Goal: Task Accomplishment & Management: Use online tool/utility

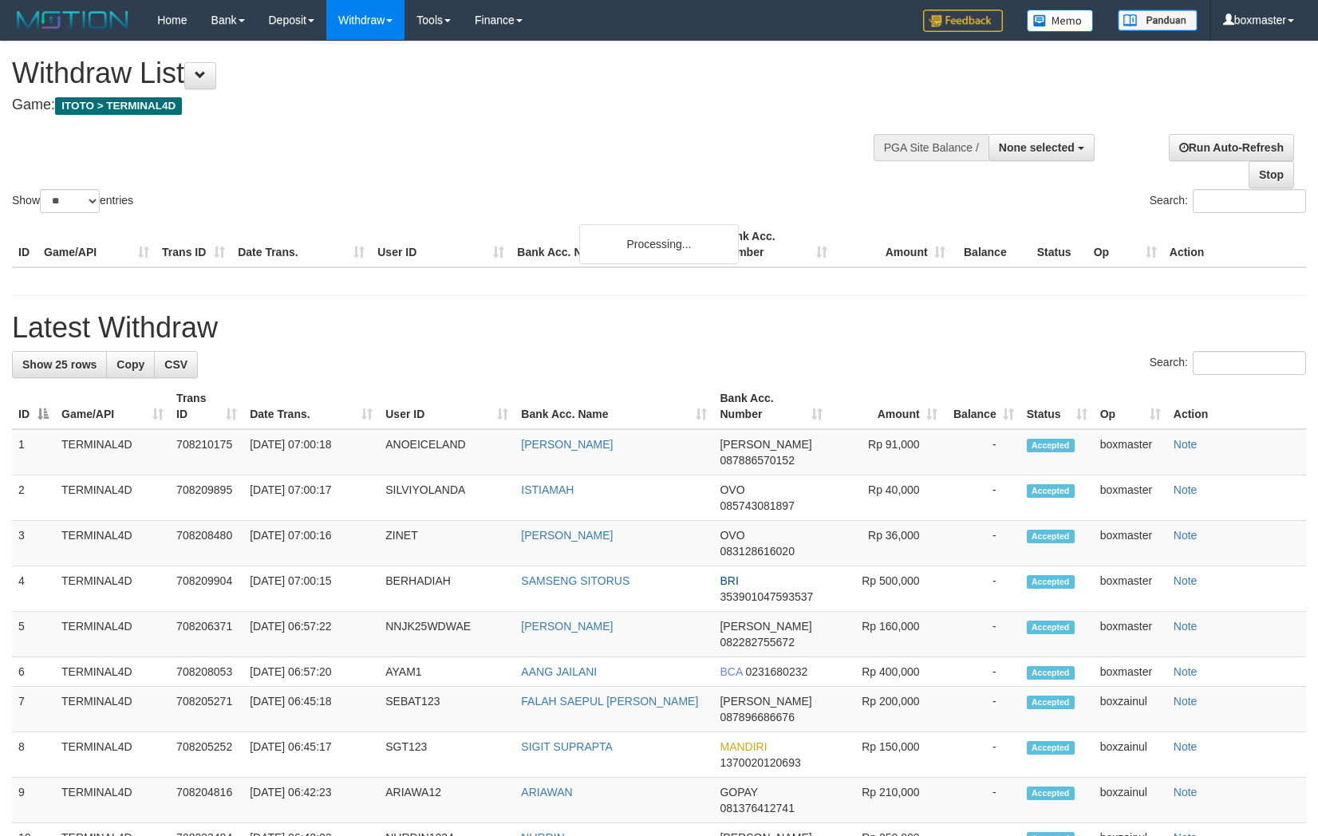
select select
select select "**"
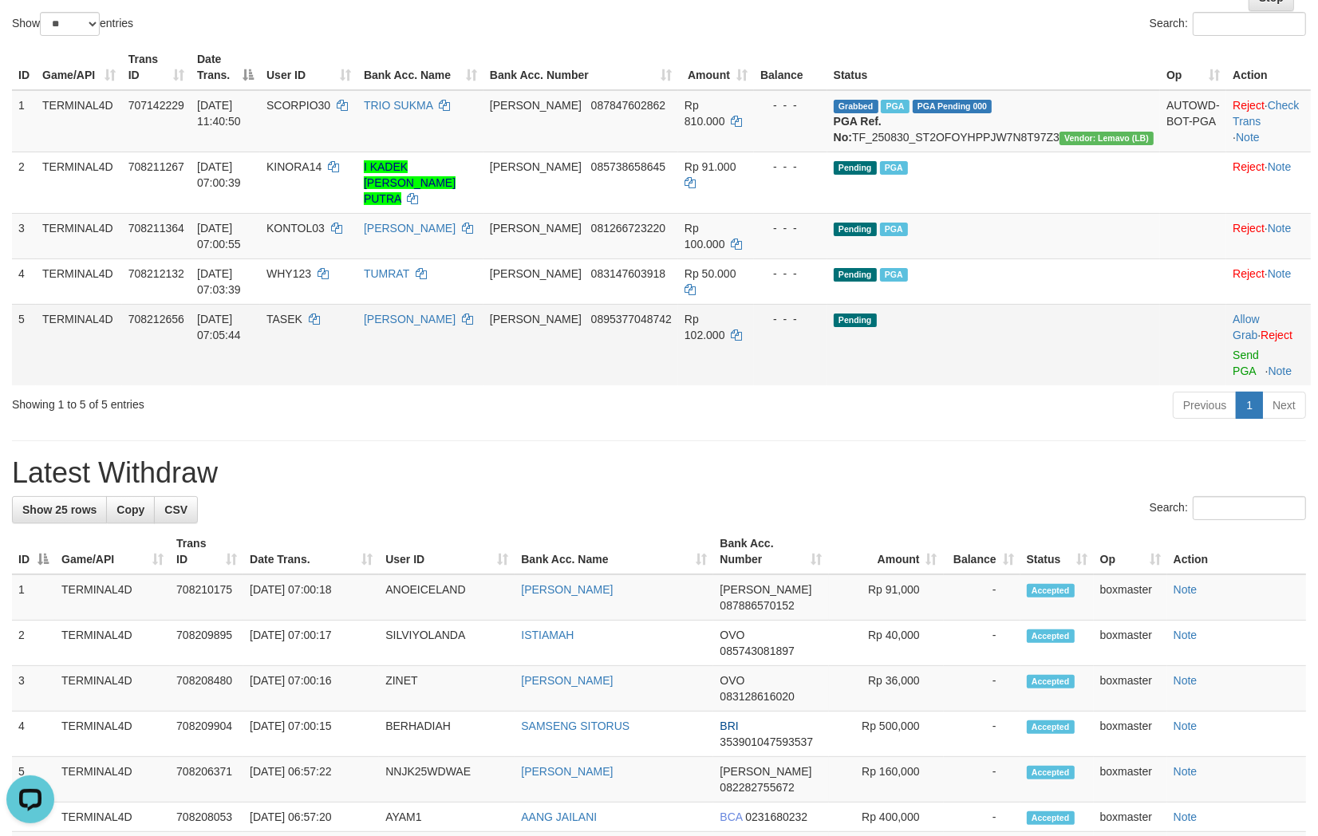
click at [1227, 330] on td "Allow Grab · Reject Send PGA · Note" at bounding box center [1269, 344] width 85 height 81
click at [1233, 349] on link "Send PGA" at bounding box center [1246, 363] width 26 height 29
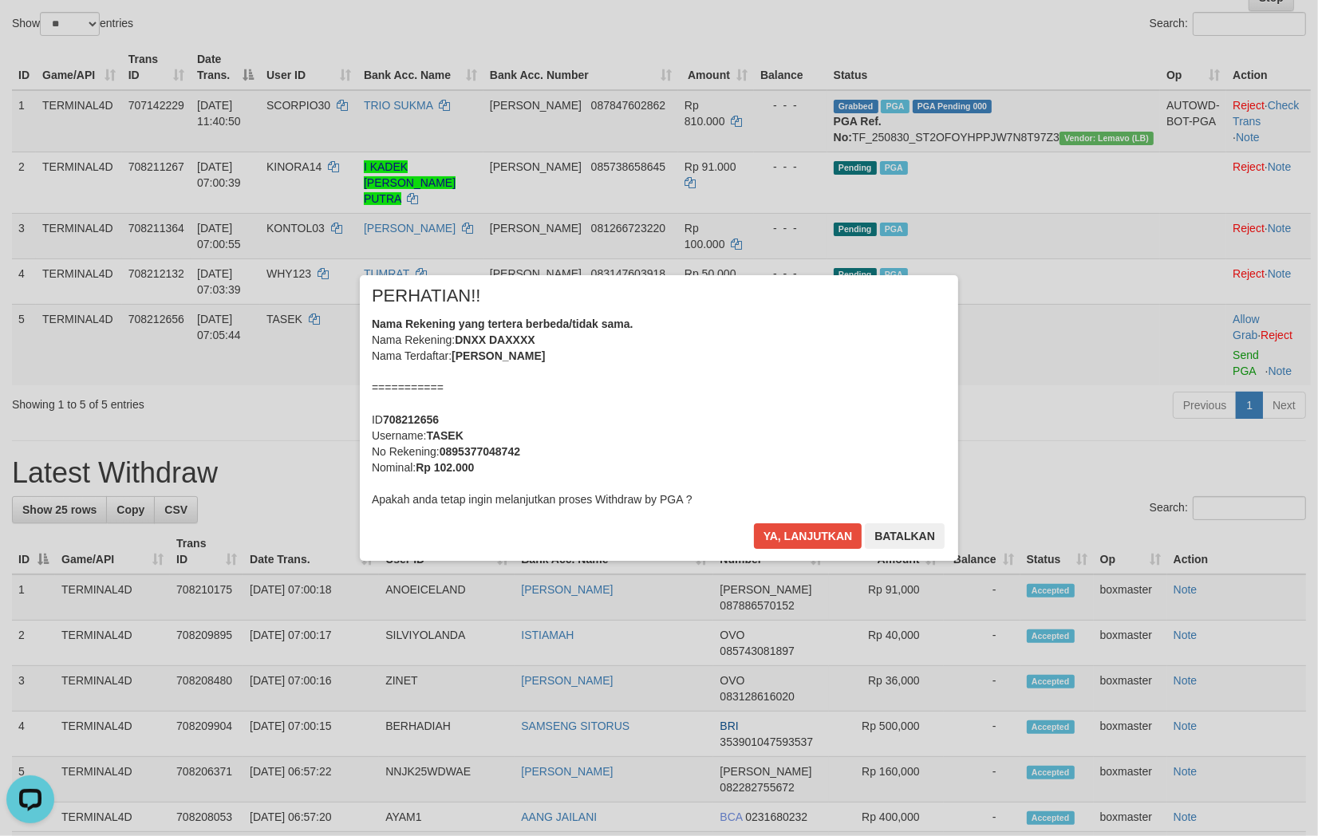
click at [812, 521] on div "× PERHATIAN!! Nama Rekening yang tertera berbeda/tidak sama. Nama Rekening: DNX…" at bounding box center [659, 418] width 599 height 286
click at [809, 530] on button "Ya, lanjutkan" at bounding box center [808, 537] width 109 height 26
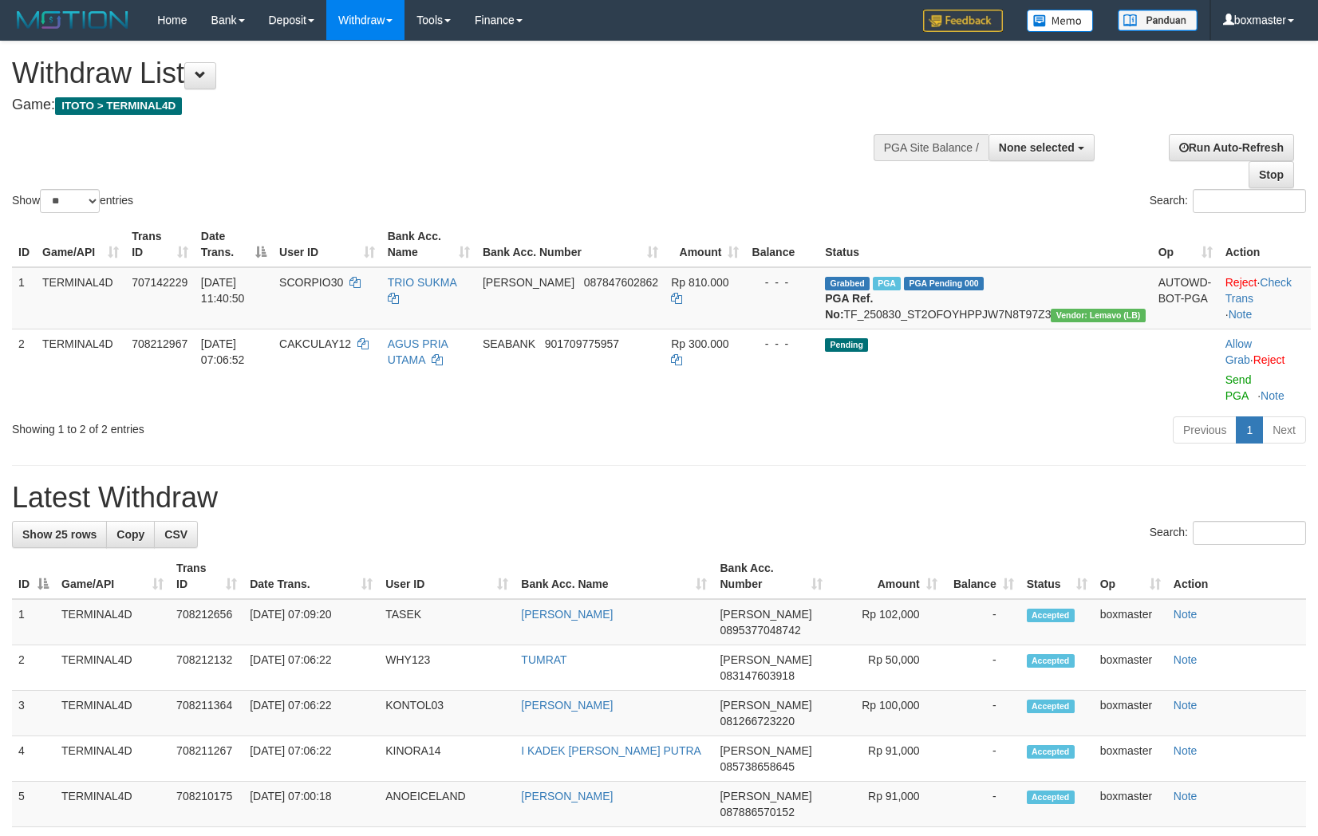
select select
select select "**"
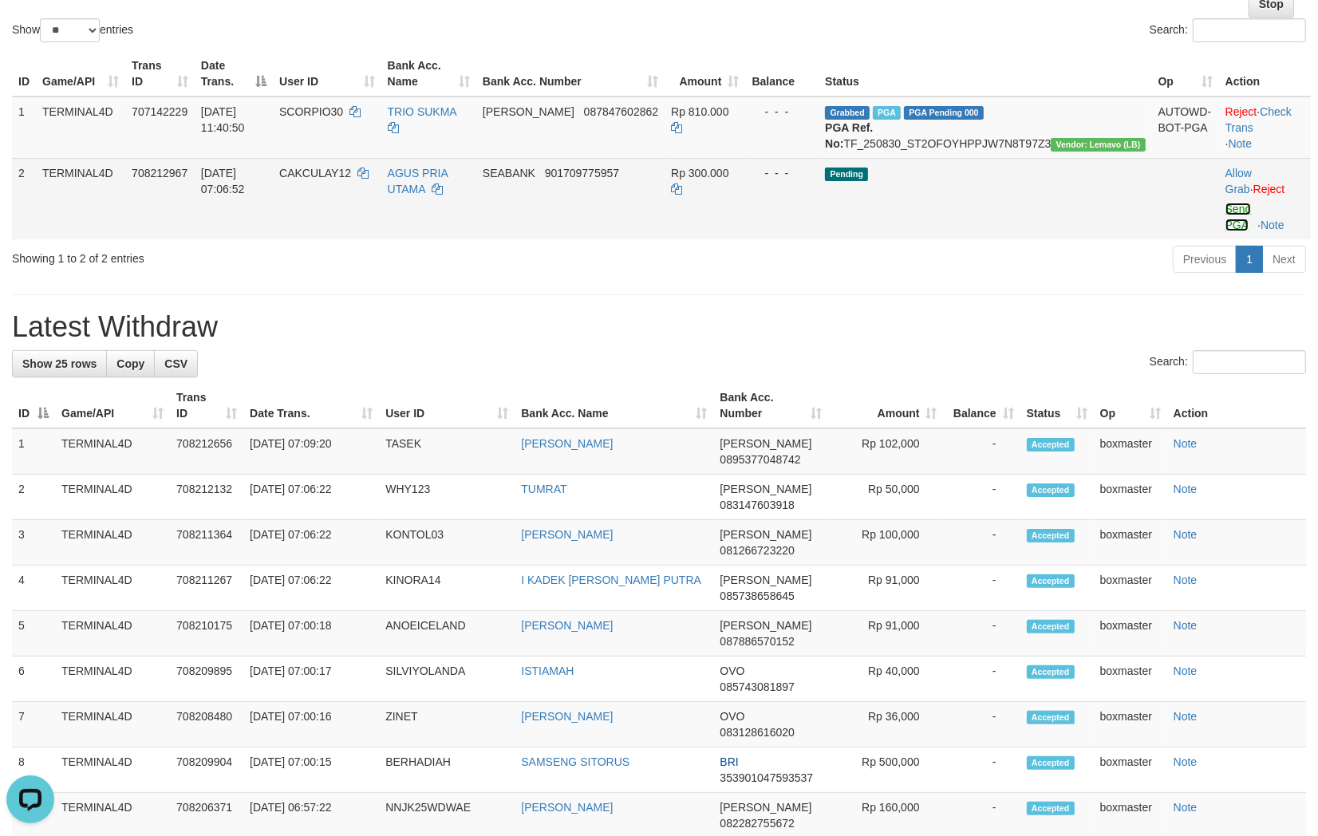
click at [1226, 228] on link "Send PGA" at bounding box center [1239, 217] width 26 height 29
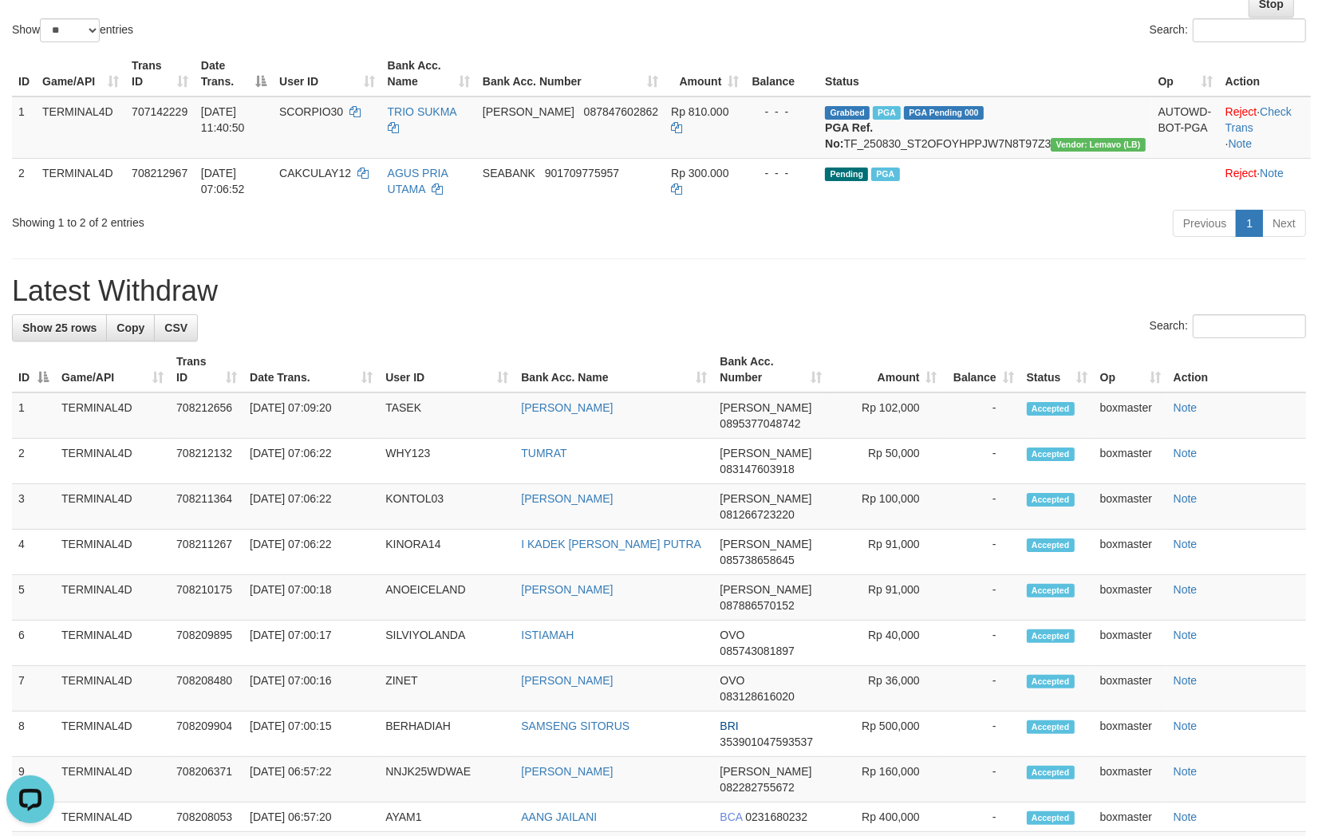
click at [460, 243] on div "Showing 1 to 2 of 2 entries Previous 1 Next" at bounding box center [659, 225] width 1318 height 34
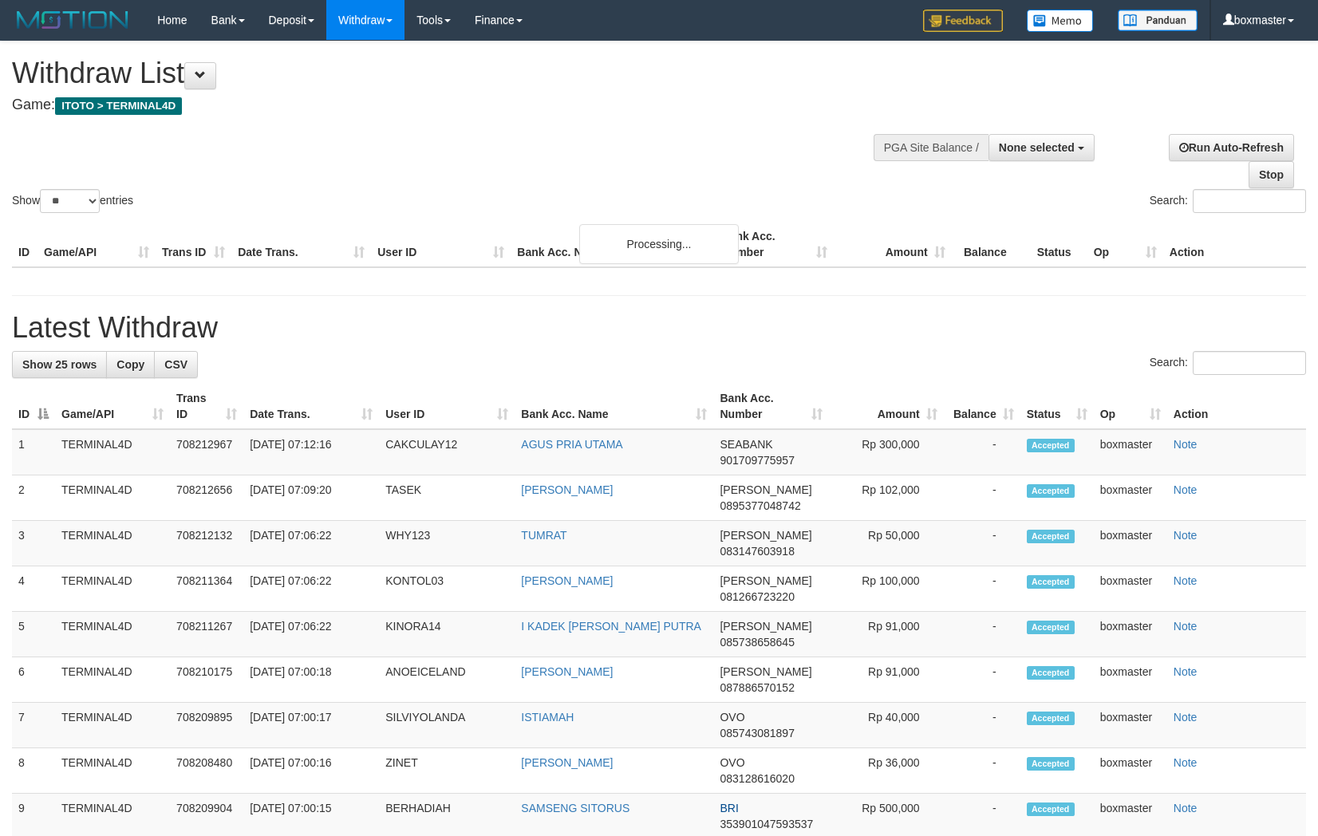
select select
select select "**"
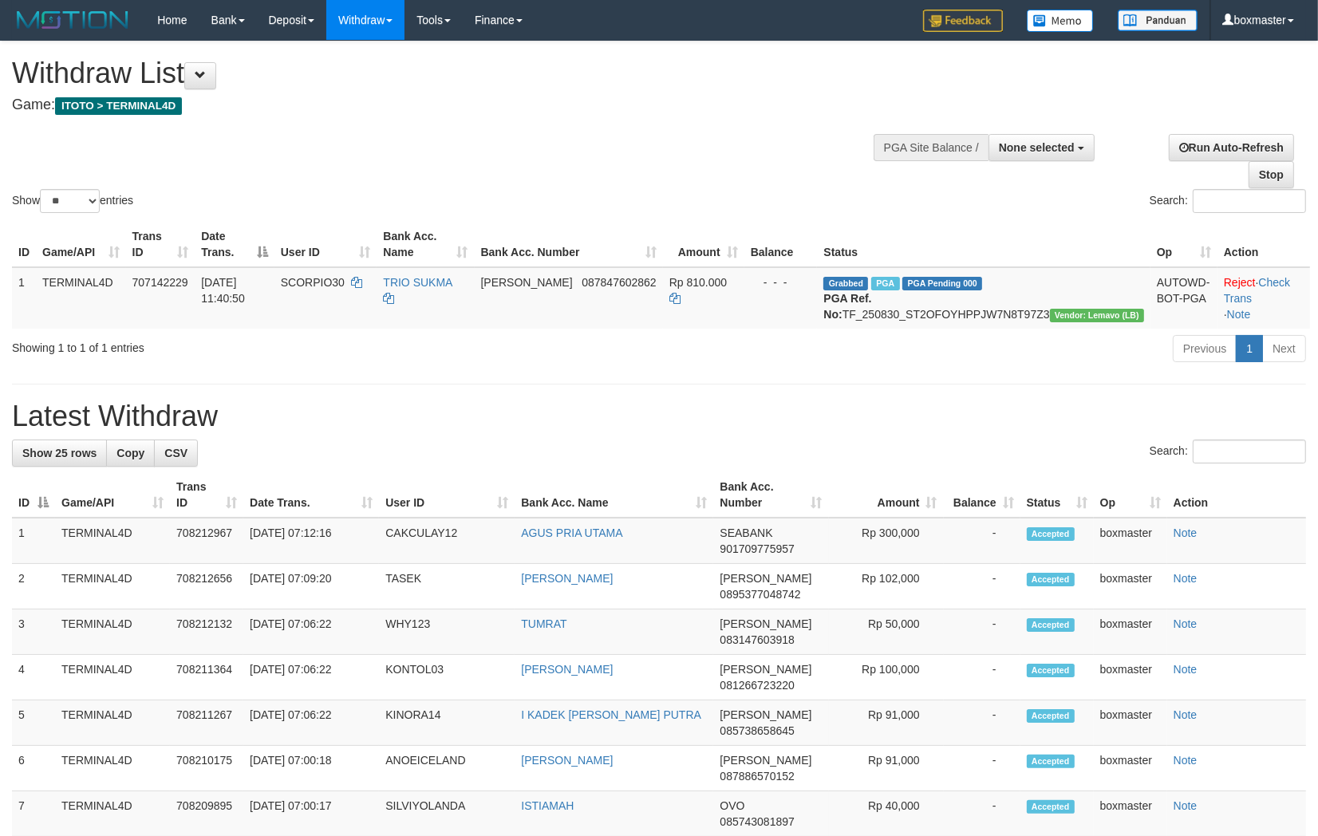
scroll to position [89, 0]
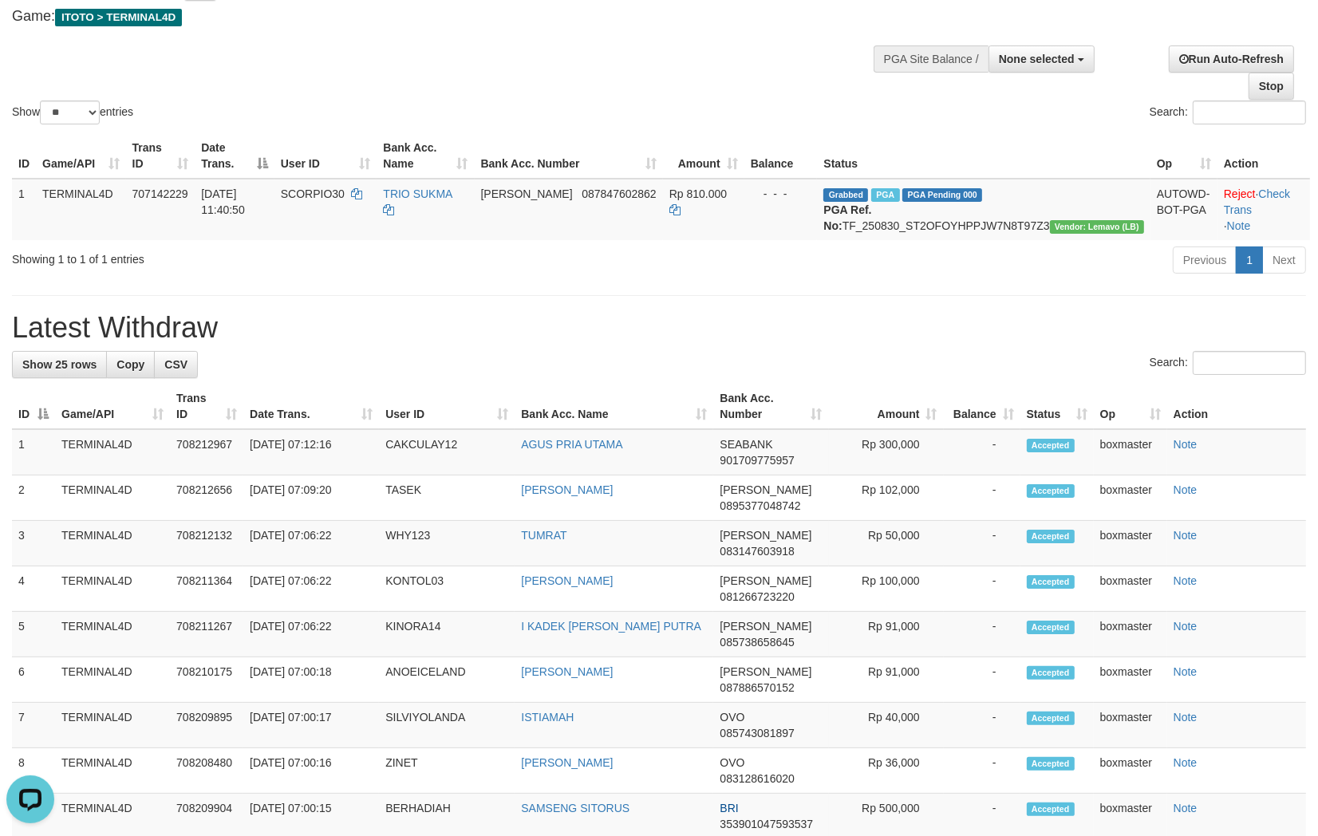
click at [717, 124] on div "Search:" at bounding box center [988, 115] width 635 height 28
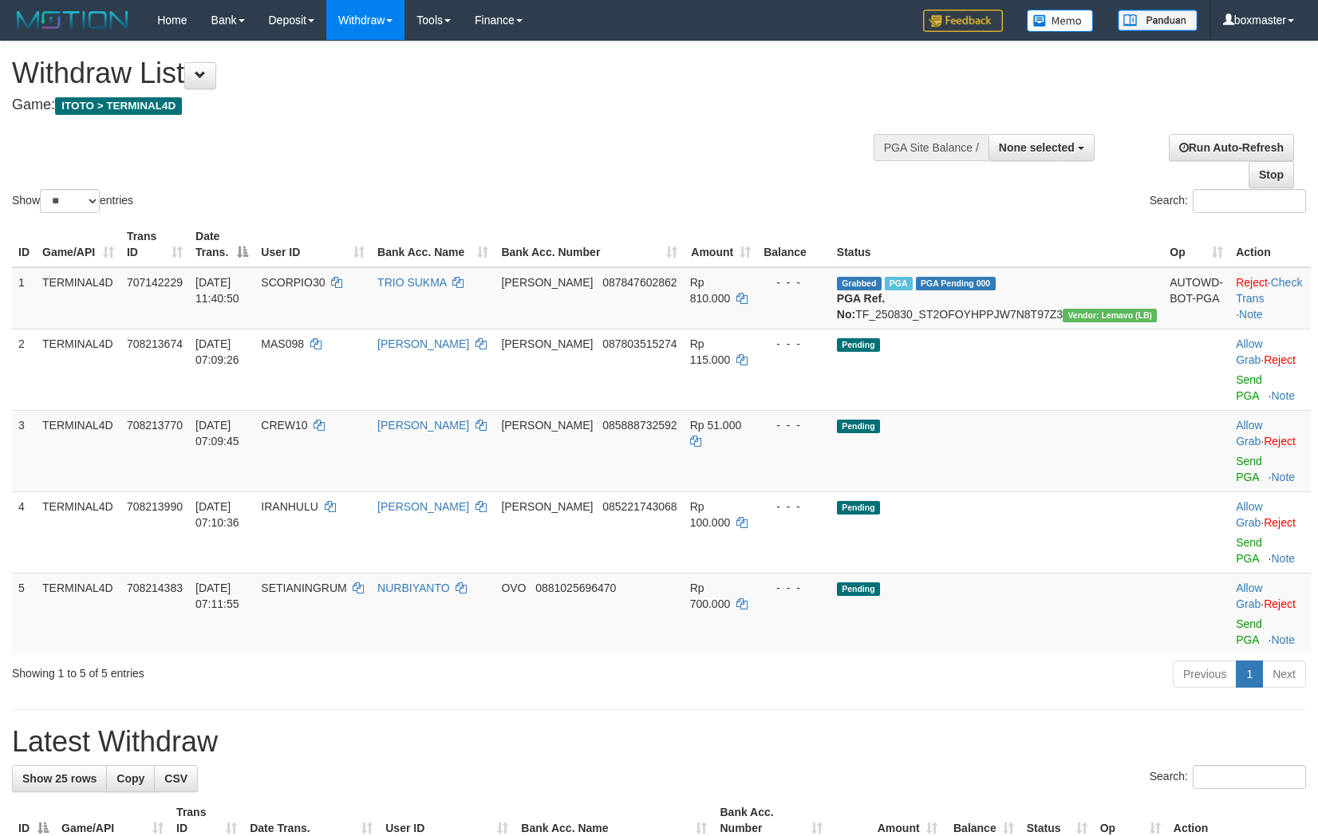
select select
select select "**"
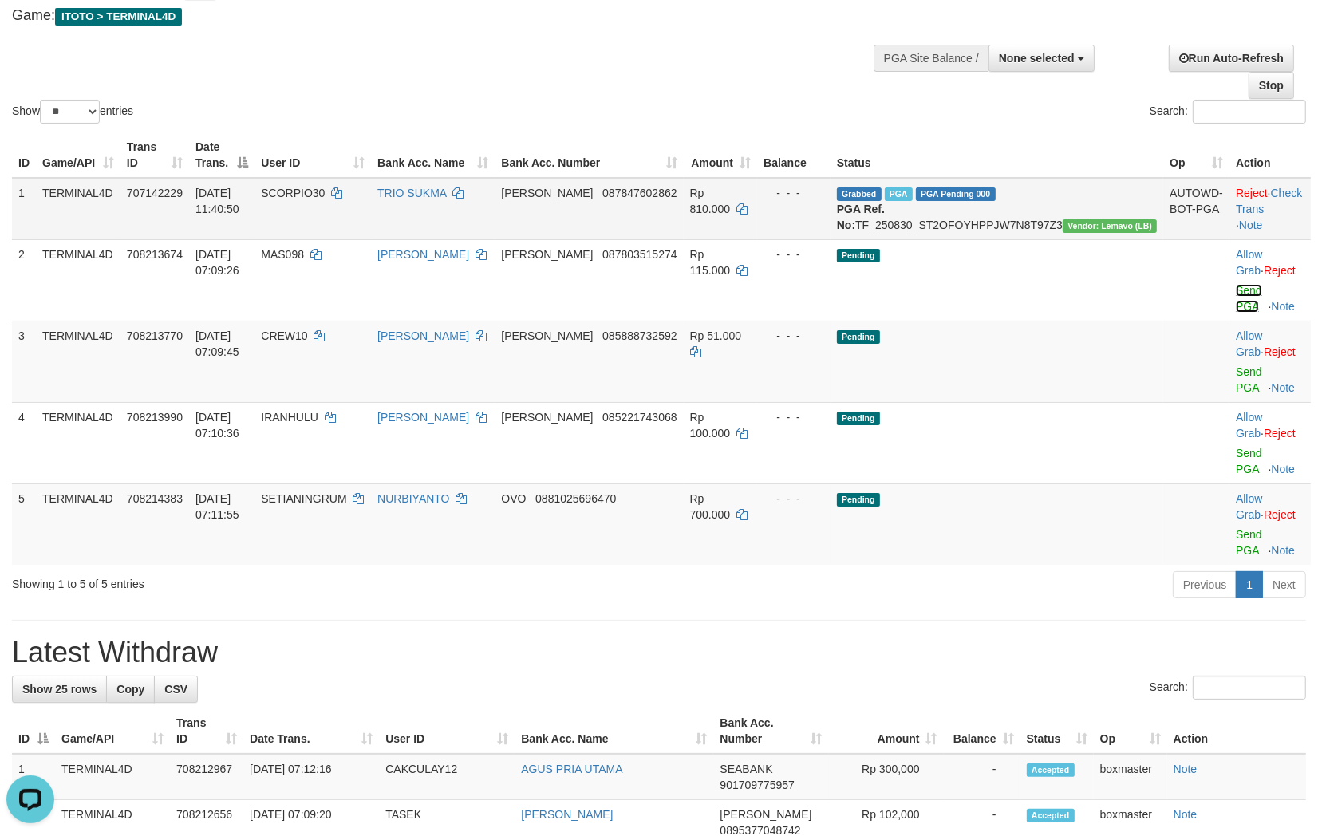
drag, startPoint x: 1229, startPoint y: 283, endPoint x: 749, endPoint y: 238, distance: 482.6
click at [1236, 284] on link "Send PGA" at bounding box center [1249, 298] width 26 height 29
click at [1236, 366] on link "Send PGA" at bounding box center [1249, 380] width 26 height 29
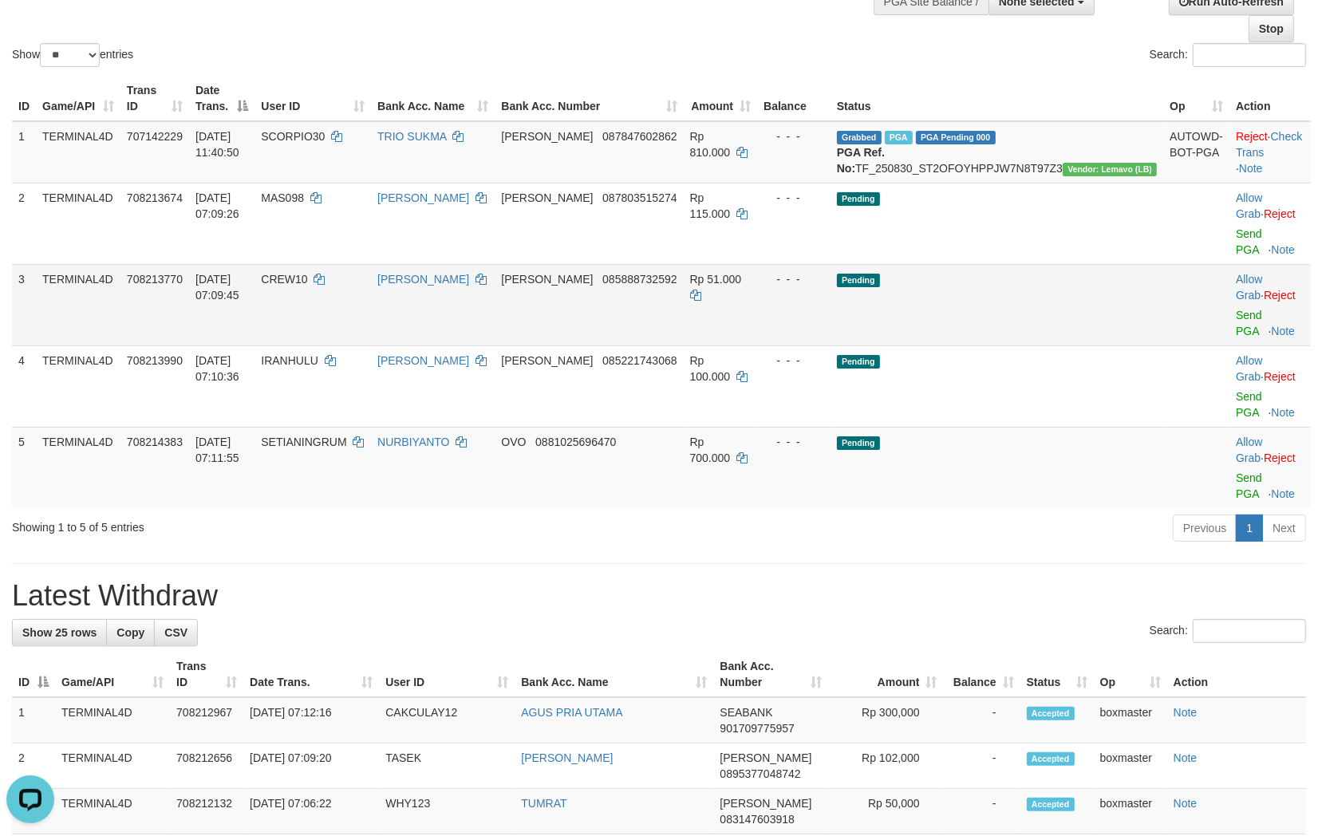
scroll to position [178, 0]
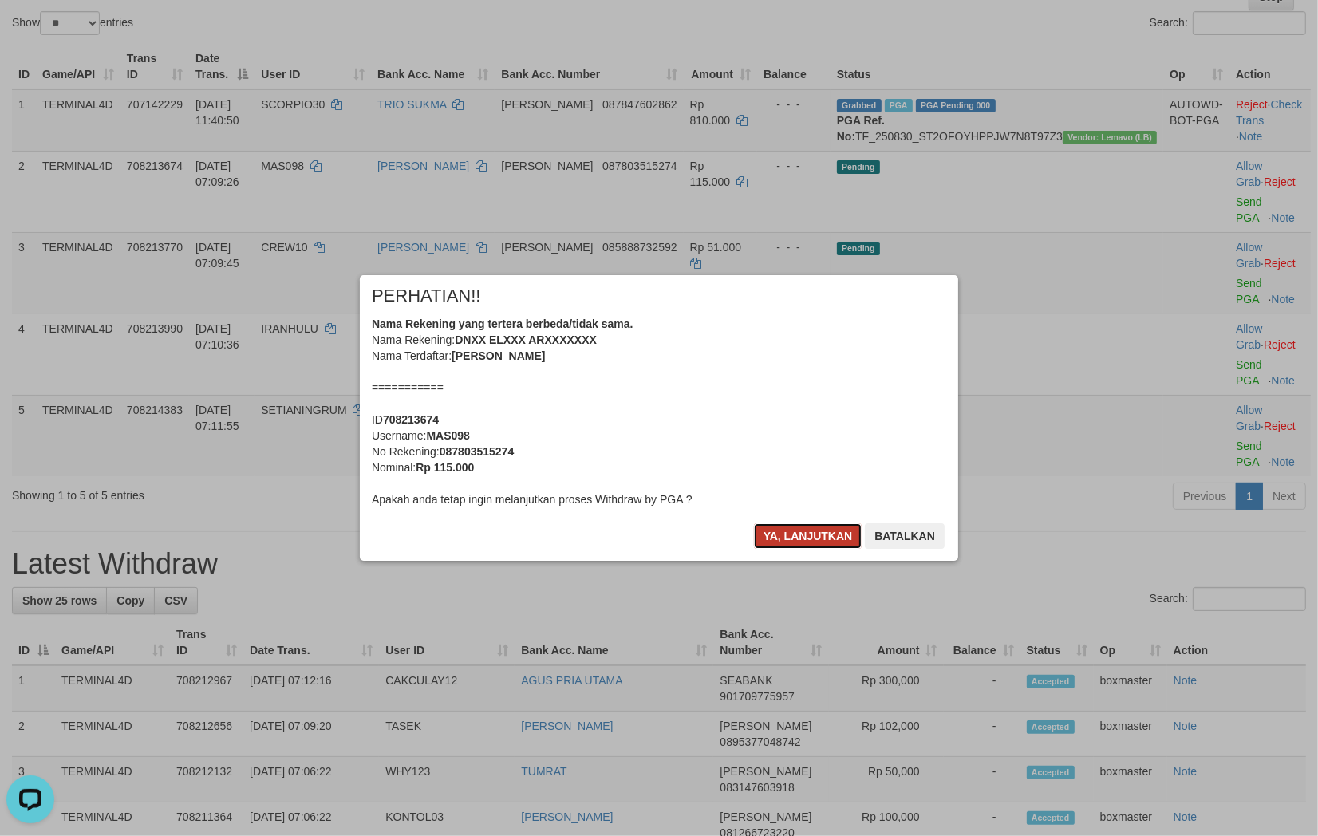
click at [799, 543] on button "Ya, lanjutkan" at bounding box center [808, 537] width 109 height 26
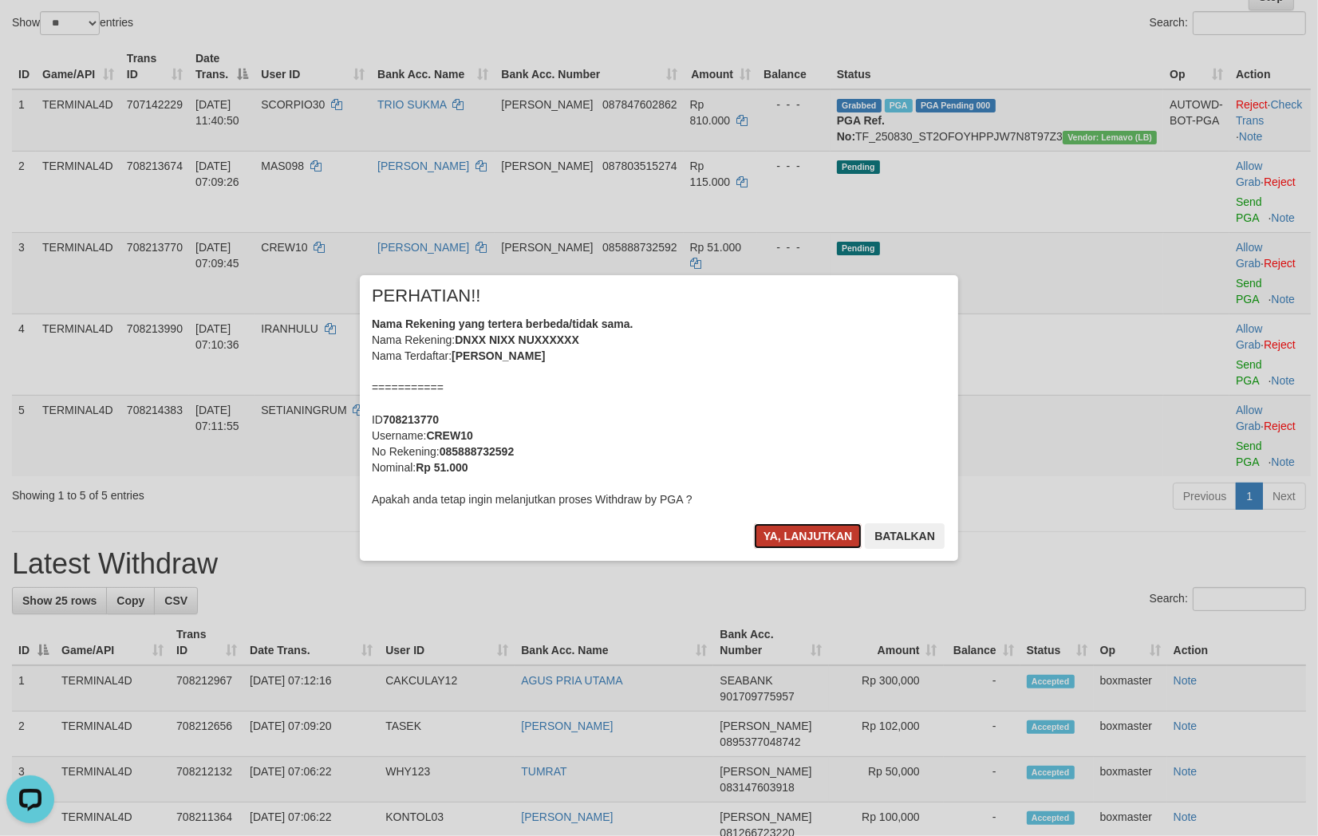
click at [806, 533] on button "Ya, lanjutkan" at bounding box center [808, 537] width 109 height 26
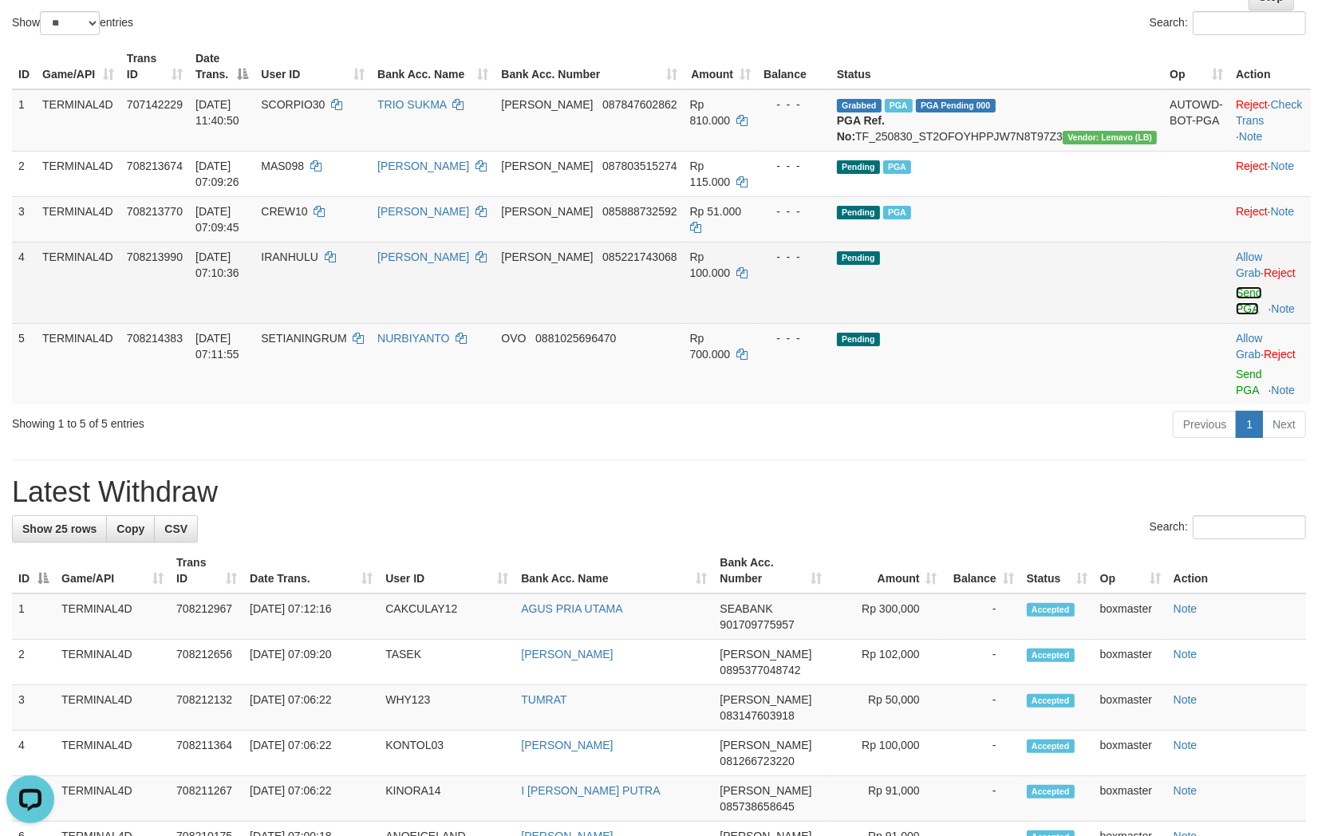
click at [1236, 289] on link "Send PGA" at bounding box center [1249, 301] width 26 height 29
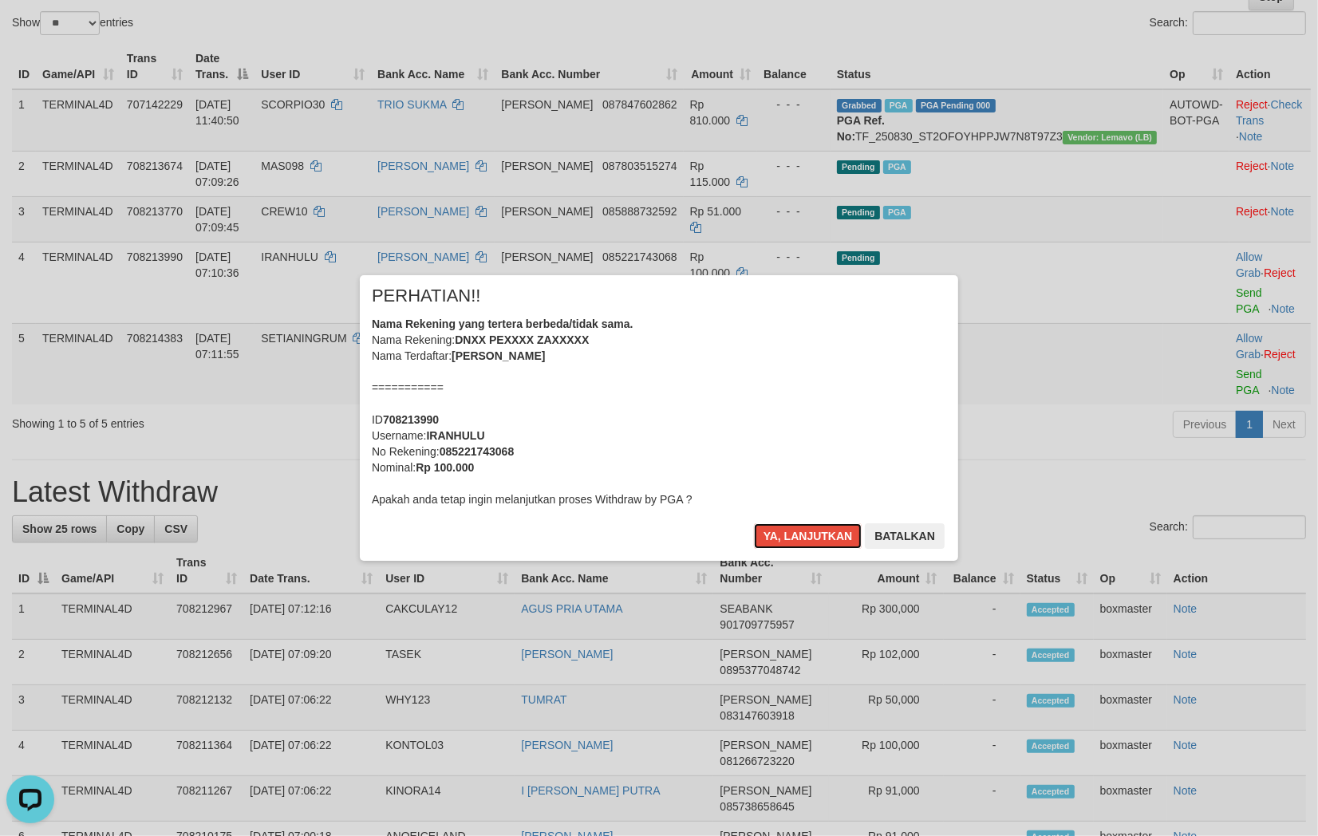
drag, startPoint x: 792, startPoint y: 547, endPoint x: 811, endPoint y: 512, distance: 40.0
click at [793, 547] on button "Ya, lanjutkan" at bounding box center [808, 537] width 109 height 26
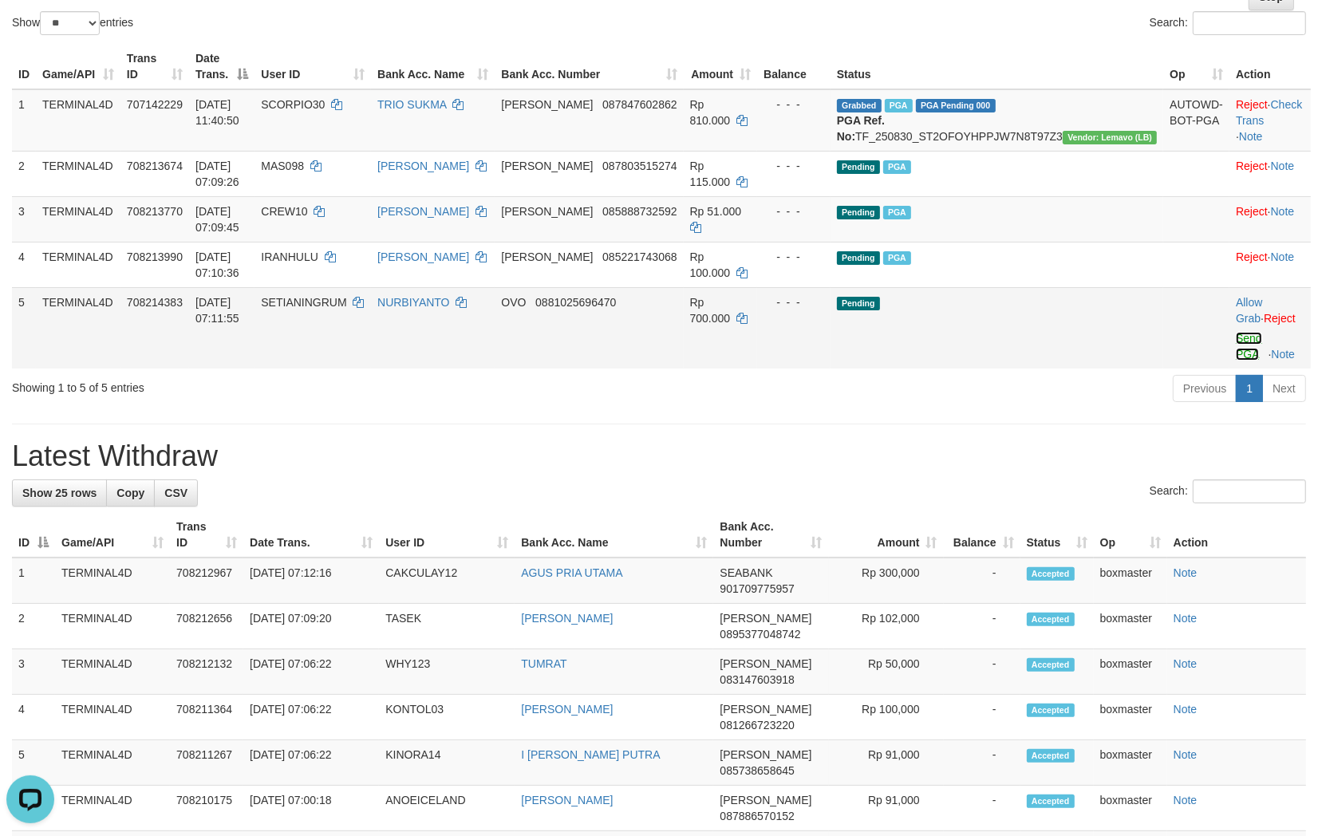
click at [1236, 338] on link "Send PGA" at bounding box center [1249, 346] width 26 height 29
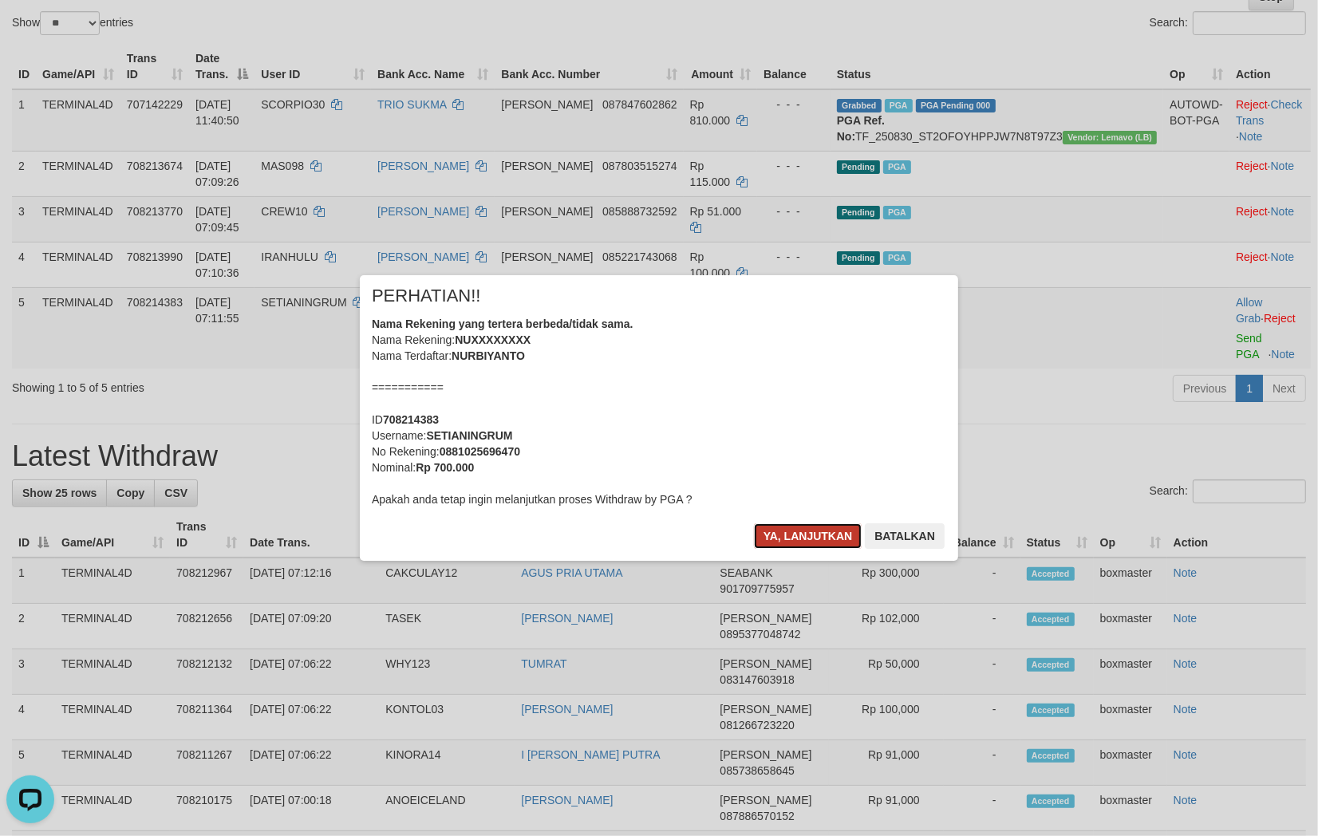
click at [792, 541] on button "Ya, lanjutkan" at bounding box center [808, 537] width 109 height 26
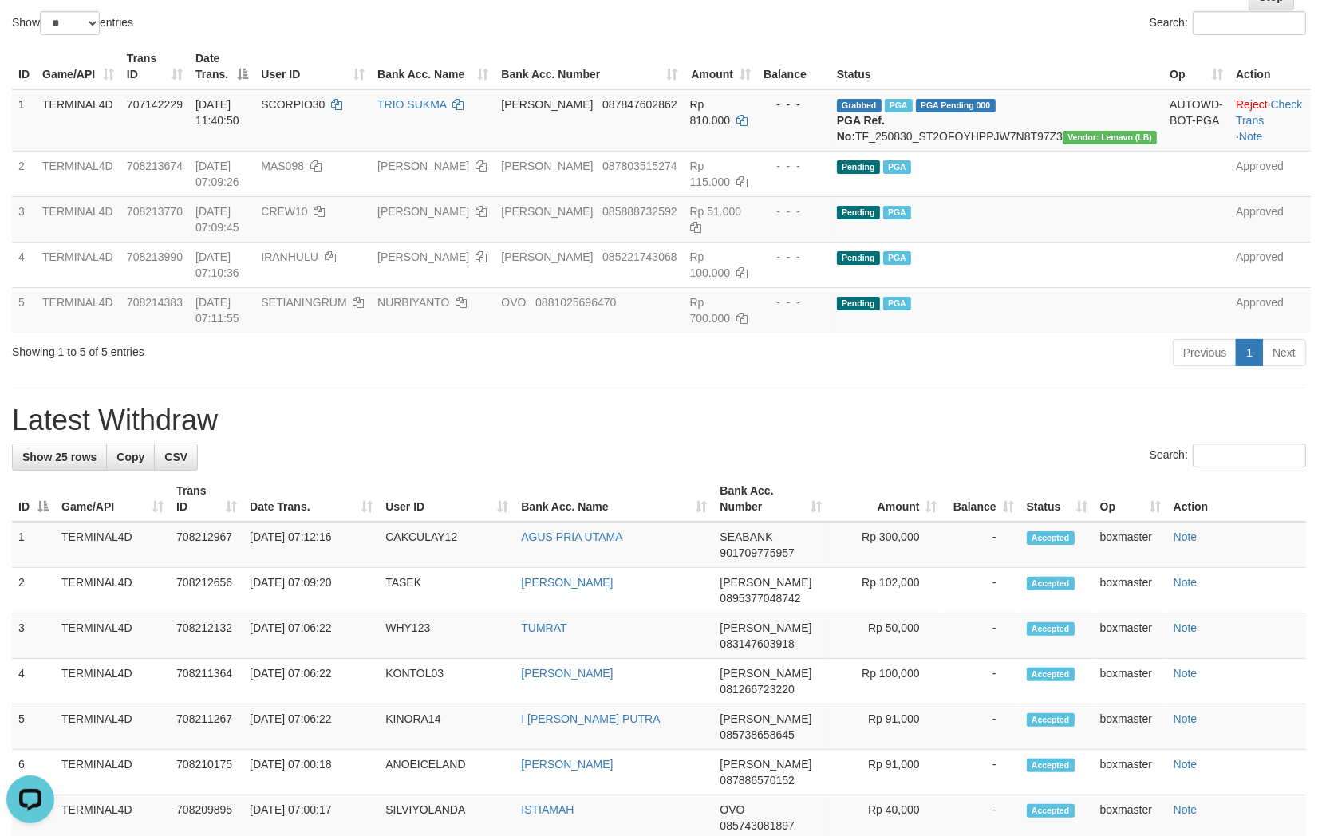
click at [561, 389] on div "**********" at bounding box center [659, 783] width 1318 height 1839
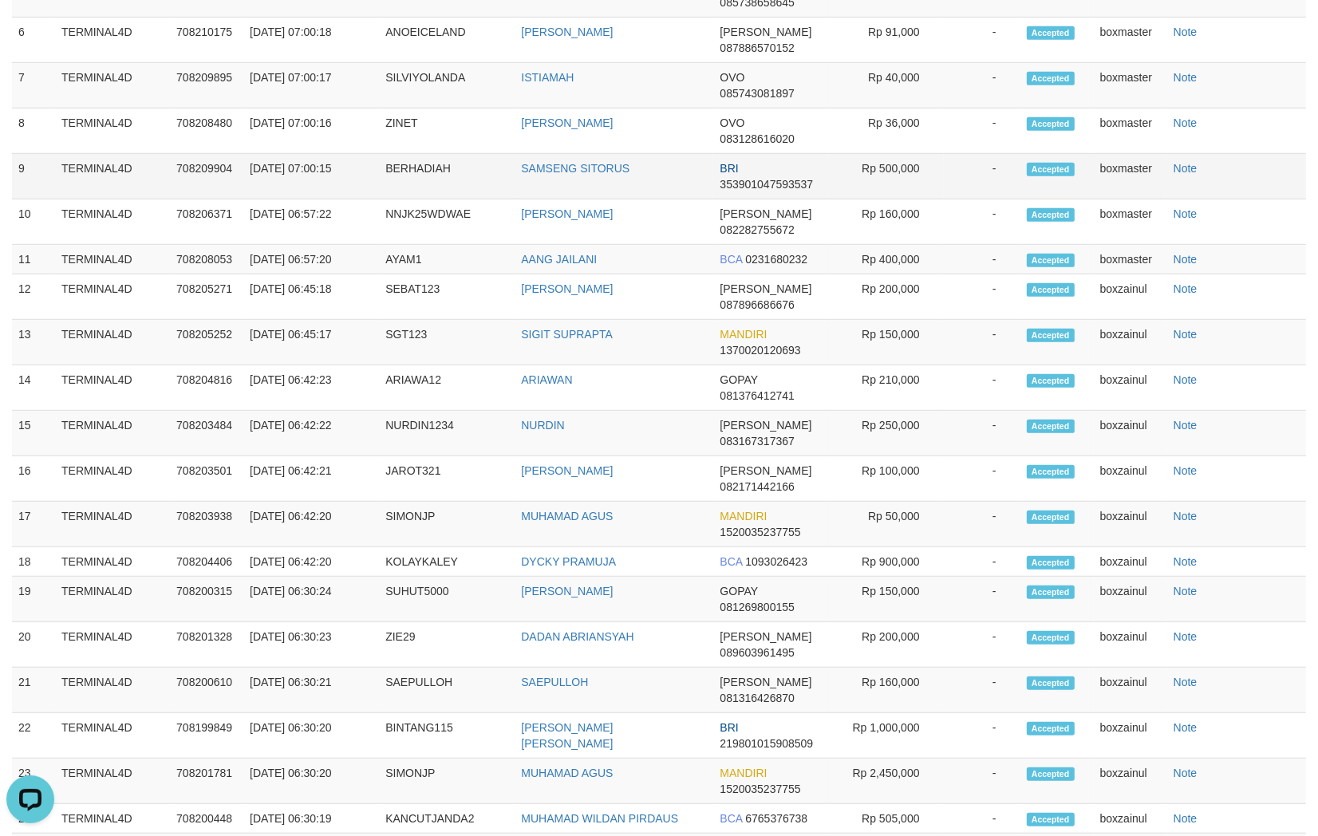
scroll to position [796, 0]
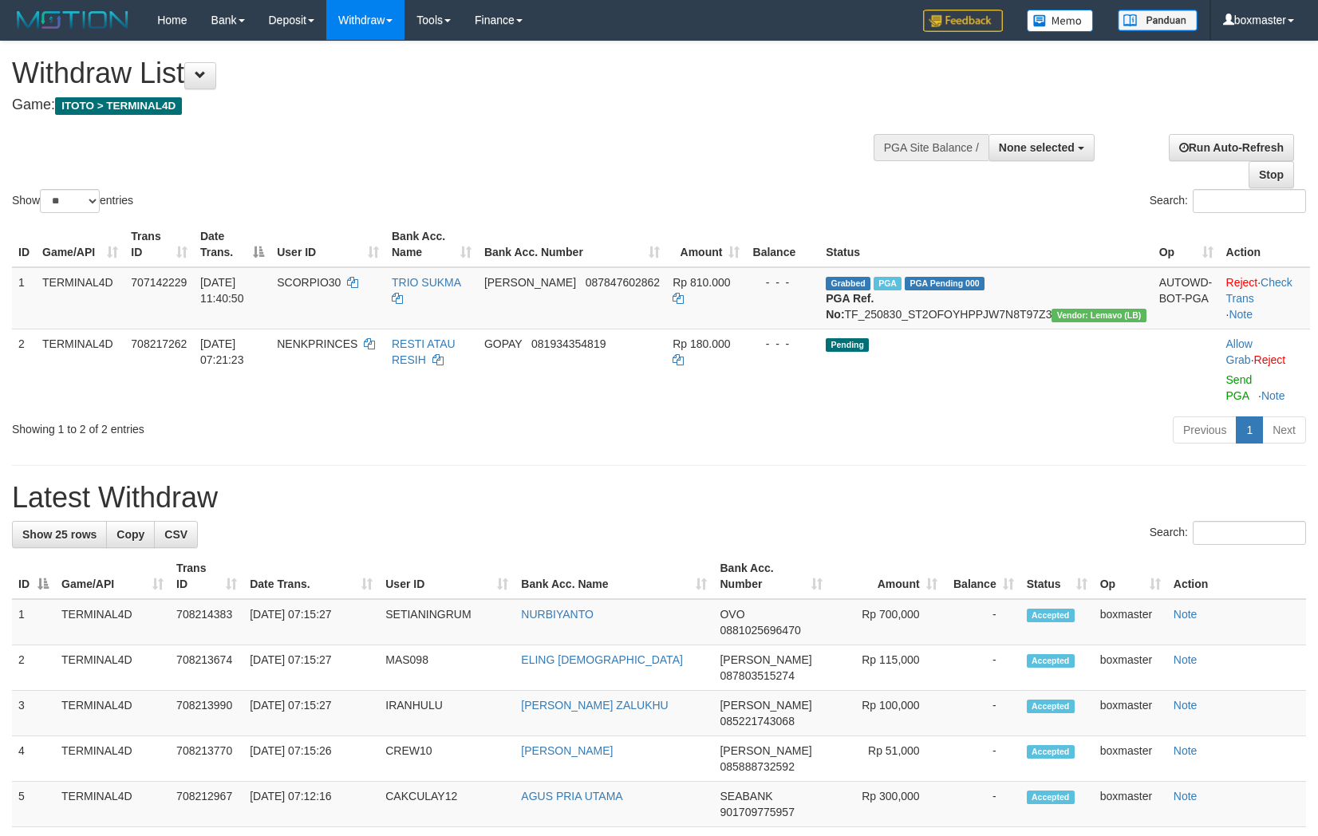
select select
select select "**"
drag, startPoint x: 1215, startPoint y: 379, endPoint x: 738, endPoint y: 243, distance: 496.2
click at [1227, 379] on link "Send PGA" at bounding box center [1240, 388] width 26 height 29
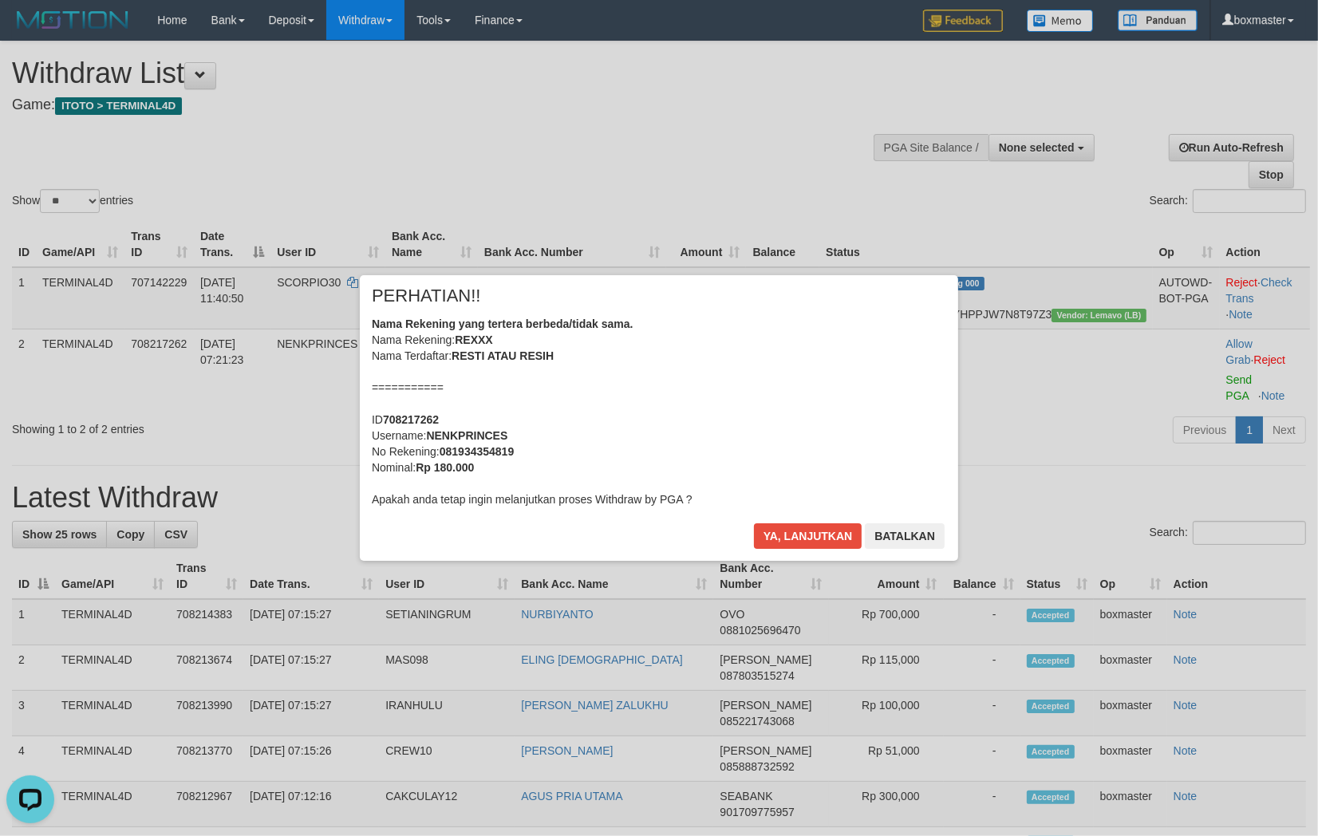
drag, startPoint x: 706, startPoint y: 145, endPoint x: 713, endPoint y: 354, distance: 208.4
click at [705, 144] on div "× PERHATIAN!! Nama Rekening yang tertera berbeda/tidak sama. Nama Rekening: REX…" at bounding box center [659, 418] width 1318 height 836
click at [818, 545] on button "Ya, lanjutkan" at bounding box center [808, 537] width 109 height 26
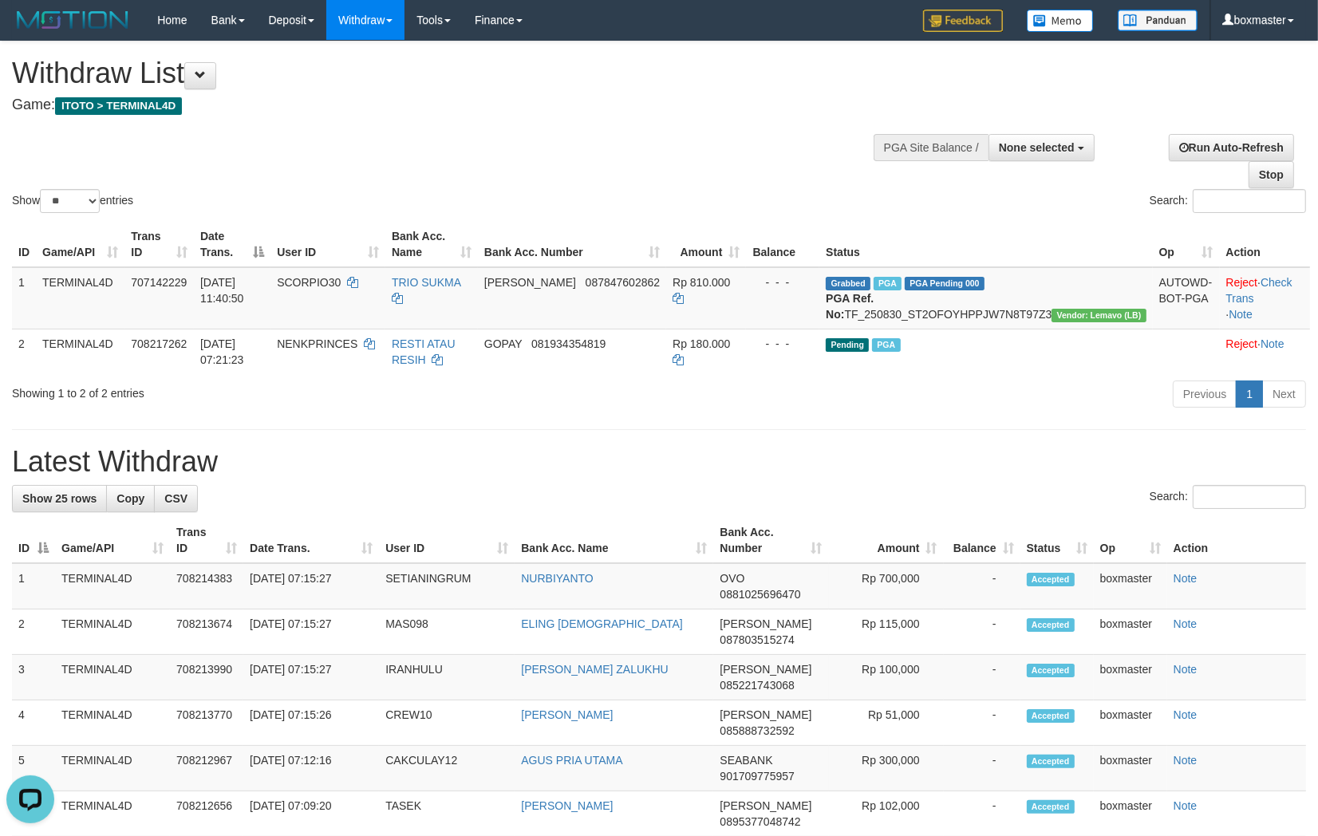
click at [1026, 189] on div "Search:" at bounding box center [988, 203] width 635 height 28
click at [1014, 152] on span "None selected" at bounding box center [1037, 147] width 76 height 13
select select "****"
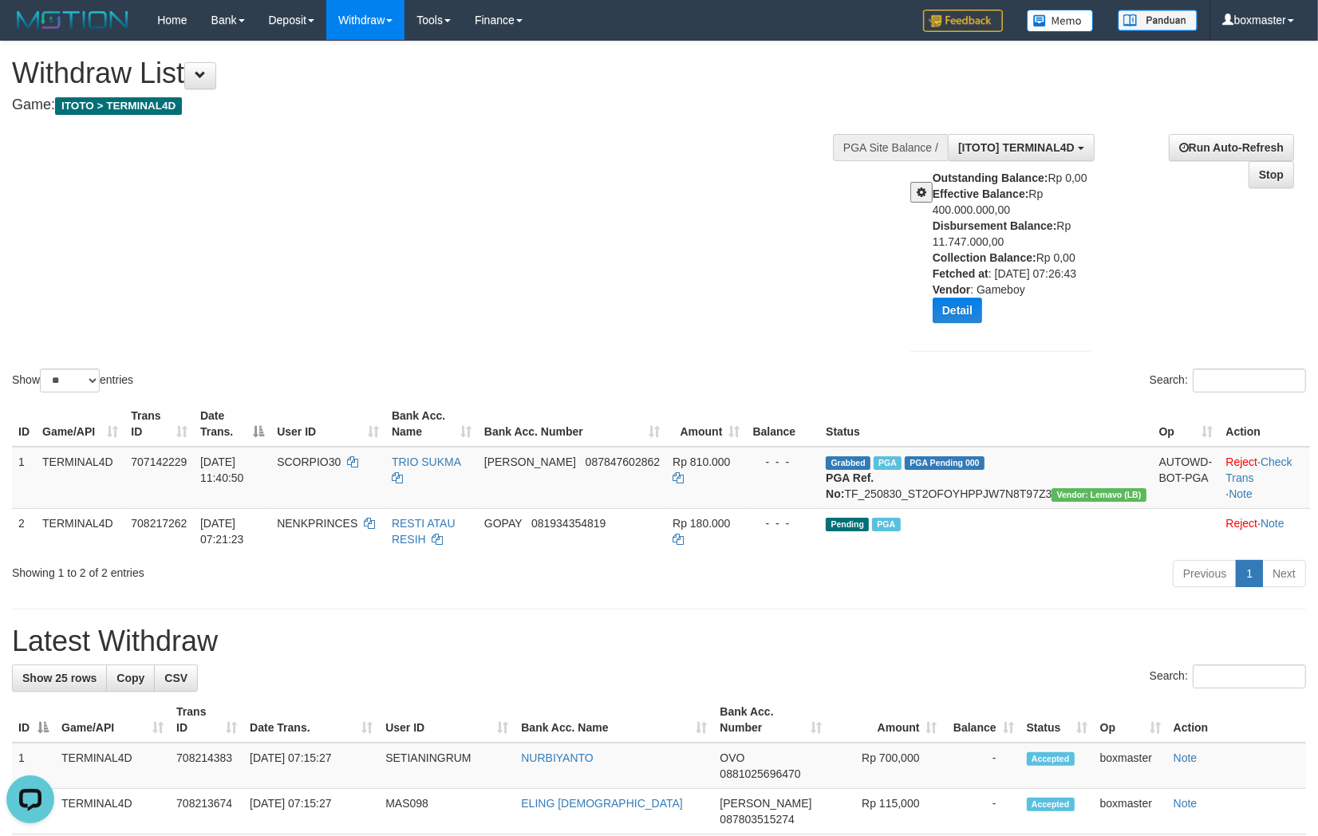
click at [912, 189] on button at bounding box center [922, 192] width 22 height 21
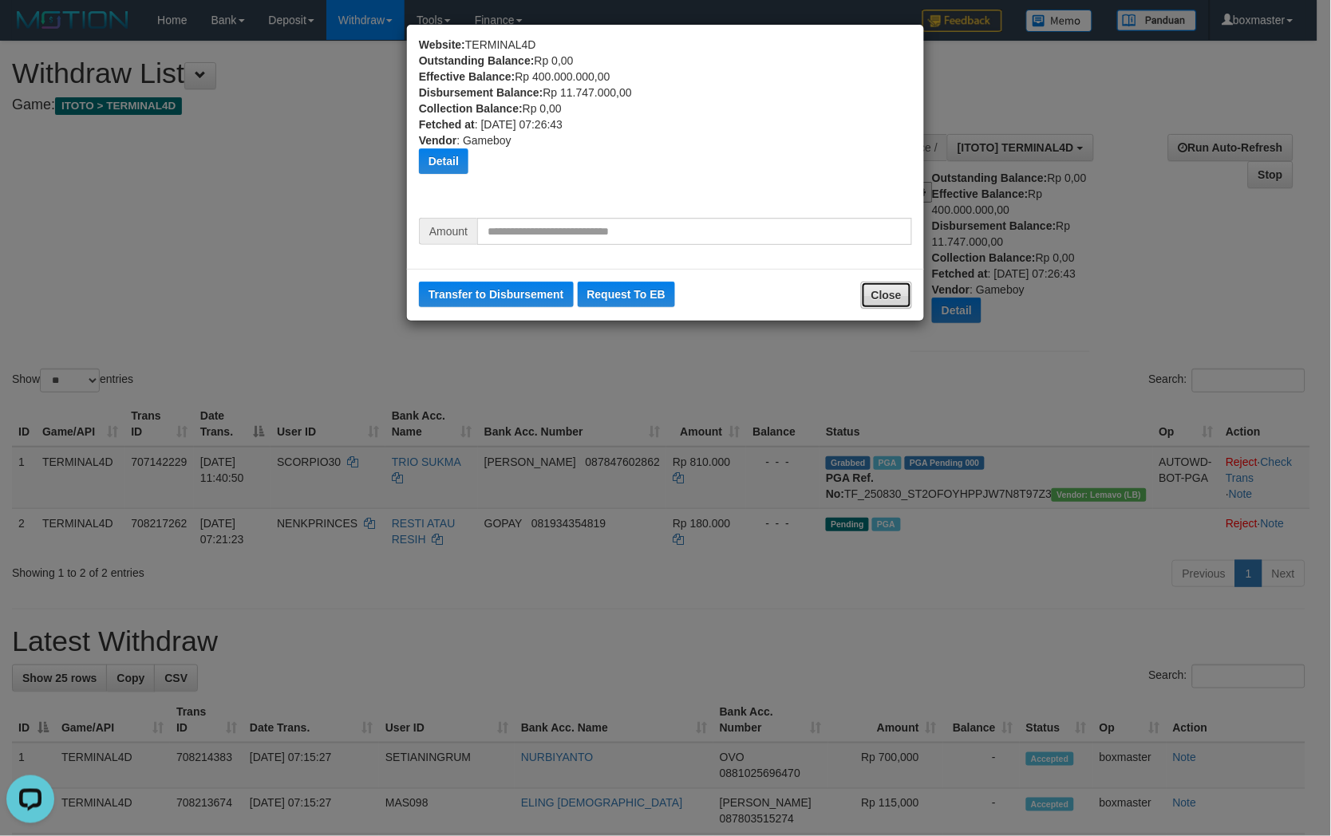
click at [876, 300] on button "Close" at bounding box center [886, 295] width 51 height 27
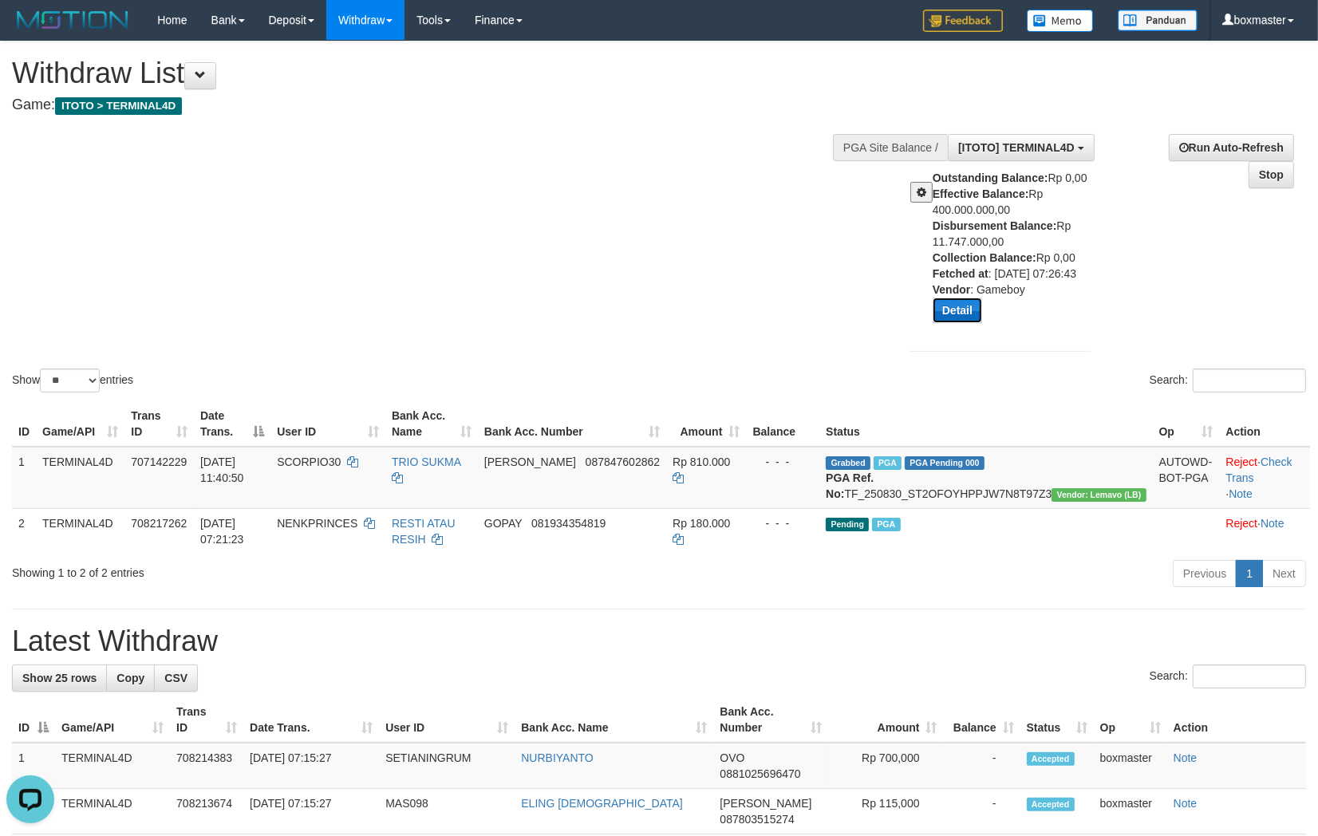
click at [955, 313] on button "Detail" at bounding box center [957, 311] width 49 height 26
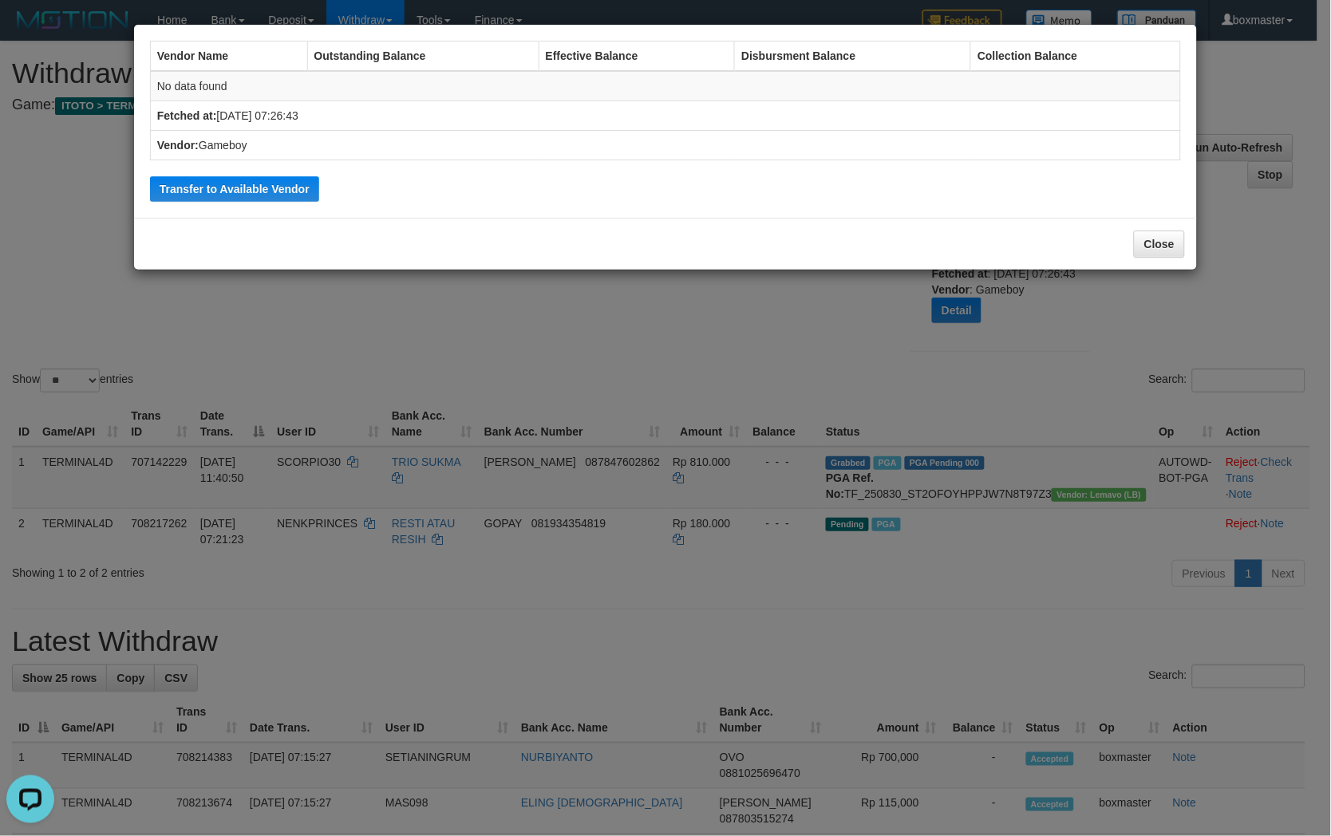
click at [472, 184] on div "Vendor Name Outstanding Balance Effective Balance Disbursment Balance Collectio…" at bounding box center [665, 121] width 1047 height 177
click at [409, 62] on th "Outstanding Balance" at bounding box center [422, 57] width 231 height 30
click at [1152, 251] on button "Close" at bounding box center [1159, 244] width 51 height 27
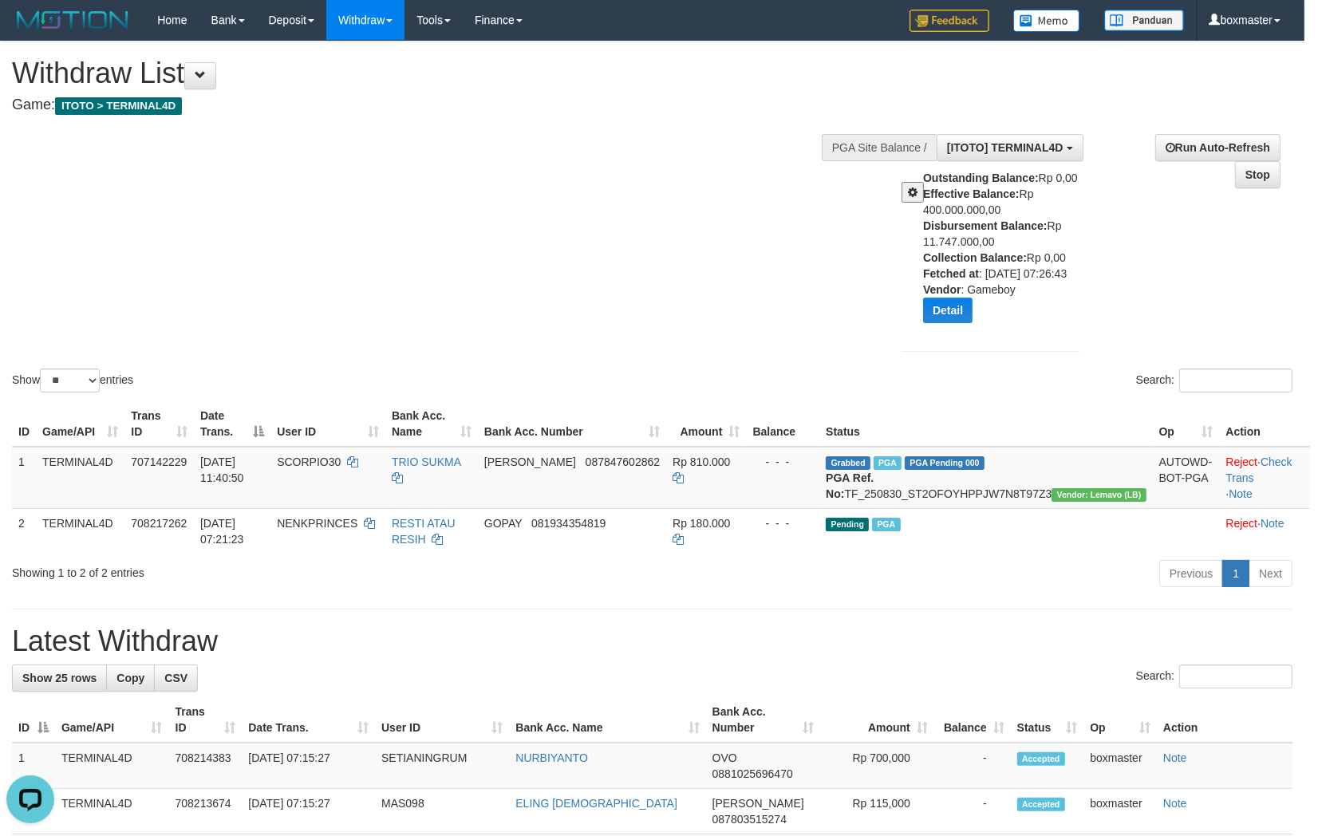
click at [641, 351] on div "Show ** ** ** *** entries Search:" at bounding box center [652, 219] width 1305 height 354
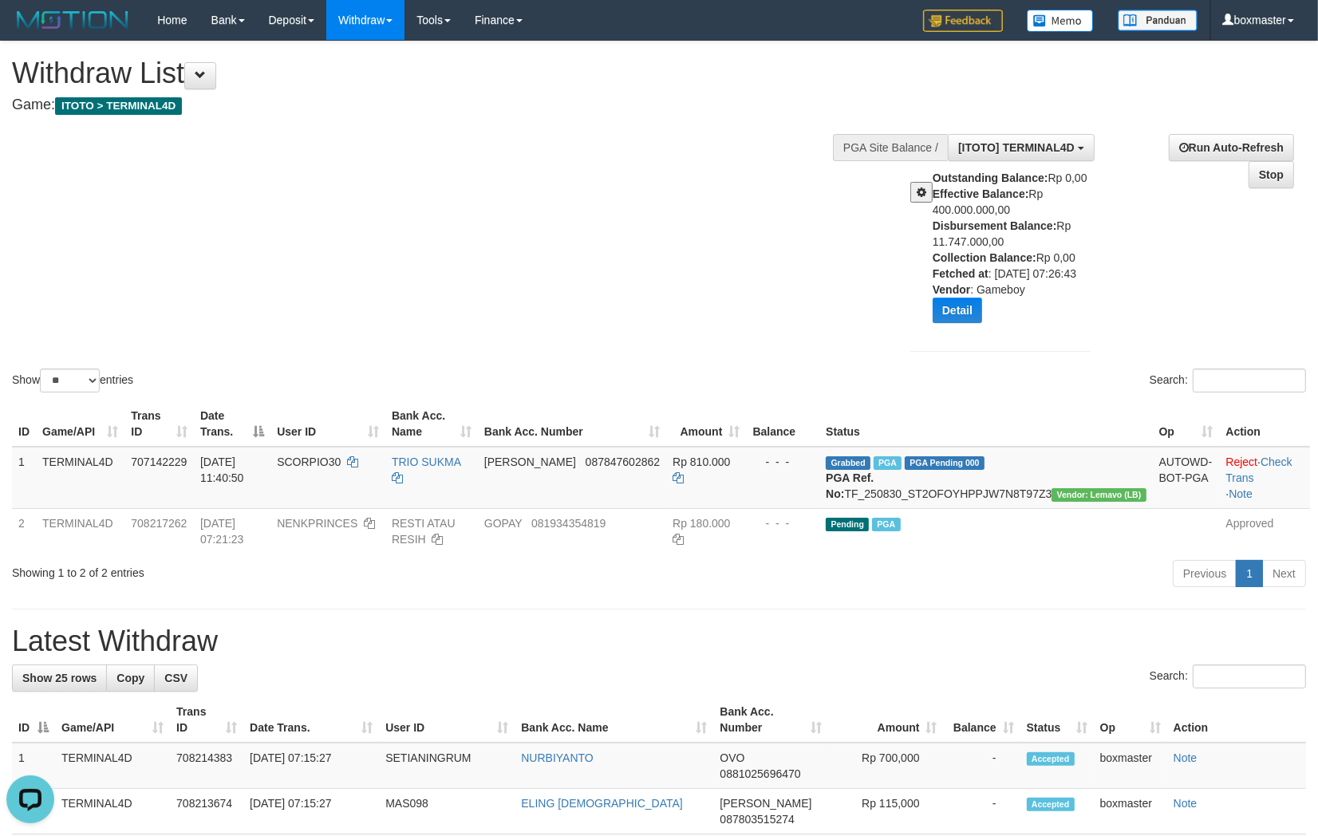
drag, startPoint x: 535, startPoint y: 245, endPoint x: 540, endPoint y: 231, distance: 14.7
click at [538, 235] on div "Show ** ** ** *** entries Search:" at bounding box center [659, 219] width 1318 height 354
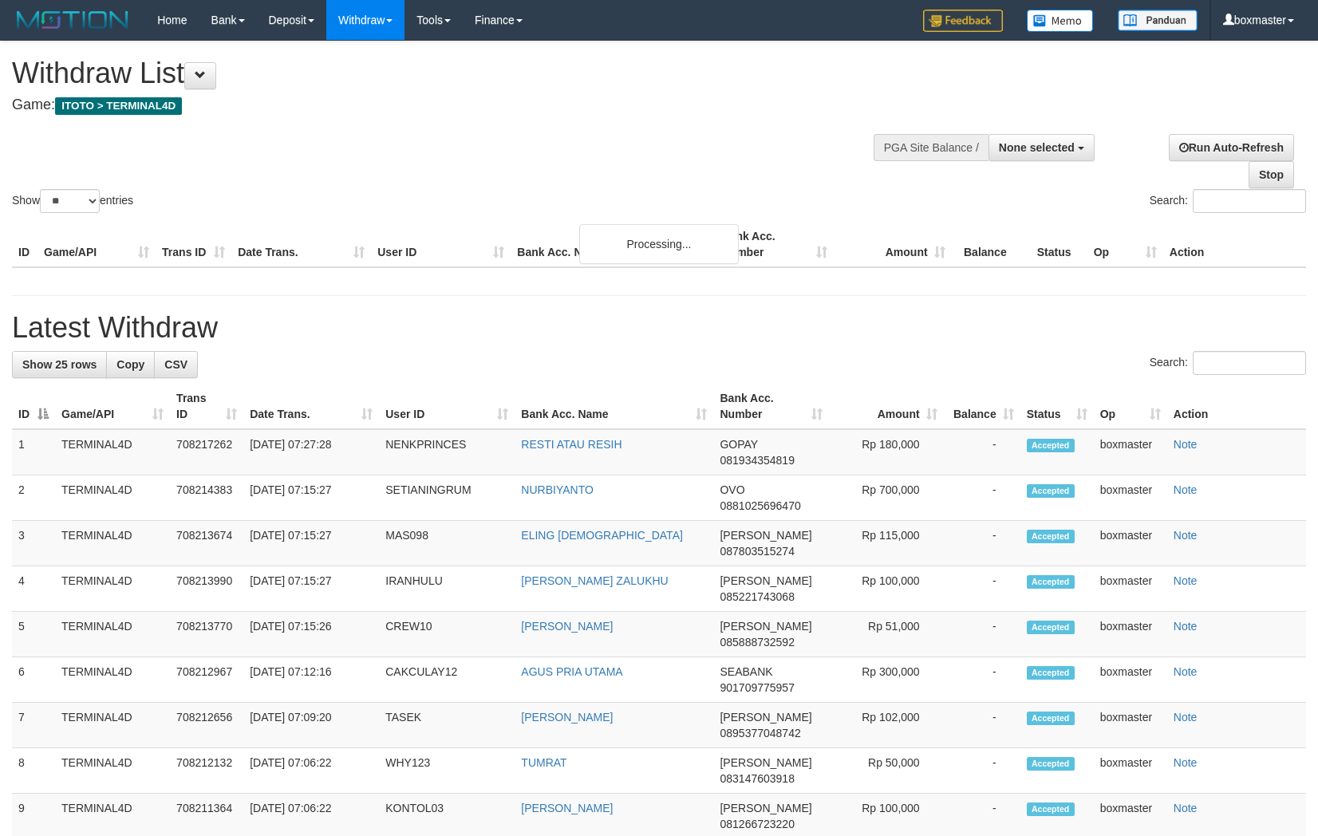
select select
select select "**"
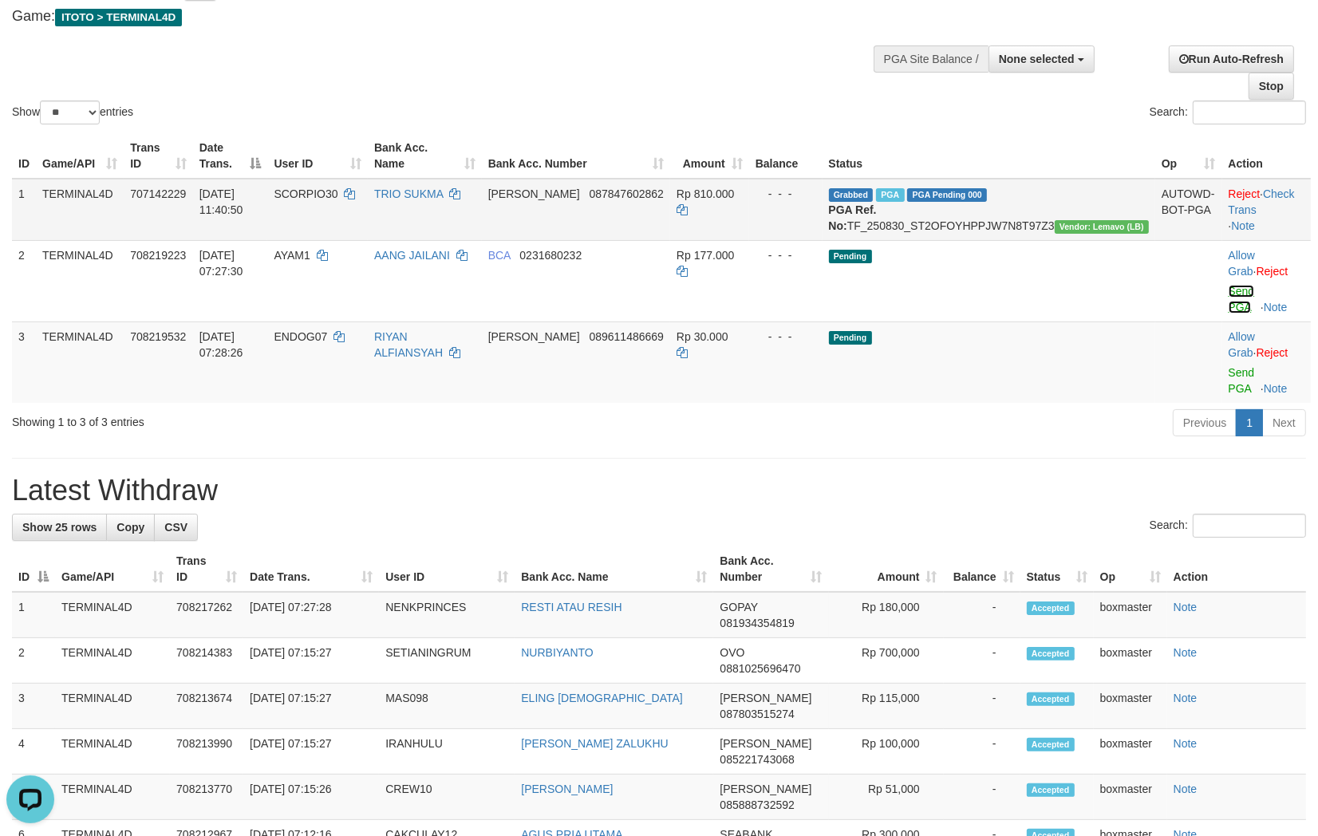
drag, startPoint x: 1222, startPoint y: 289, endPoint x: 731, endPoint y: 239, distance: 493.3
click at [1229, 288] on link "Send PGA" at bounding box center [1242, 299] width 26 height 29
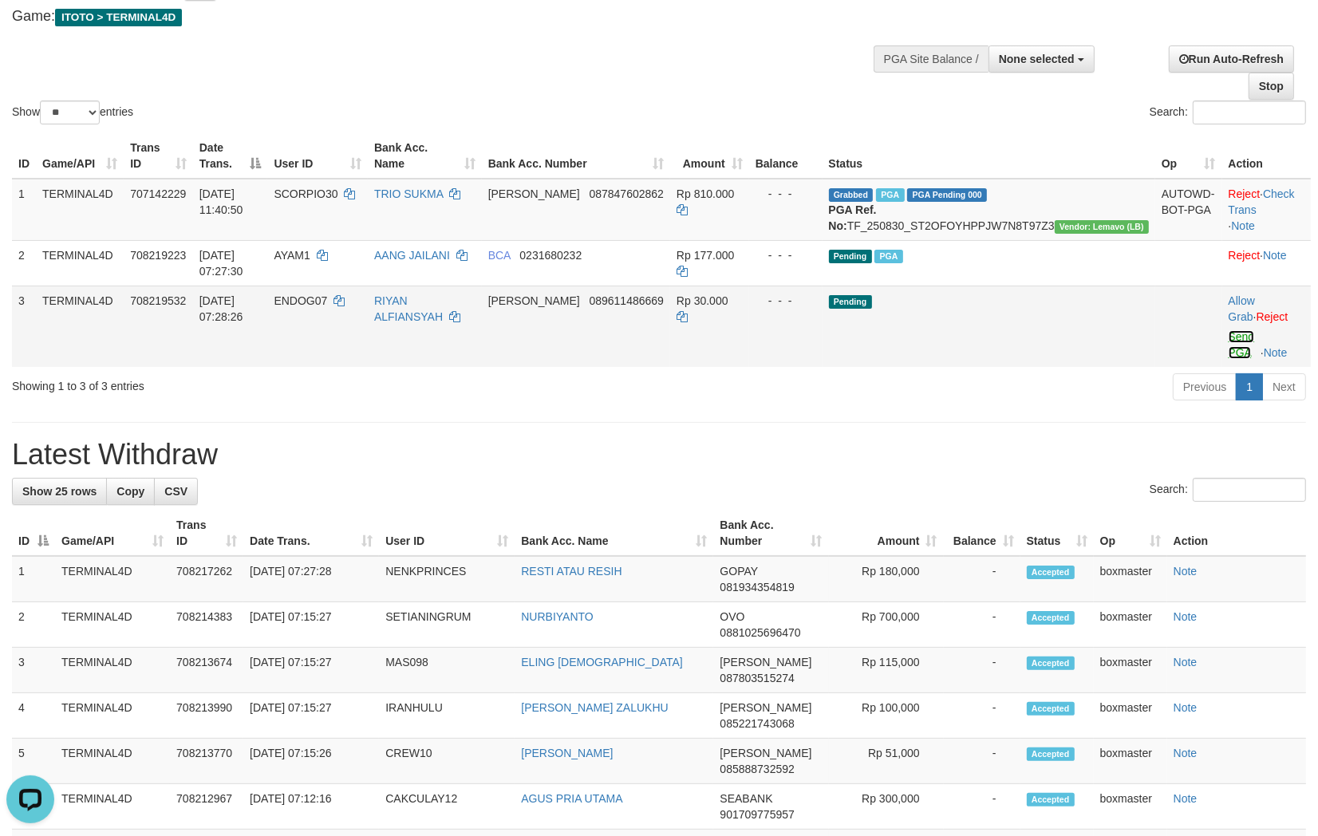
click at [1229, 330] on link "Send PGA" at bounding box center [1242, 344] width 26 height 29
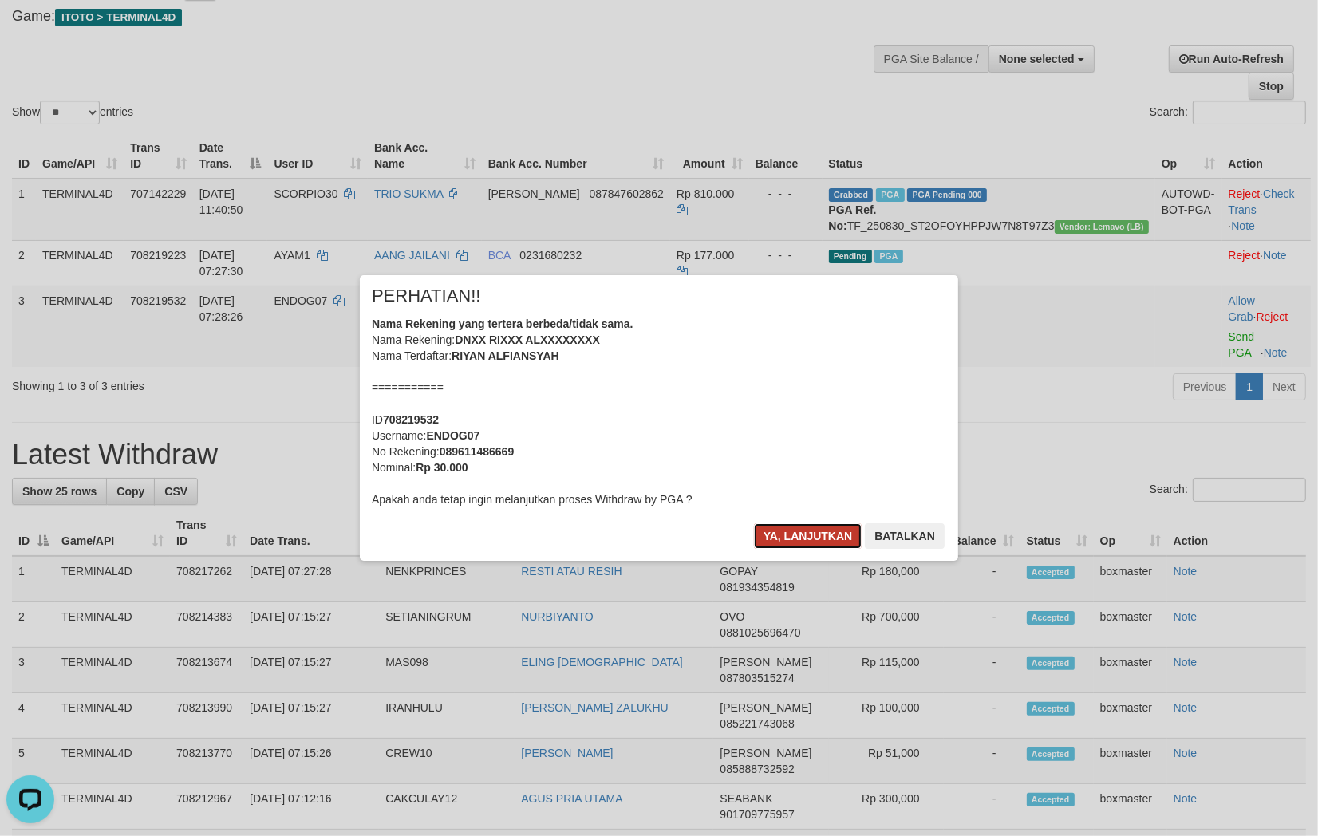
click at [790, 536] on button "Ya, lanjutkan" at bounding box center [808, 537] width 109 height 26
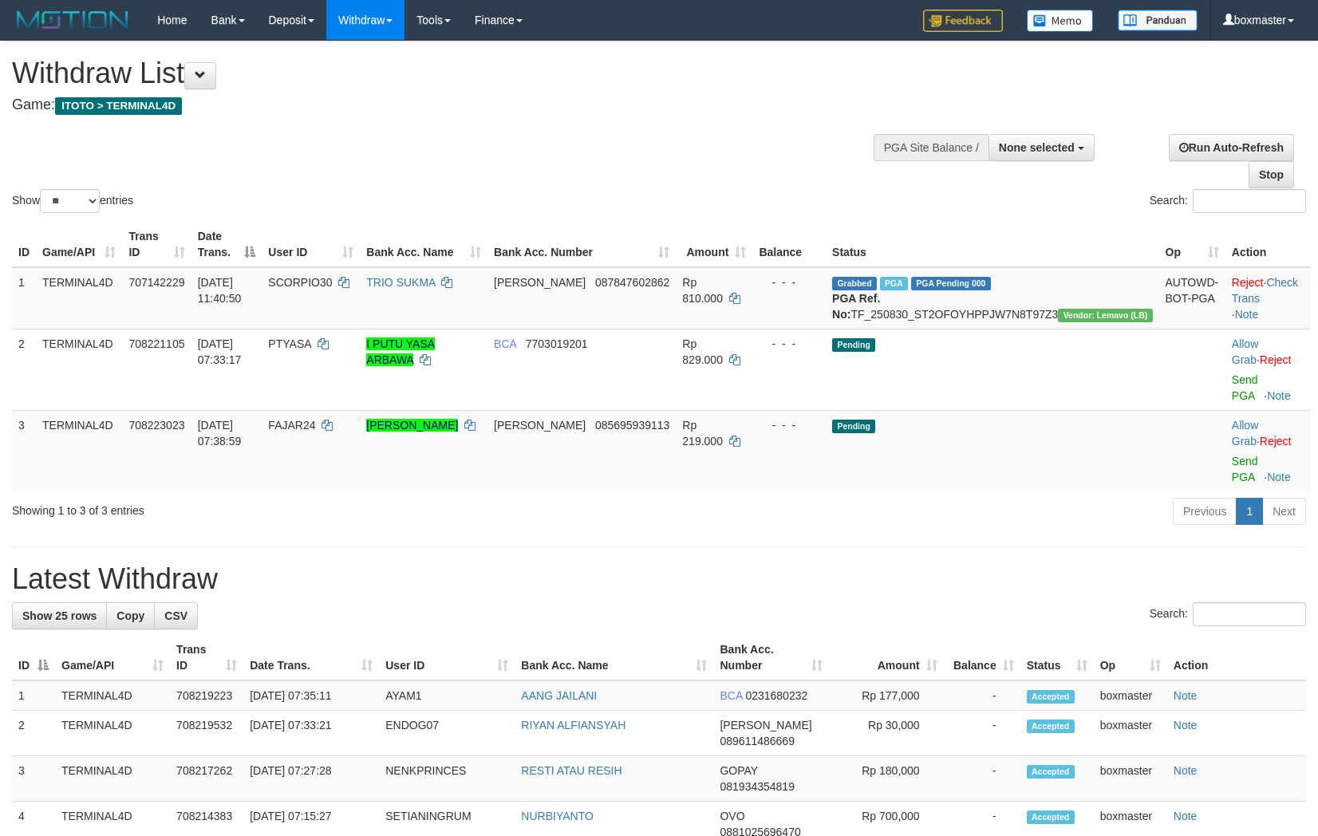
select select
select select "**"
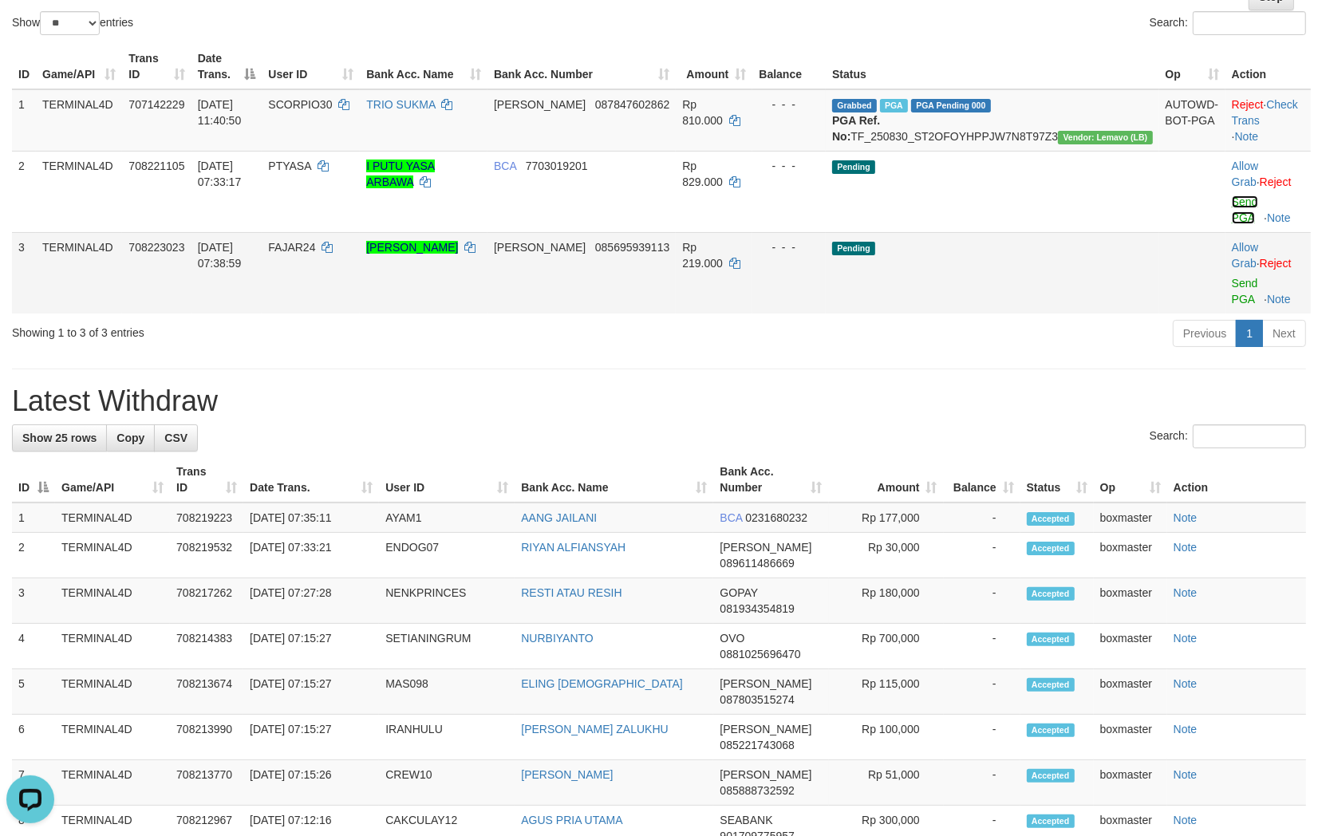
drag, startPoint x: 1229, startPoint y: 203, endPoint x: 768, endPoint y: 245, distance: 463.2
click at [1232, 203] on link "Send PGA" at bounding box center [1245, 210] width 26 height 29
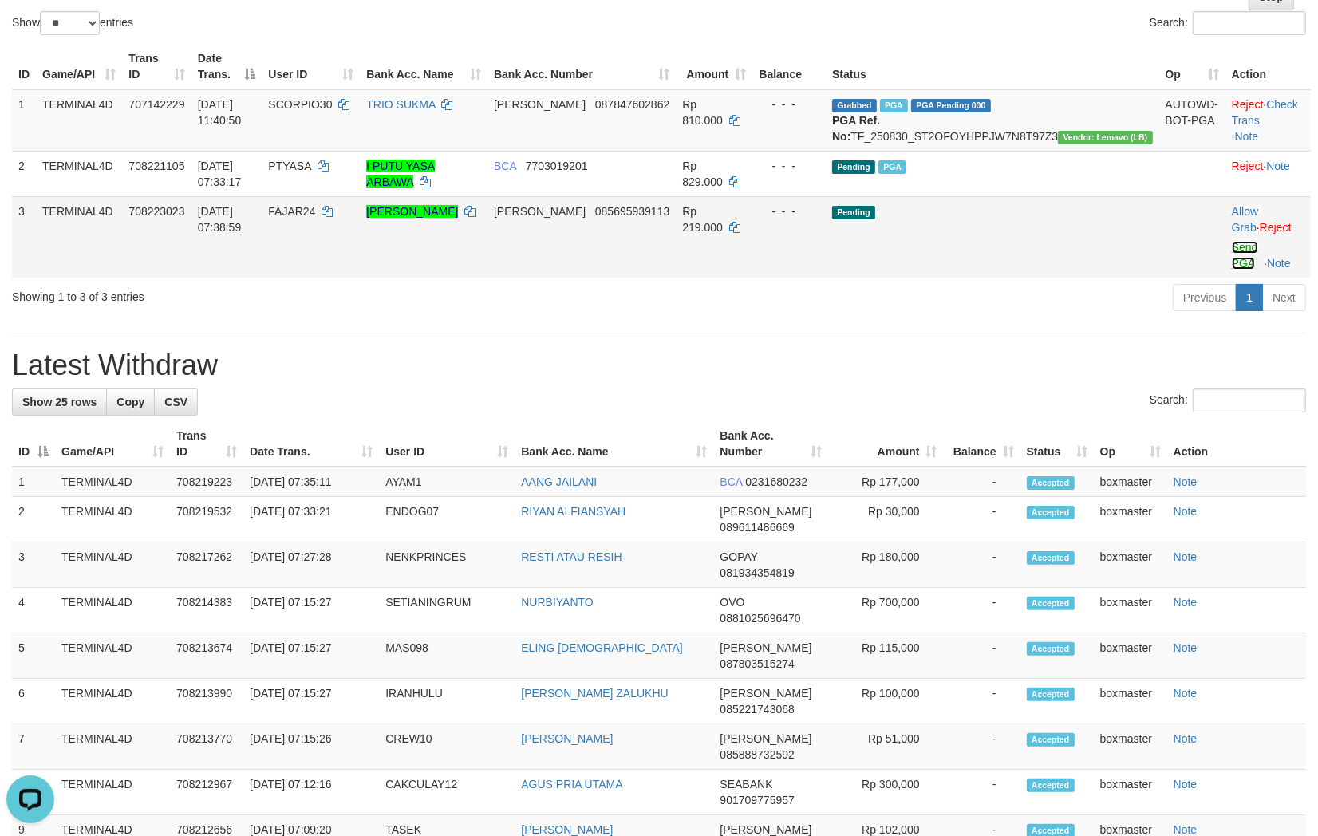
click at [1232, 245] on link "Send PGA" at bounding box center [1245, 255] width 26 height 29
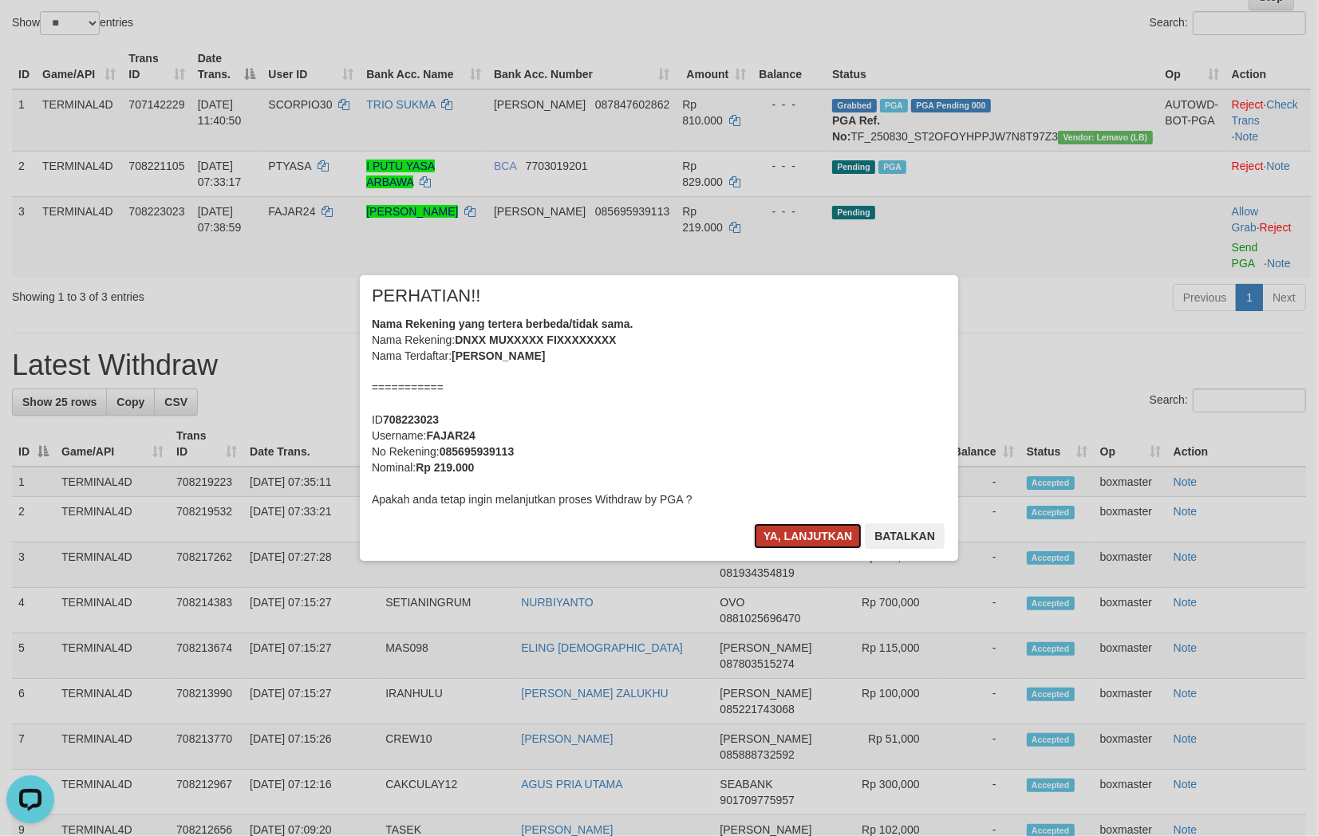
click at [800, 532] on button "Ya, lanjutkan" at bounding box center [808, 537] width 109 height 26
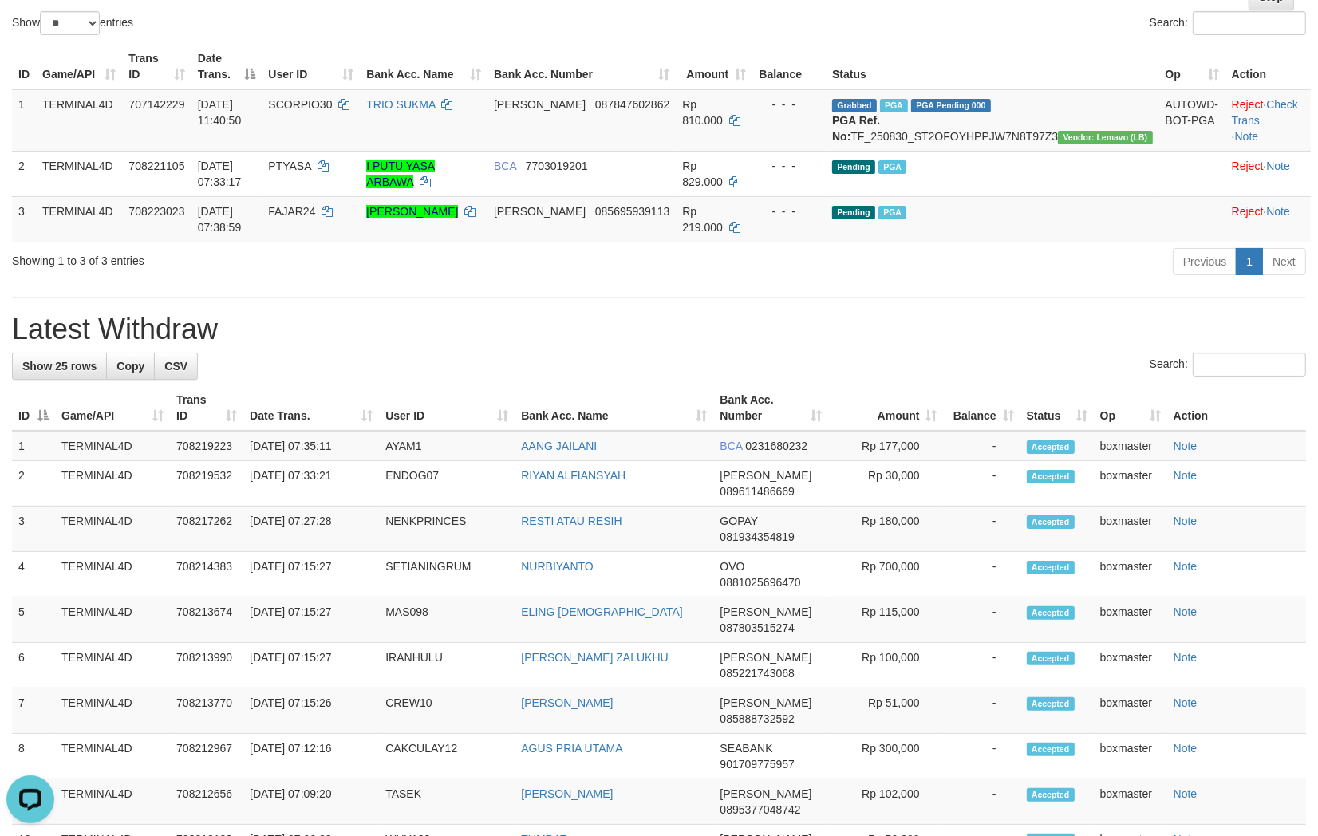
drag, startPoint x: 863, startPoint y: 362, endPoint x: 879, endPoint y: 363, distance: 16.8
click at [867, 346] on h1 "Latest Withdraw" at bounding box center [659, 330] width 1295 height 32
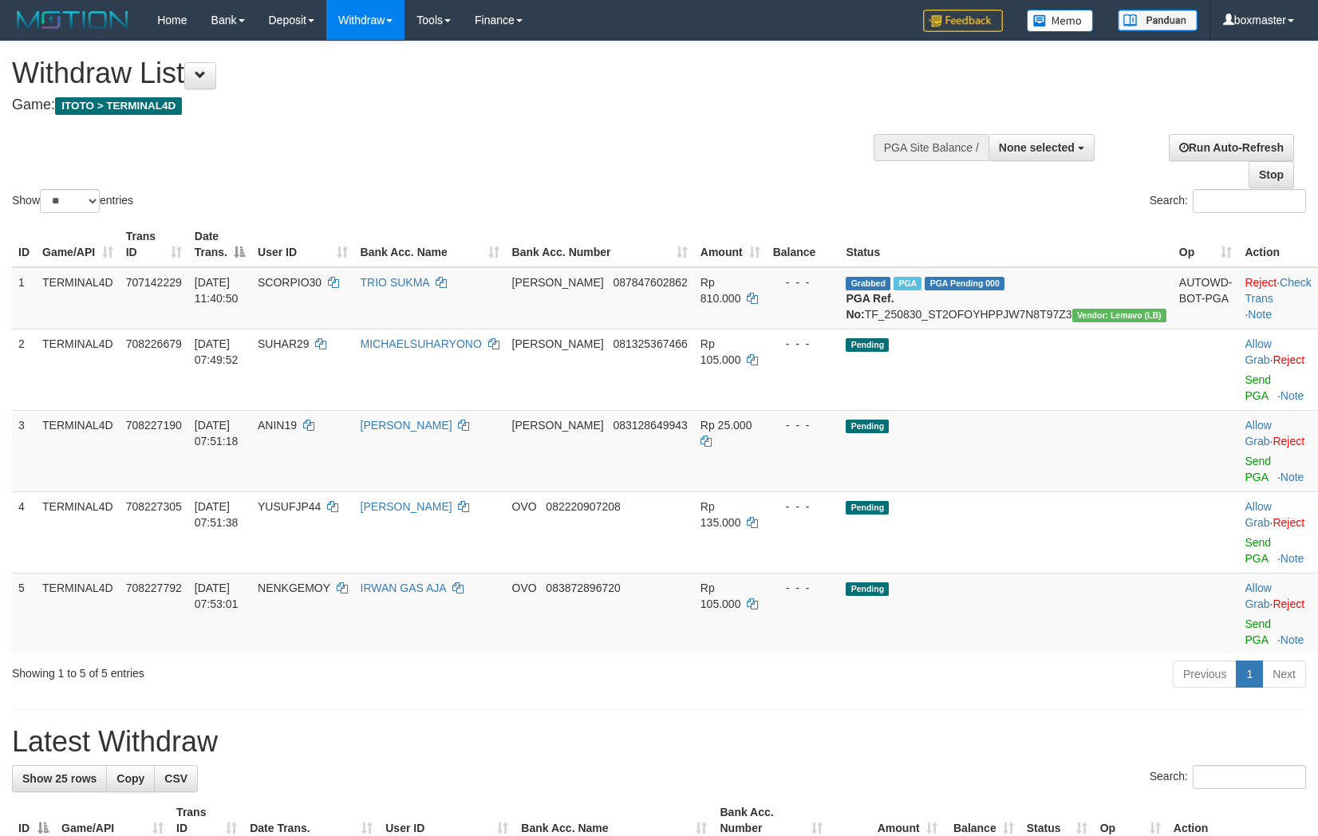
select select
select select "**"
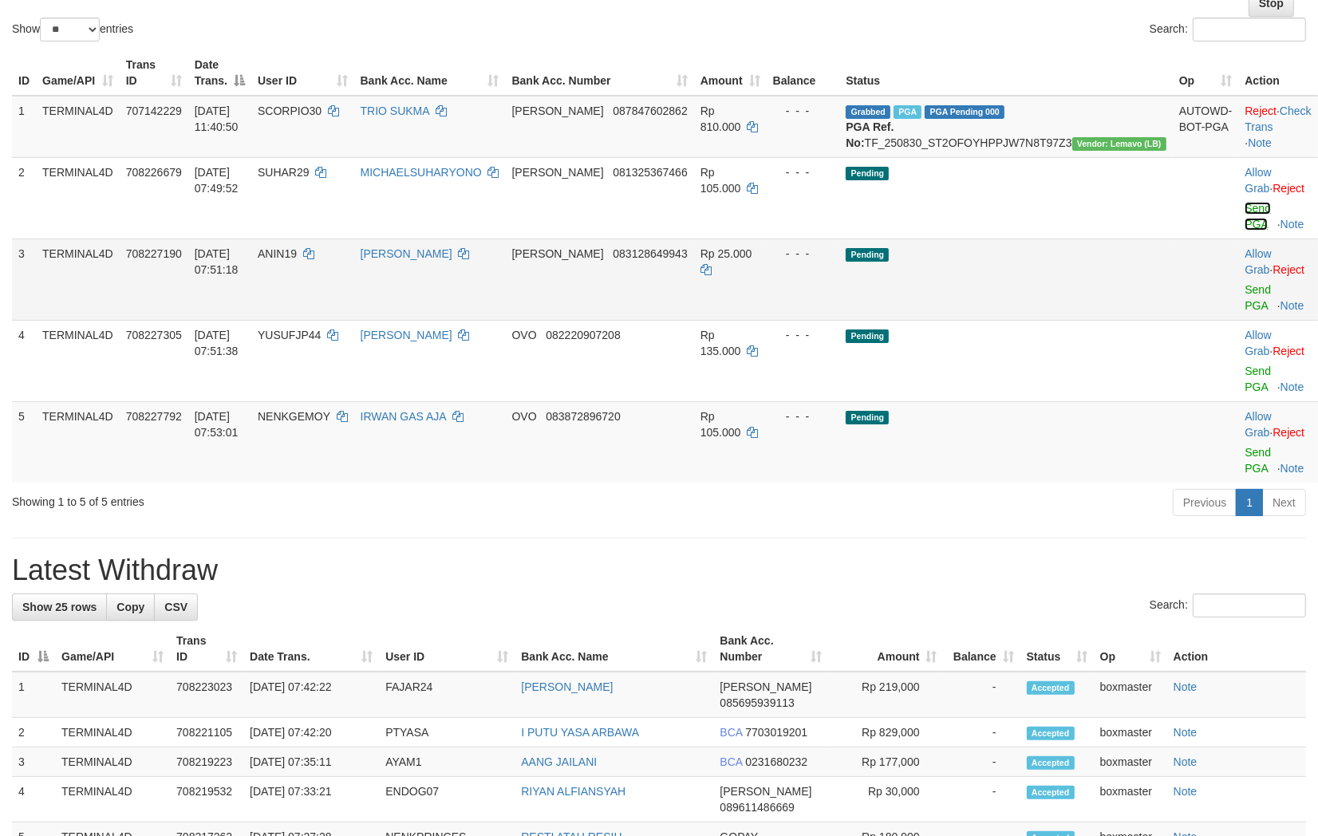
drag, startPoint x: 1227, startPoint y: 224, endPoint x: 761, endPoint y: 251, distance: 466.1
click at [1245, 224] on link "Send PGA" at bounding box center [1258, 216] width 26 height 29
click at [1245, 284] on link "Send PGA" at bounding box center [1258, 297] width 26 height 29
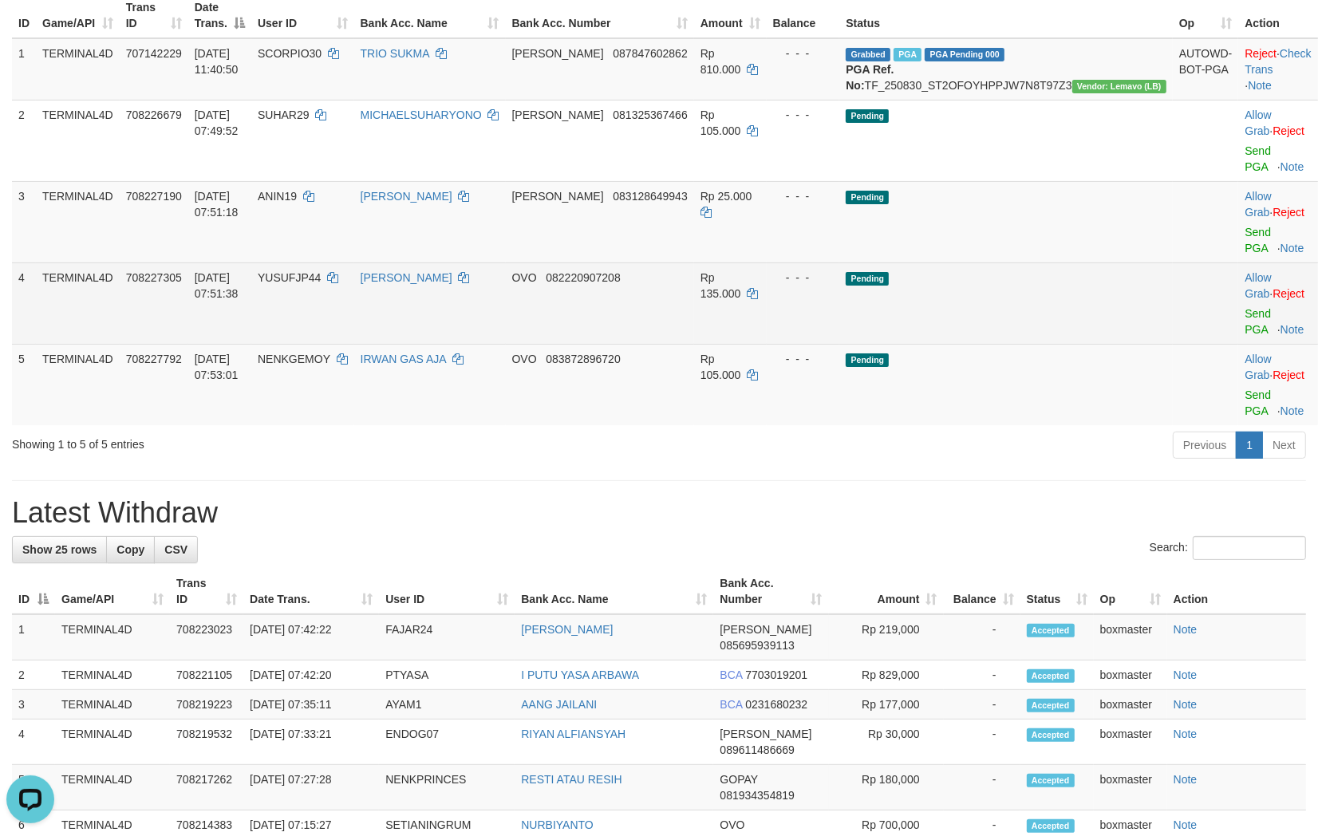
scroll to position [260, 0]
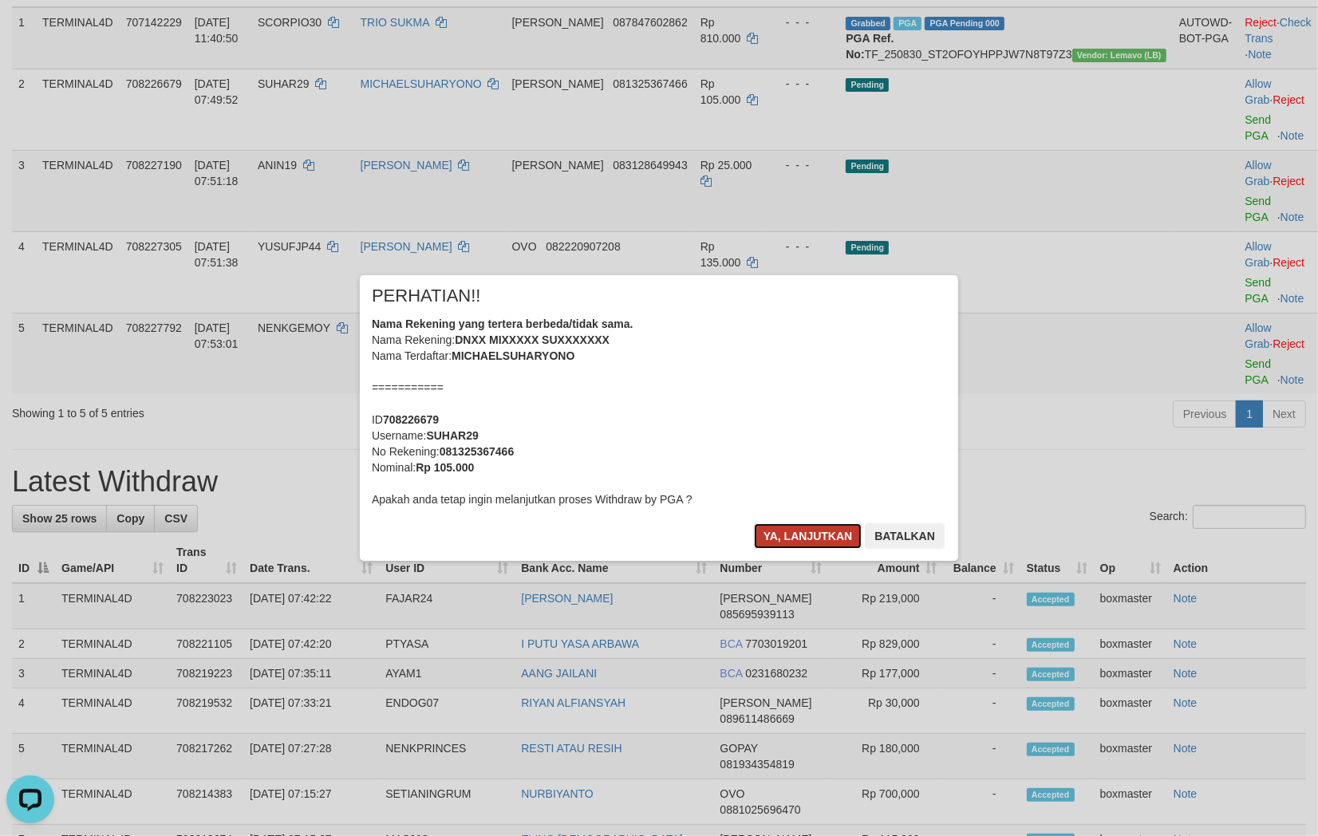
click at [793, 536] on button "Ya, lanjutkan" at bounding box center [808, 537] width 109 height 26
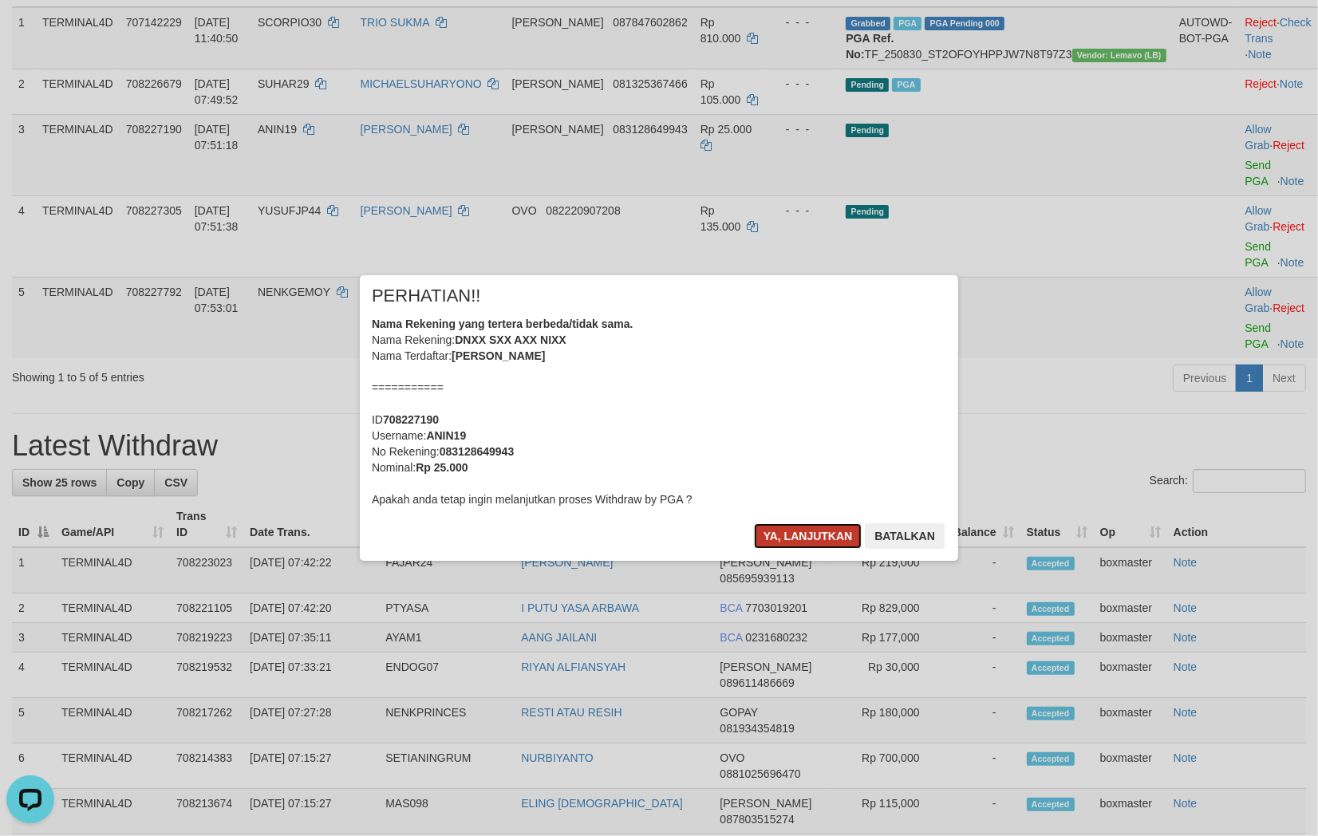
click at [843, 531] on button "Ya, lanjutkan" at bounding box center [808, 537] width 109 height 26
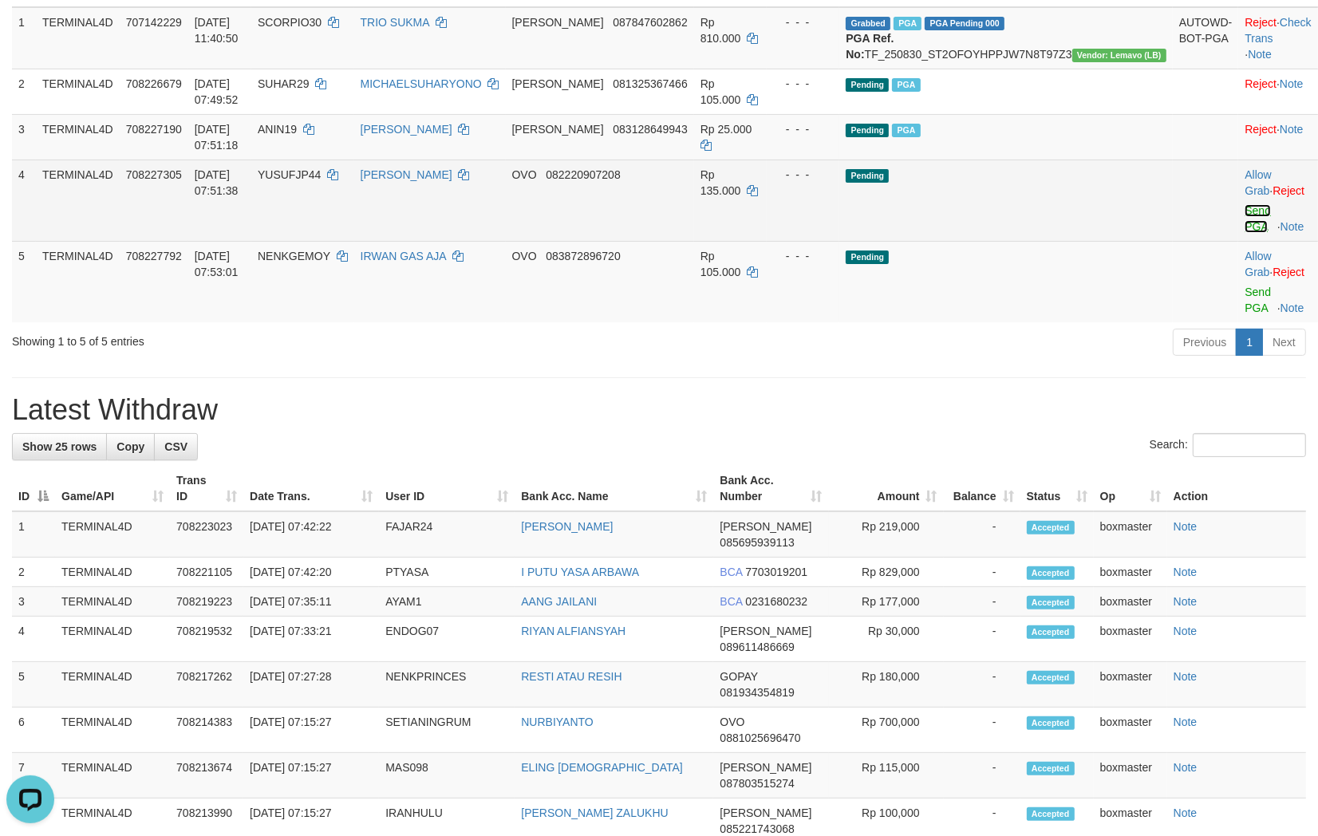
click at [1245, 229] on link "Send PGA" at bounding box center [1258, 218] width 26 height 29
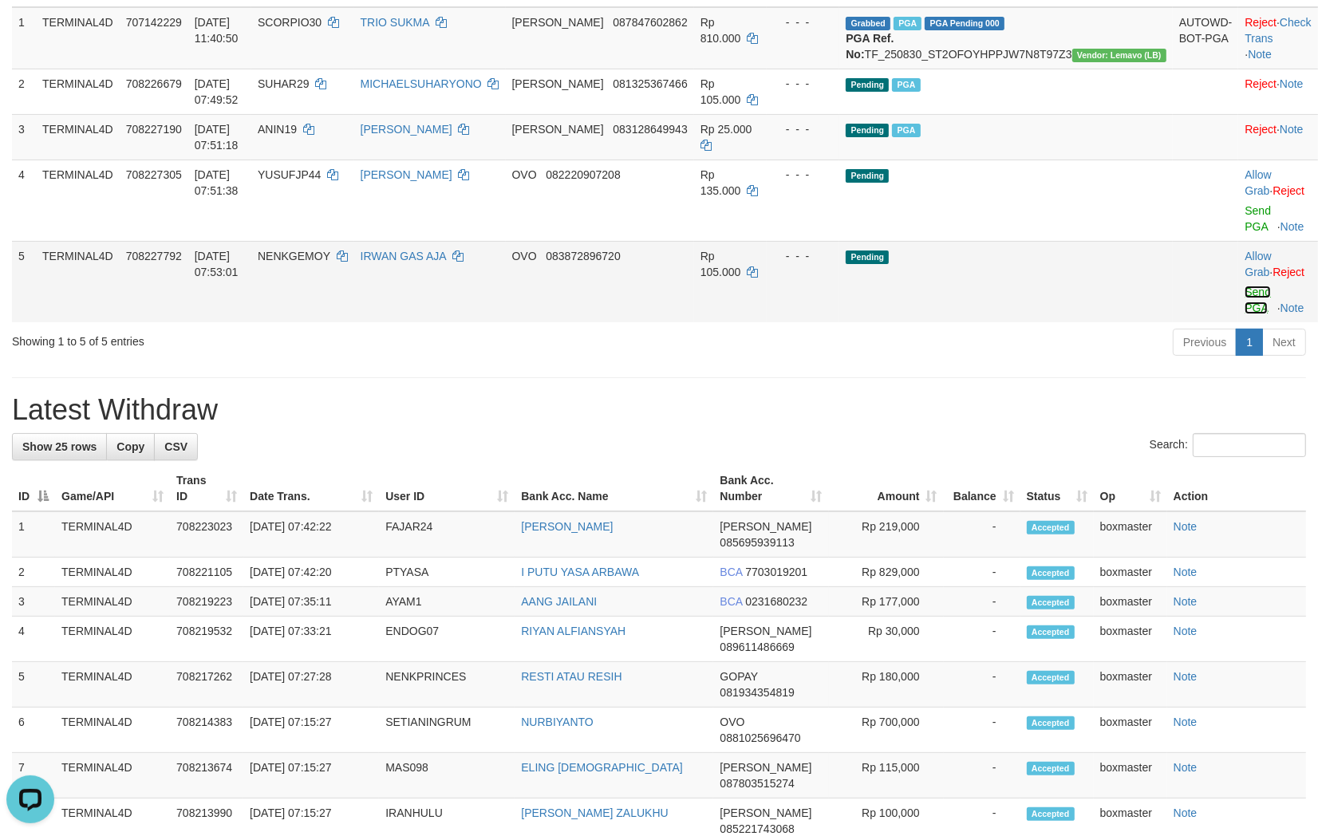
click at [1245, 291] on link "Send PGA" at bounding box center [1258, 300] width 26 height 29
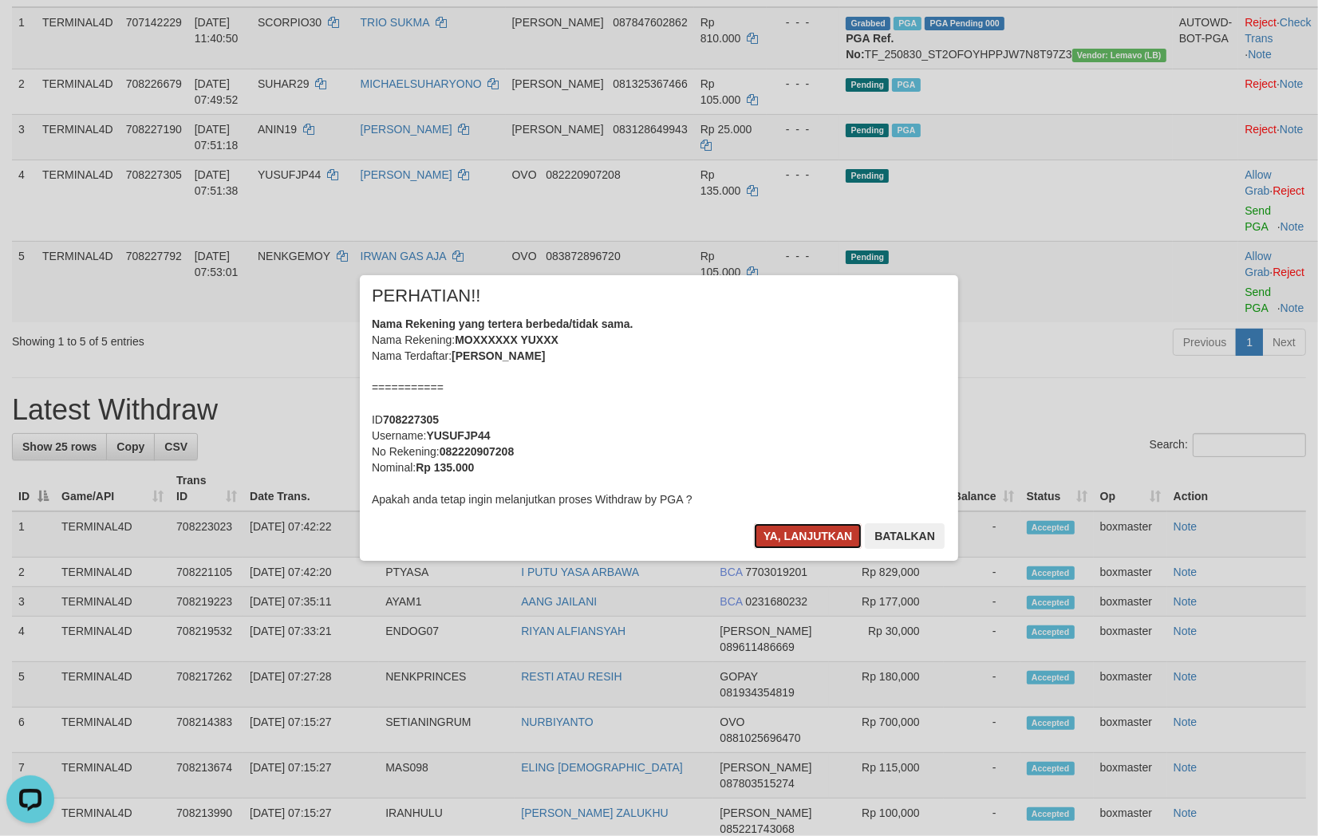
click at [815, 546] on button "Ya, lanjutkan" at bounding box center [808, 537] width 109 height 26
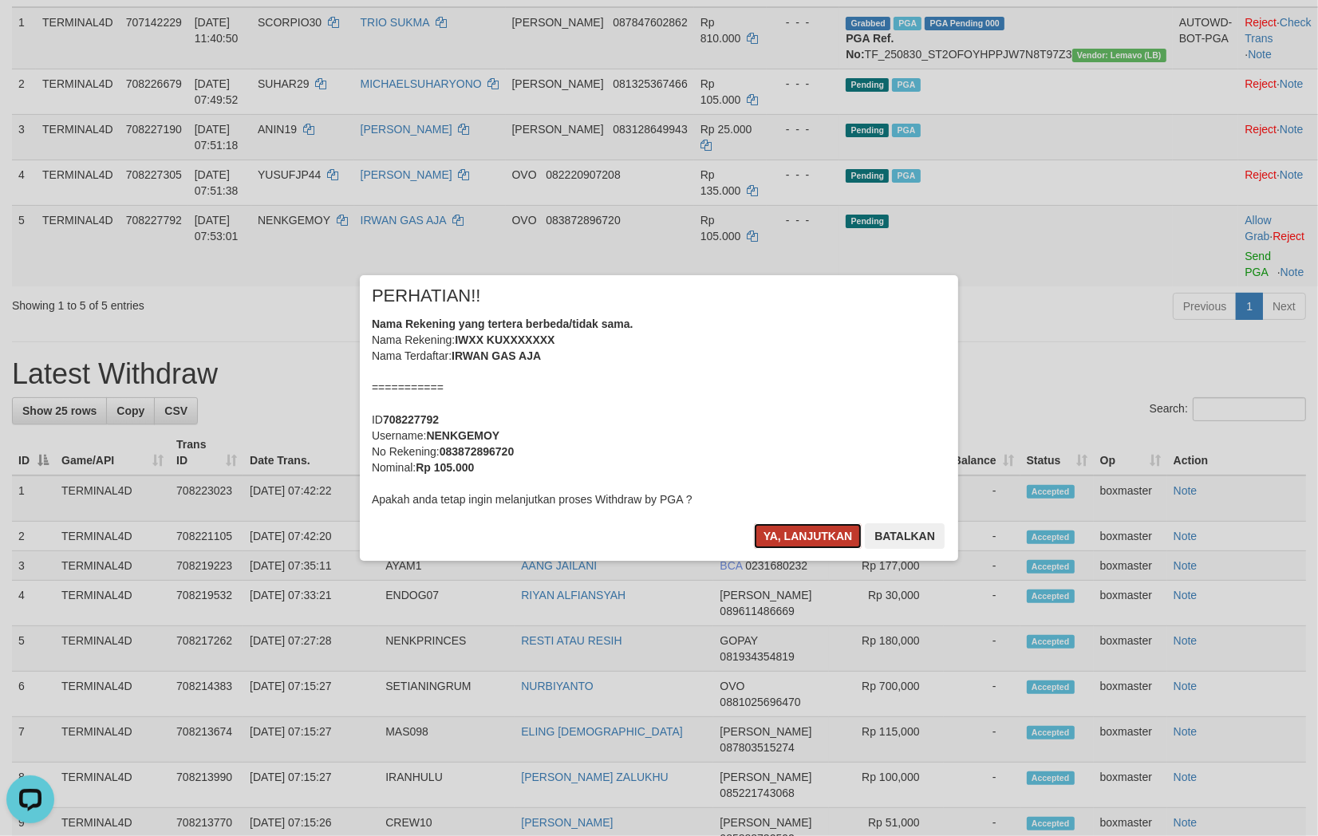
click at [788, 539] on button "Ya, lanjutkan" at bounding box center [808, 537] width 109 height 26
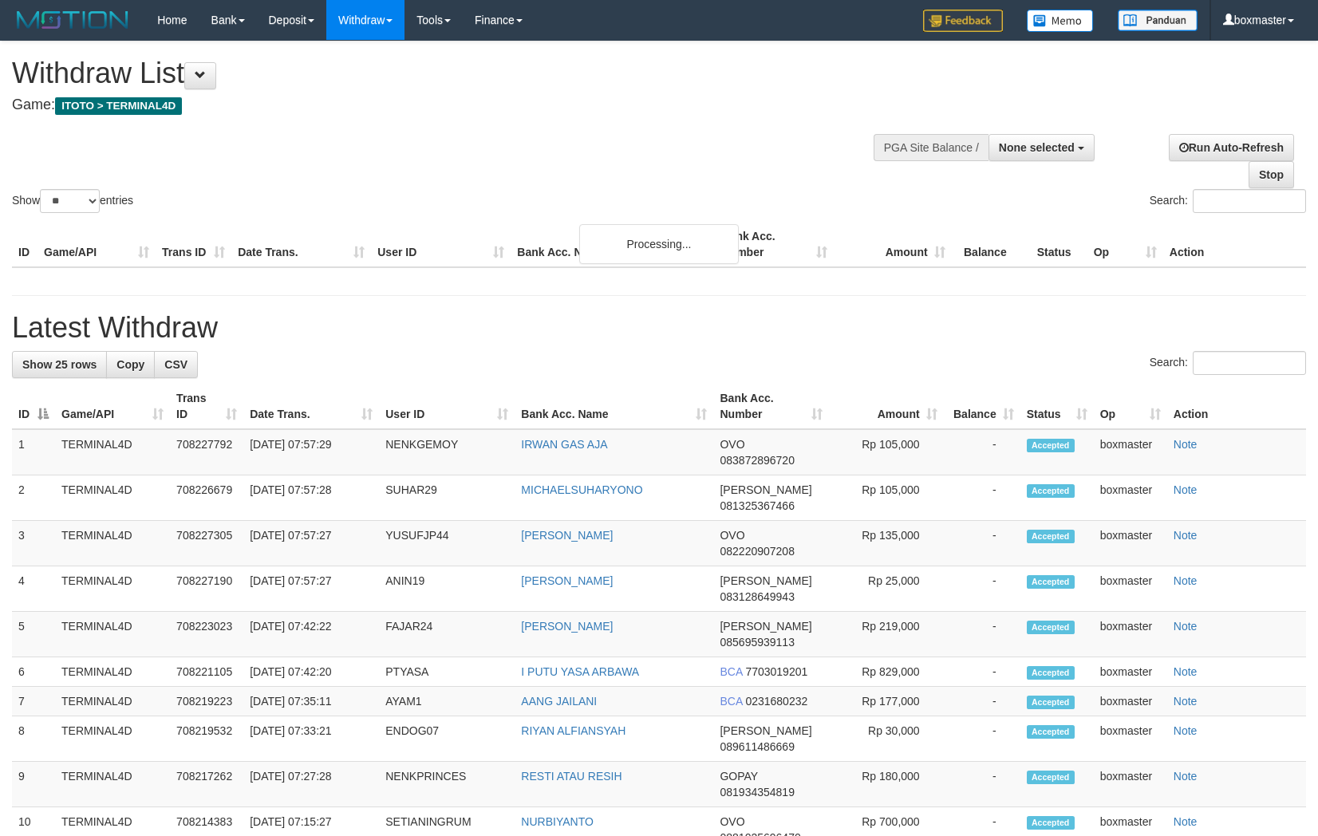
select select
select select "**"
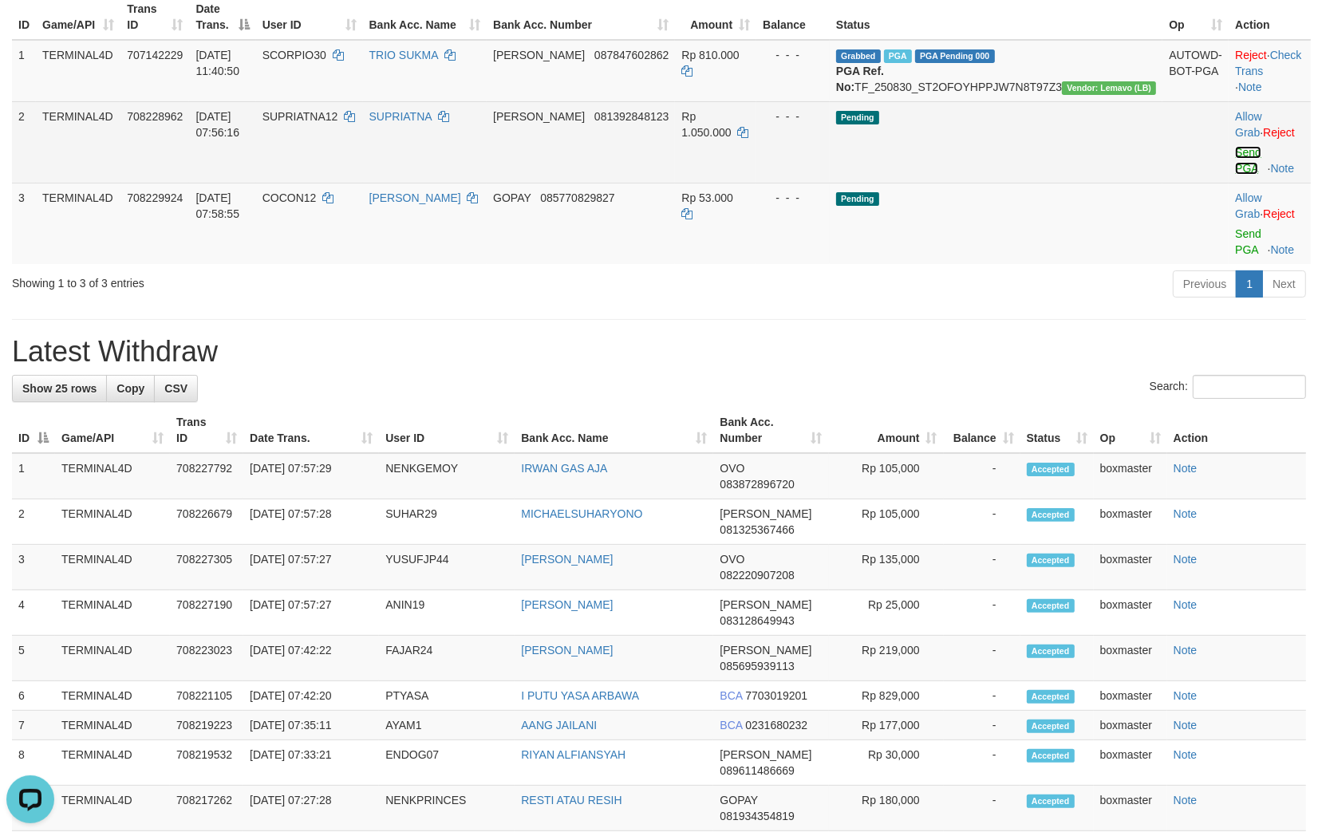
click at [1247, 152] on link "Send PGA" at bounding box center [1248, 160] width 26 height 29
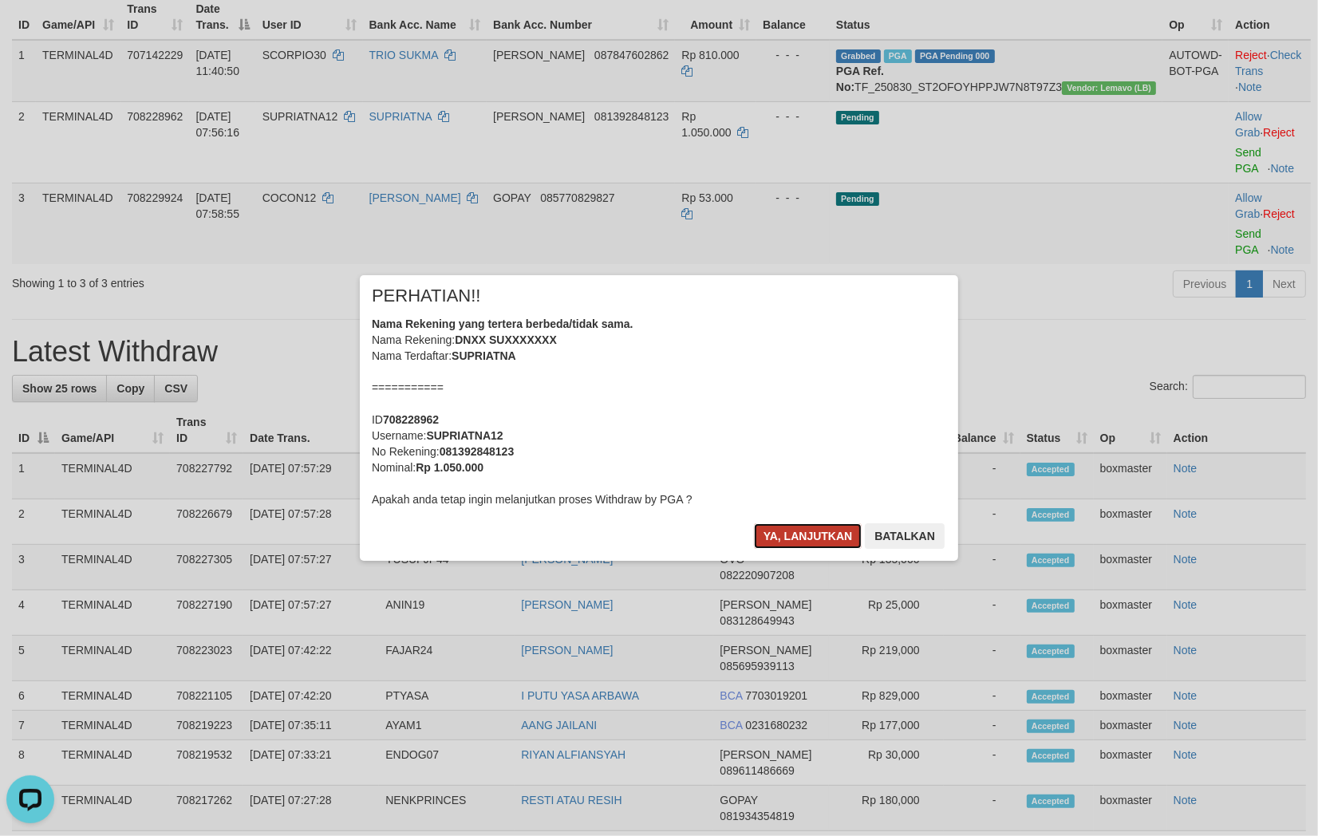
click at [814, 540] on button "Ya, lanjutkan" at bounding box center [808, 537] width 109 height 26
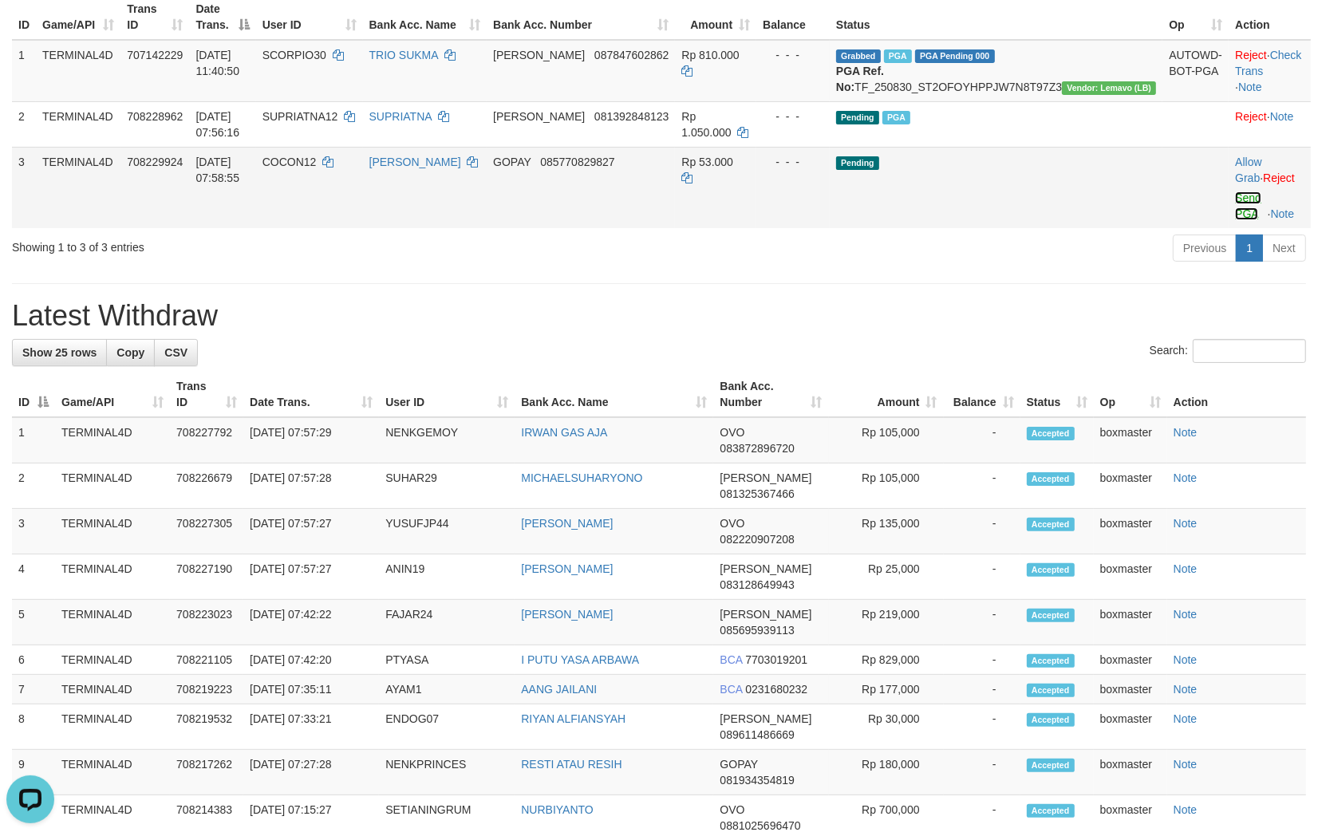
click at [1235, 200] on link "Send PGA" at bounding box center [1248, 206] width 26 height 29
click at [1044, 277] on div "**********" at bounding box center [659, 706] width 1318 height 1784
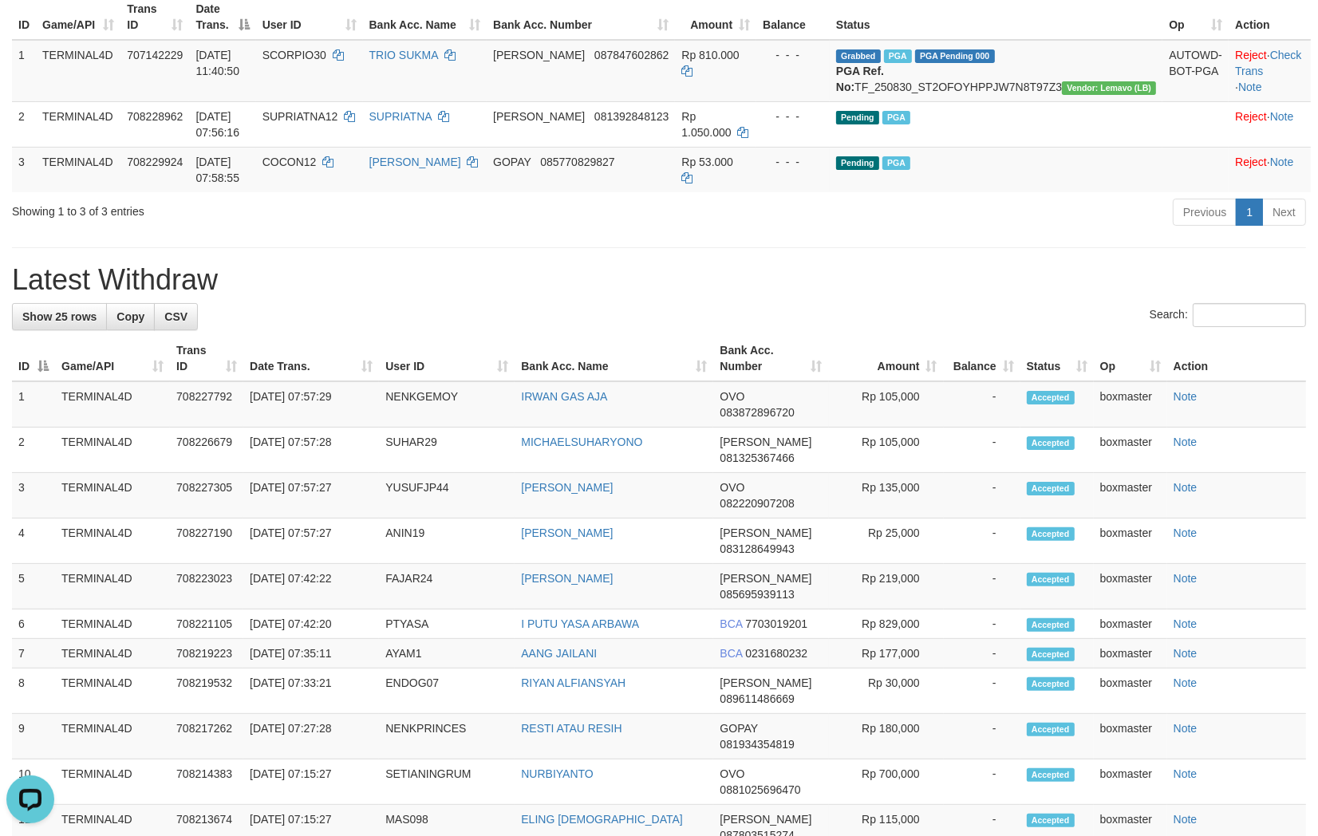
click at [1053, 271] on div "**********" at bounding box center [659, 688] width 1318 height 1748
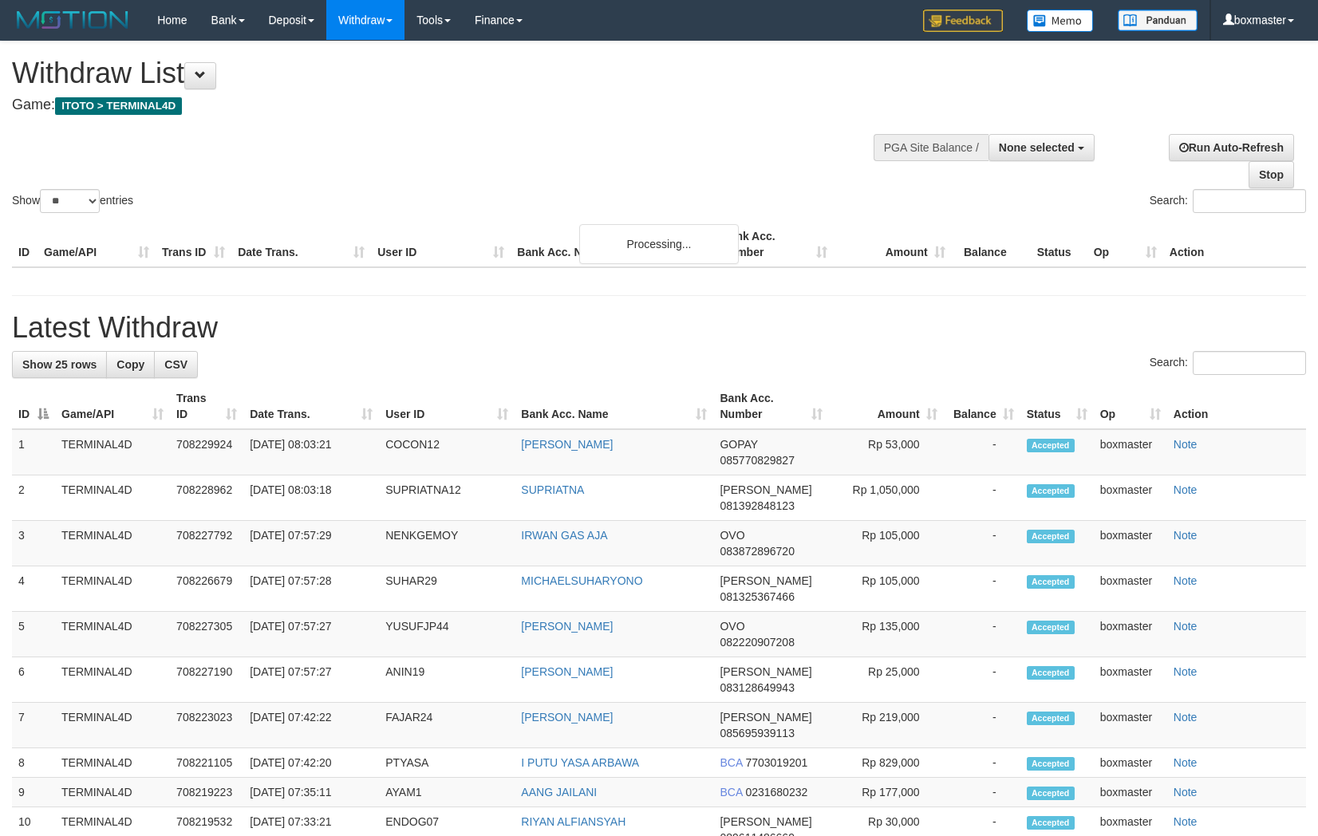
select select
select select "**"
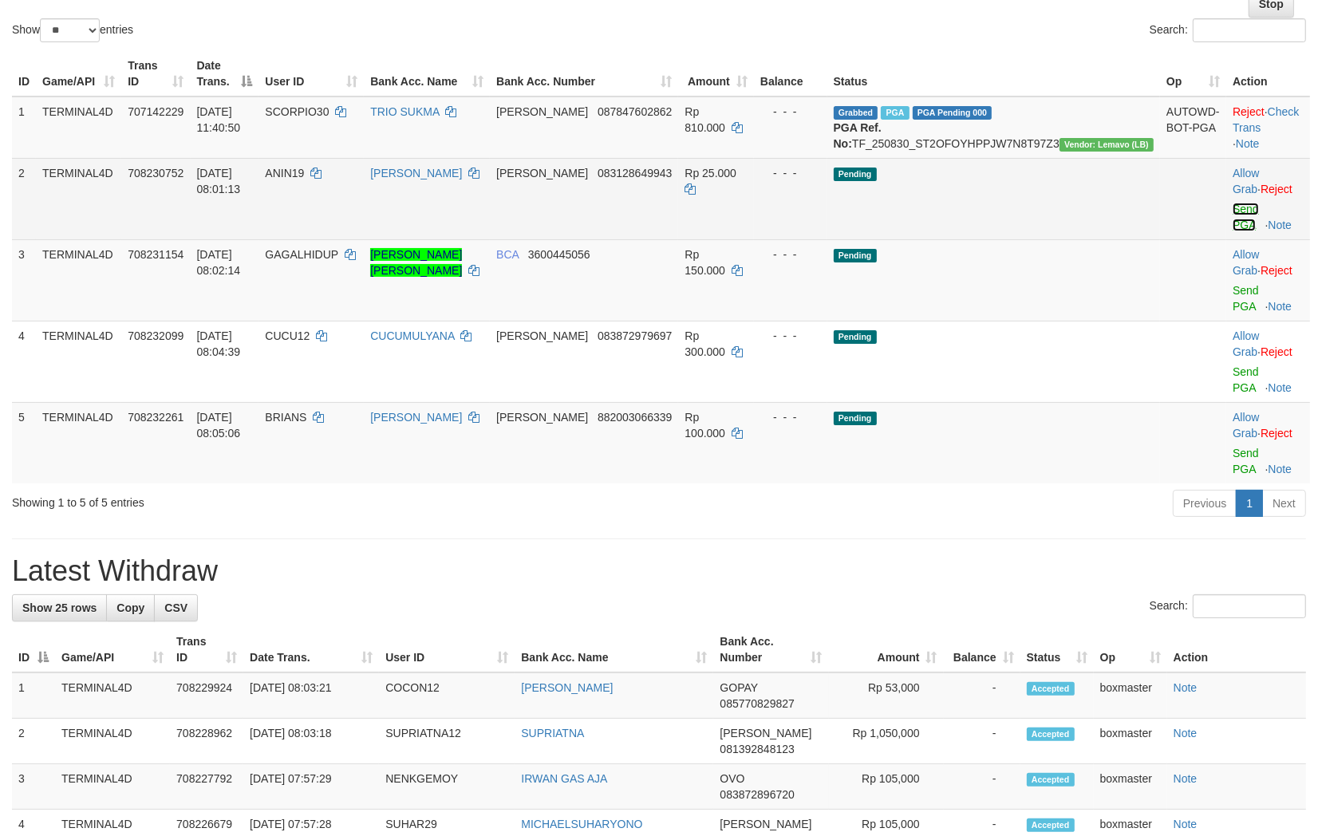
click at [1233, 210] on link "Send PGA" at bounding box center [1246, 217] width 26 height 29
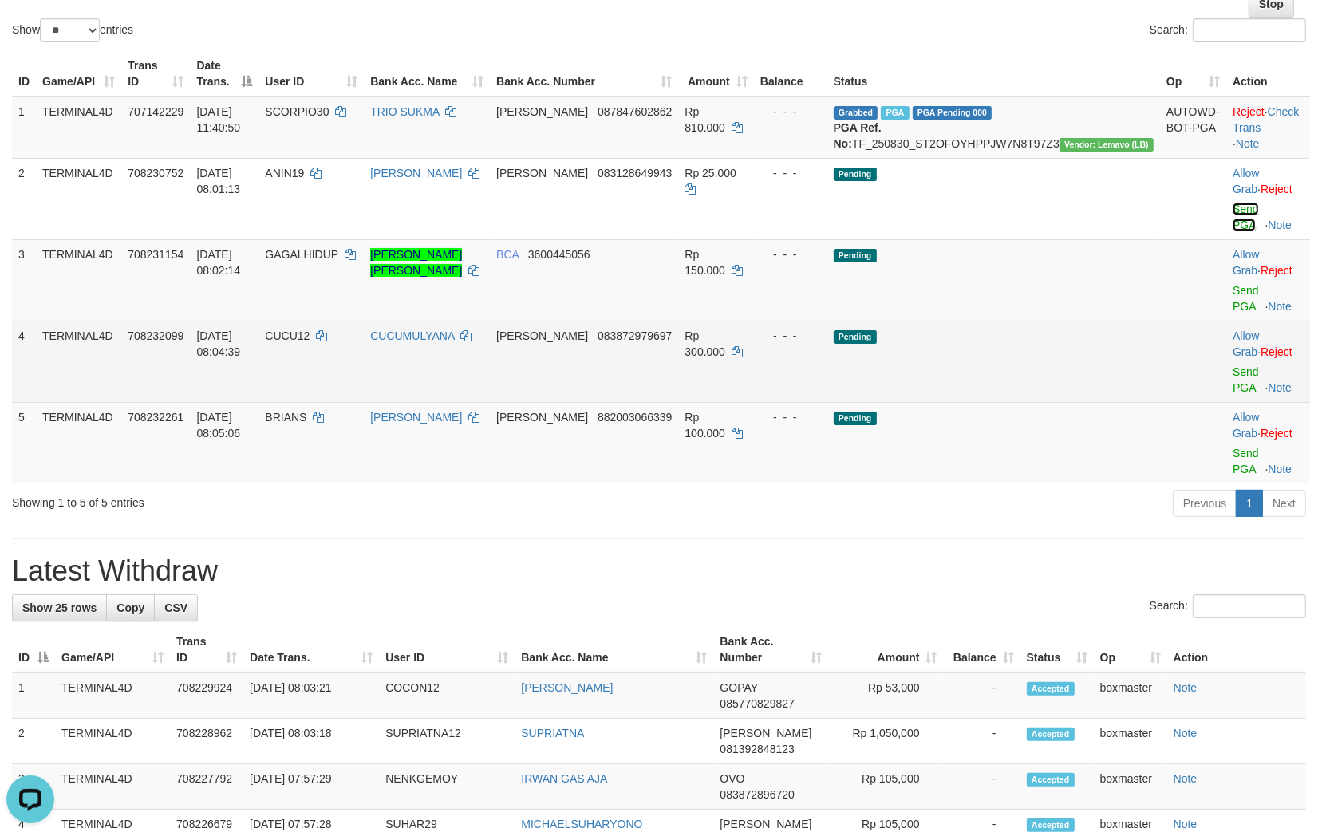
scroll to position [0, 0]
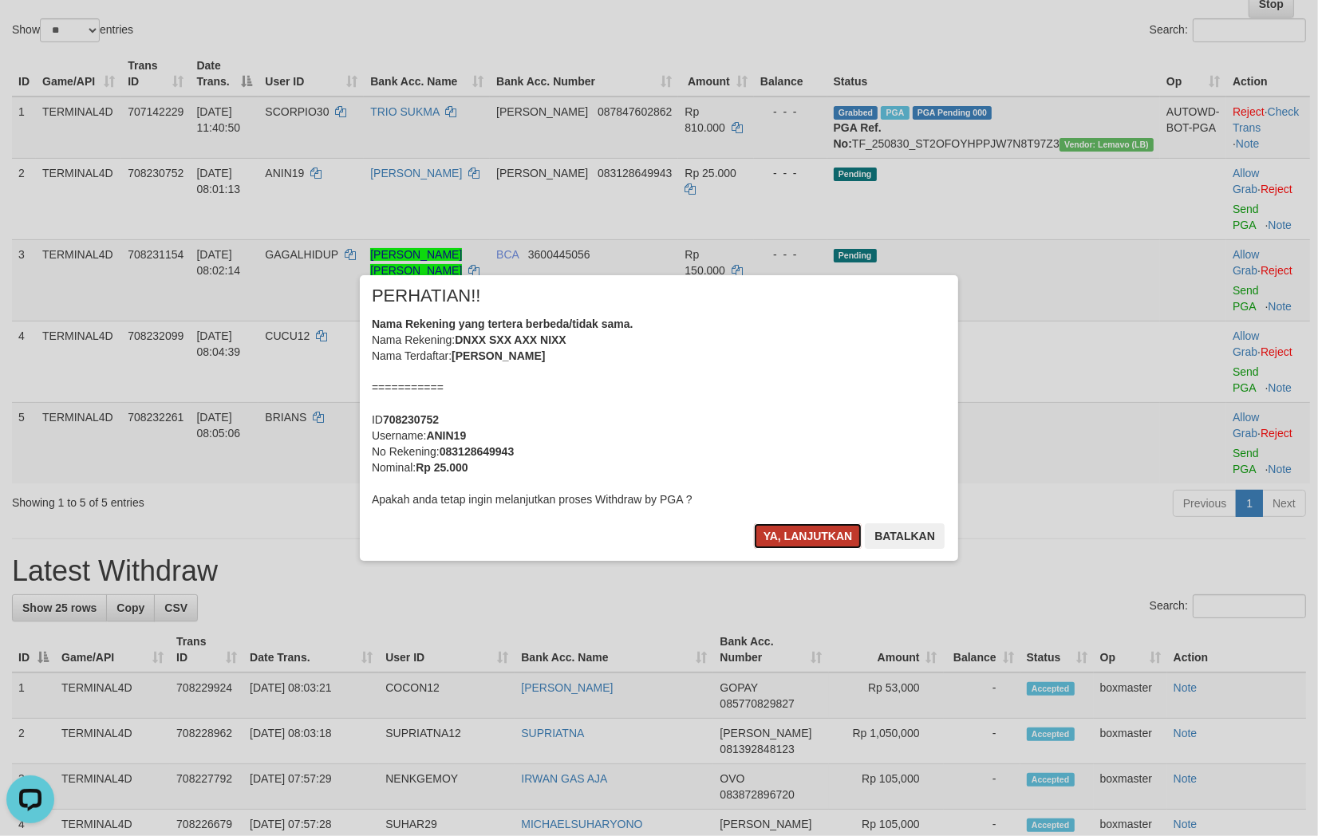
click at [814, 536] on button "Ya, lanjutkan" at bounding box center [808, 537] width 109 height 26
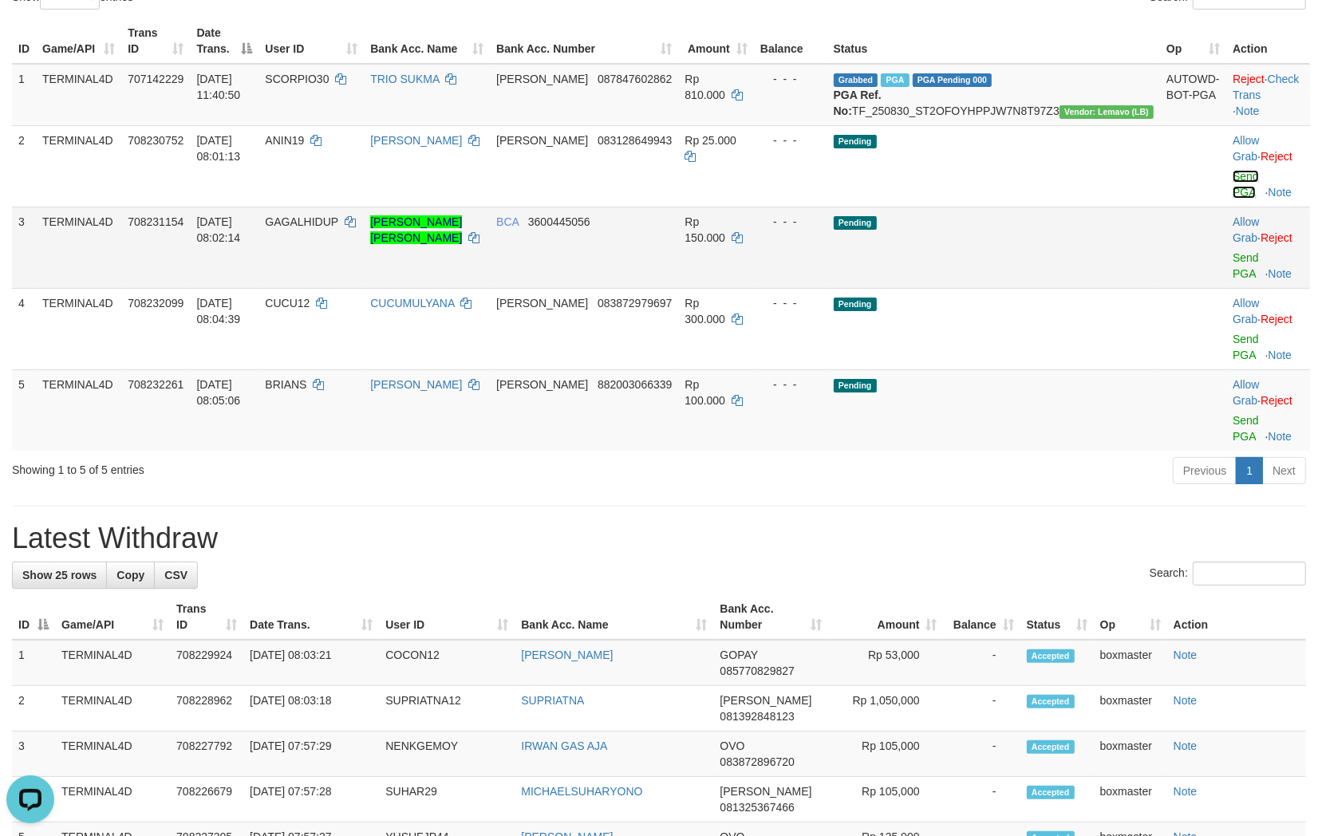
scroll to position [259, 0]
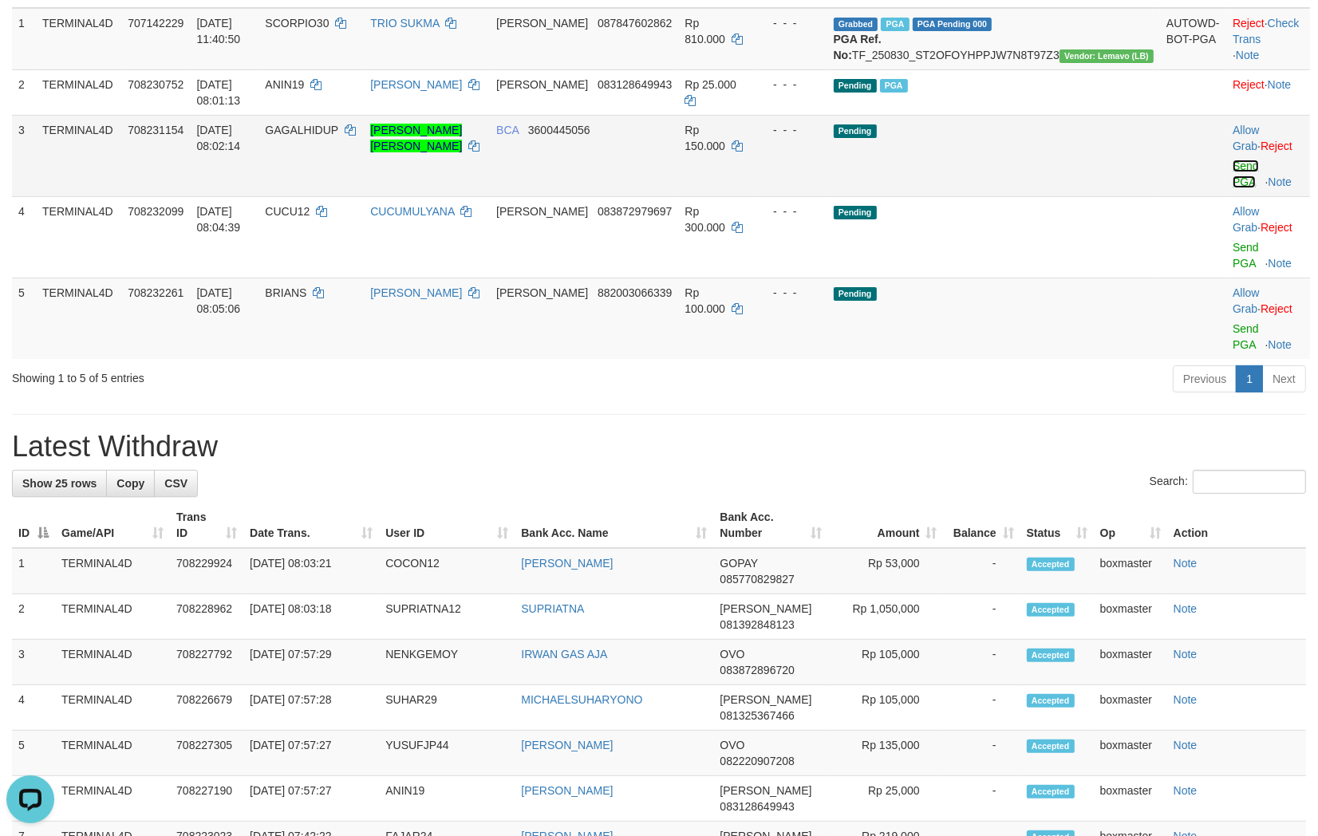
click at [1233, 164] on link "Send PGA" at bounding box center [1246, 174] width 26 height 29
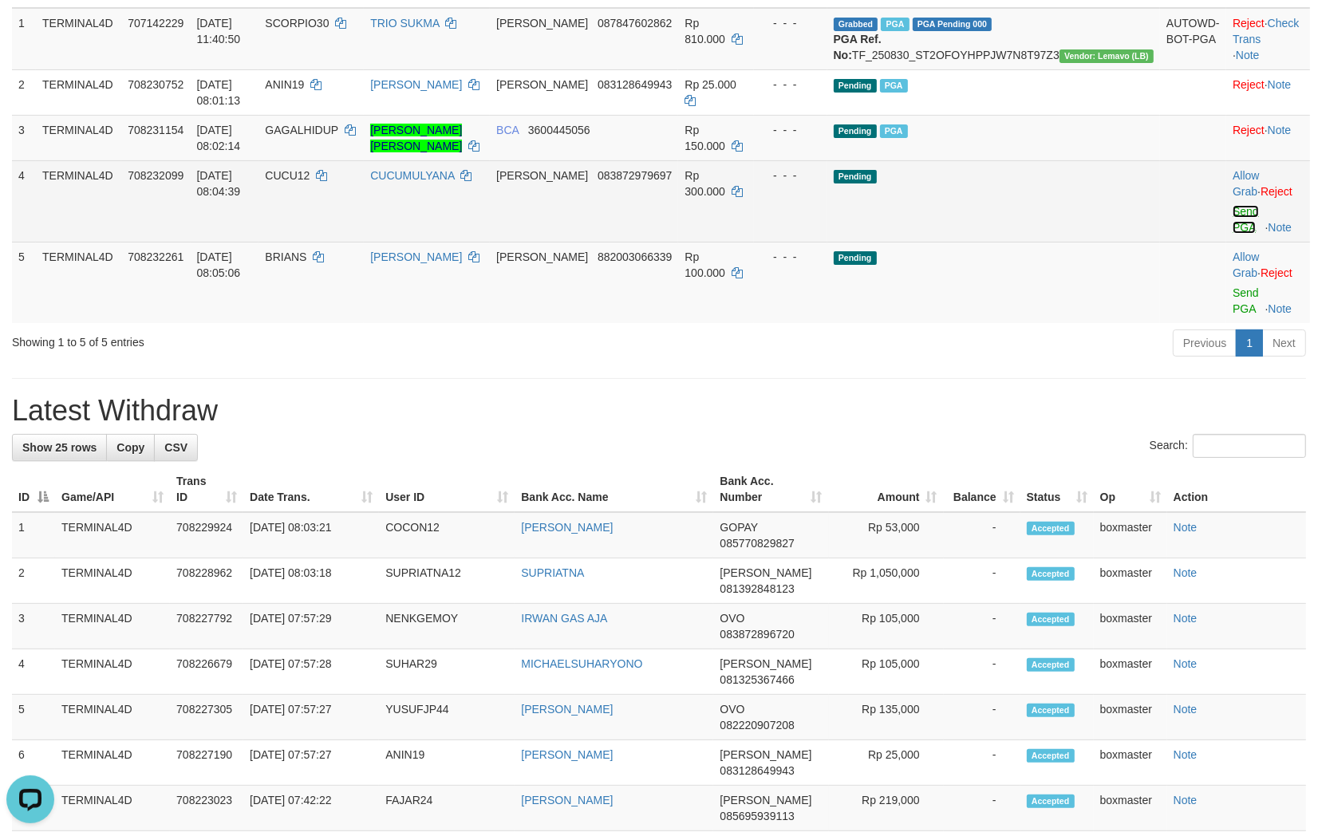
drag, startPoint x: 1208, startPoint y: 208, endPoint x: 742, endPoint y: 243, distance: 466.6
click at [1233, 208] on link "Send PGA" at bounding box center [1246, 219] width 26 height 29
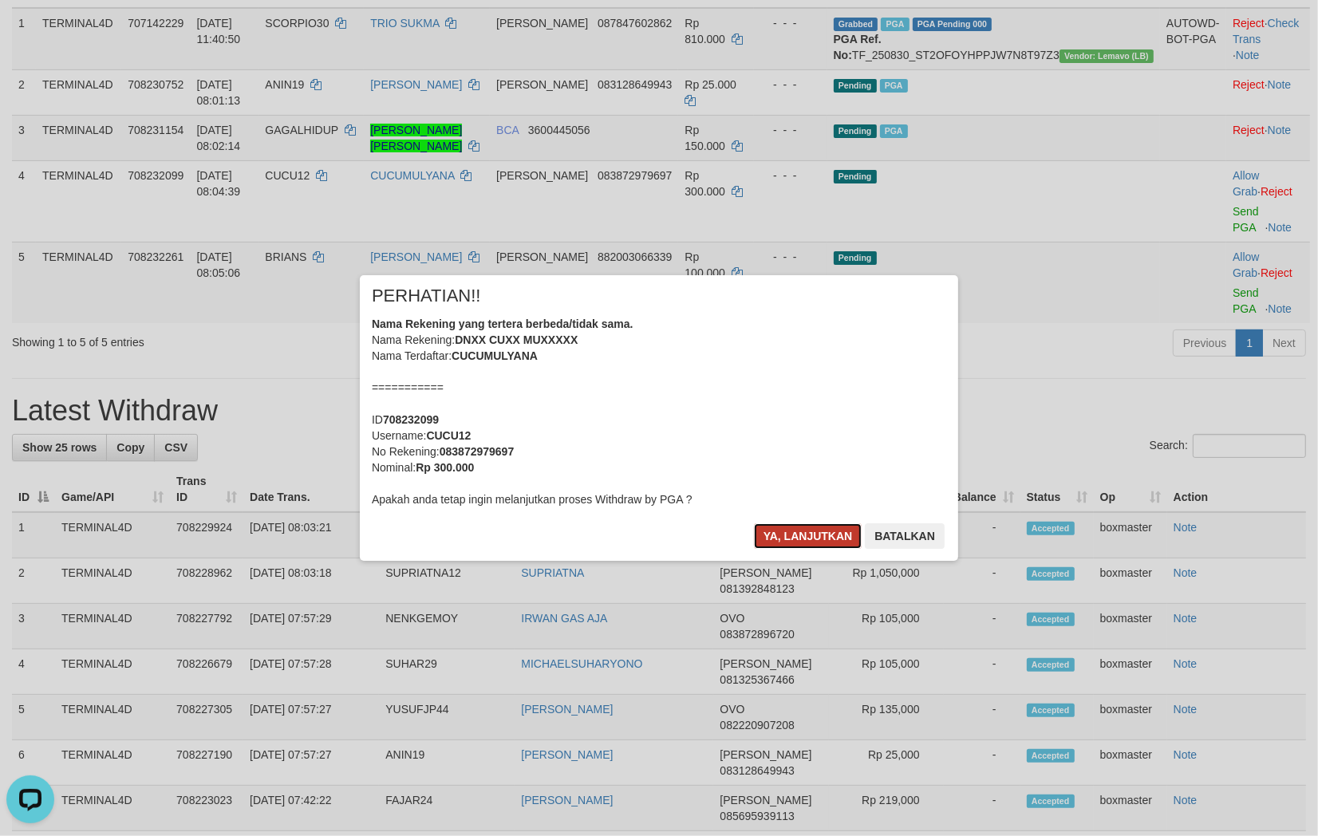
click at [783, 533] on button "Ya, lanjutkan" at bounding box center [808, 537] width 109 height 26
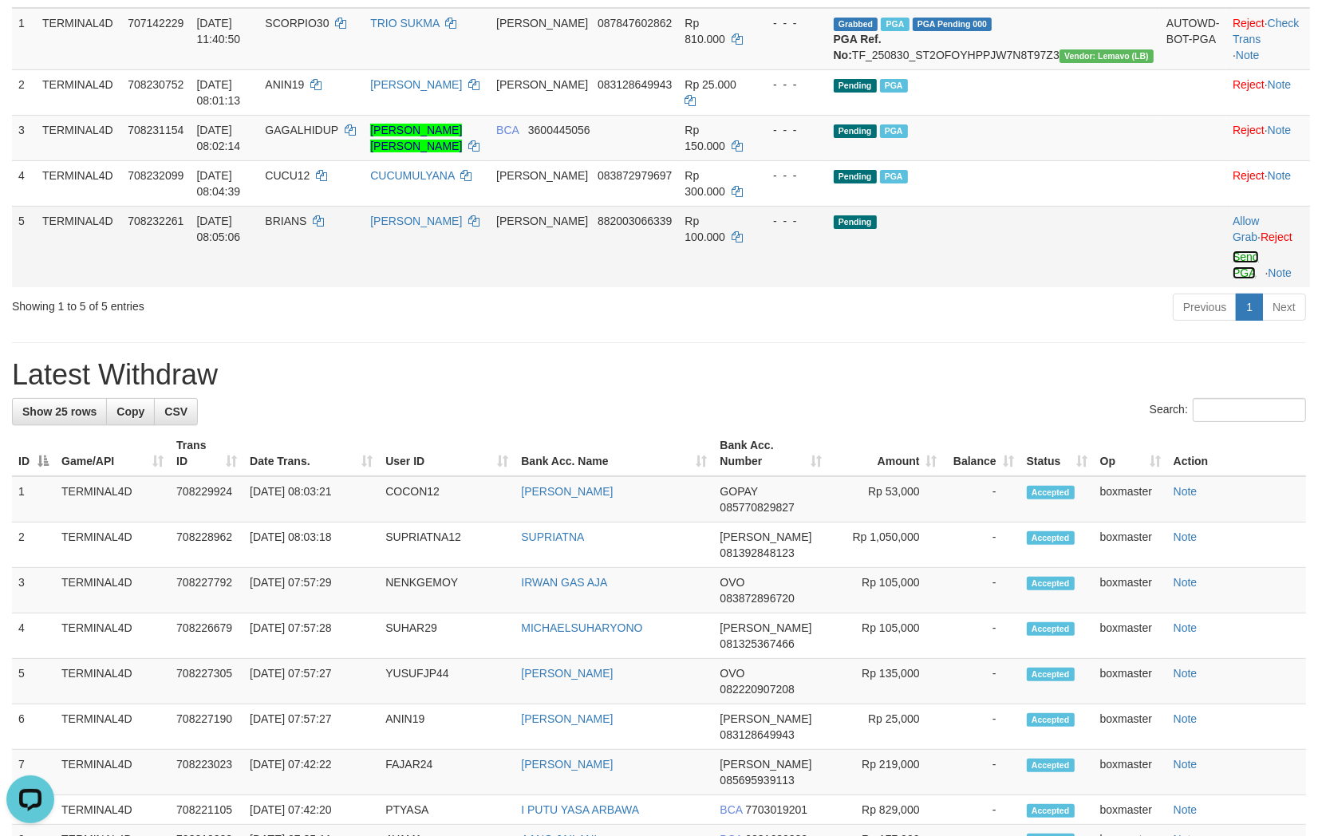
drag, startPoint x: 1219, startPoint y: 254, endPoint x: 758, endPoint y: 248, distance: 460.5
click at [1233, 255] on link "Send PGA" at bounding box center [1246, 265] width 26 height 29
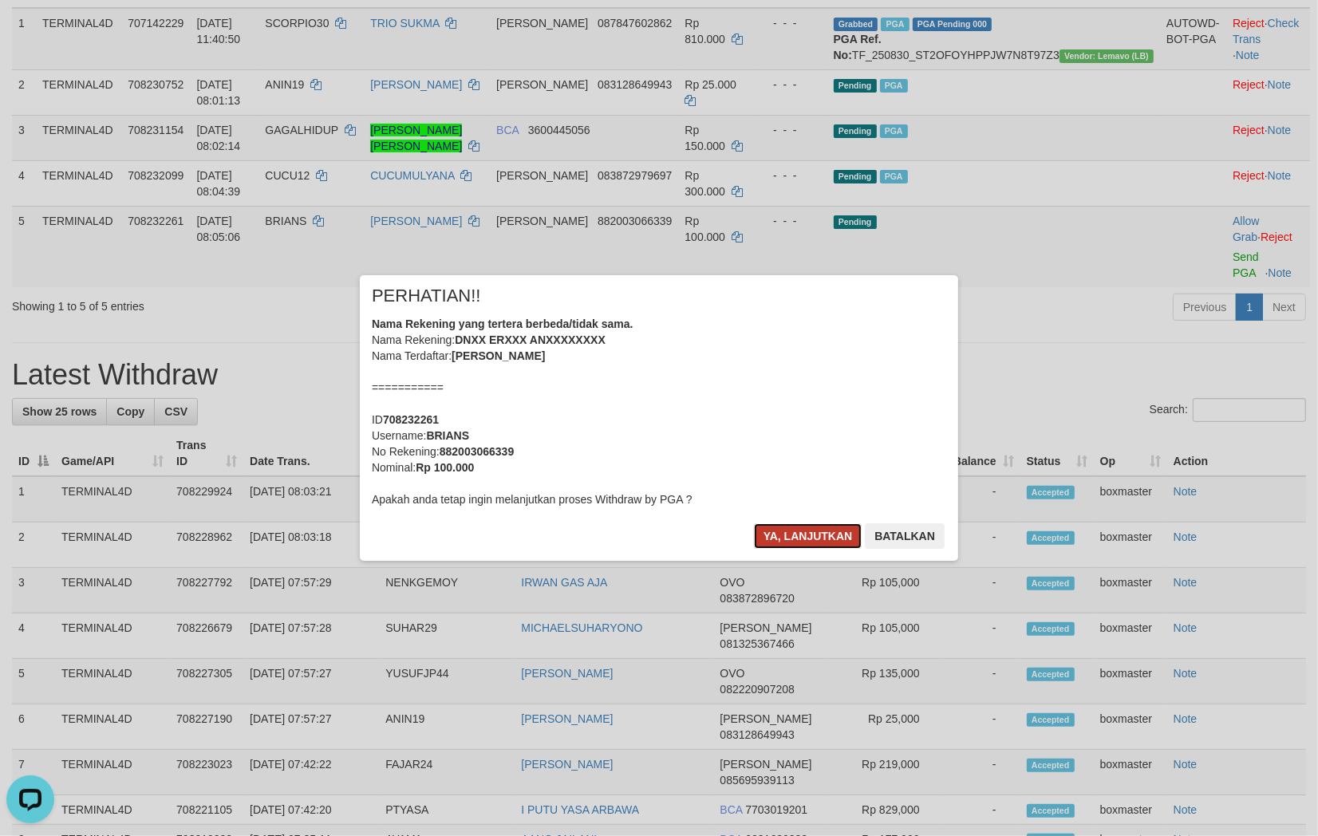
click at [796, 535] on button "Ya, lanjutkan" at bounding box center [808, 537] width 109 height 26
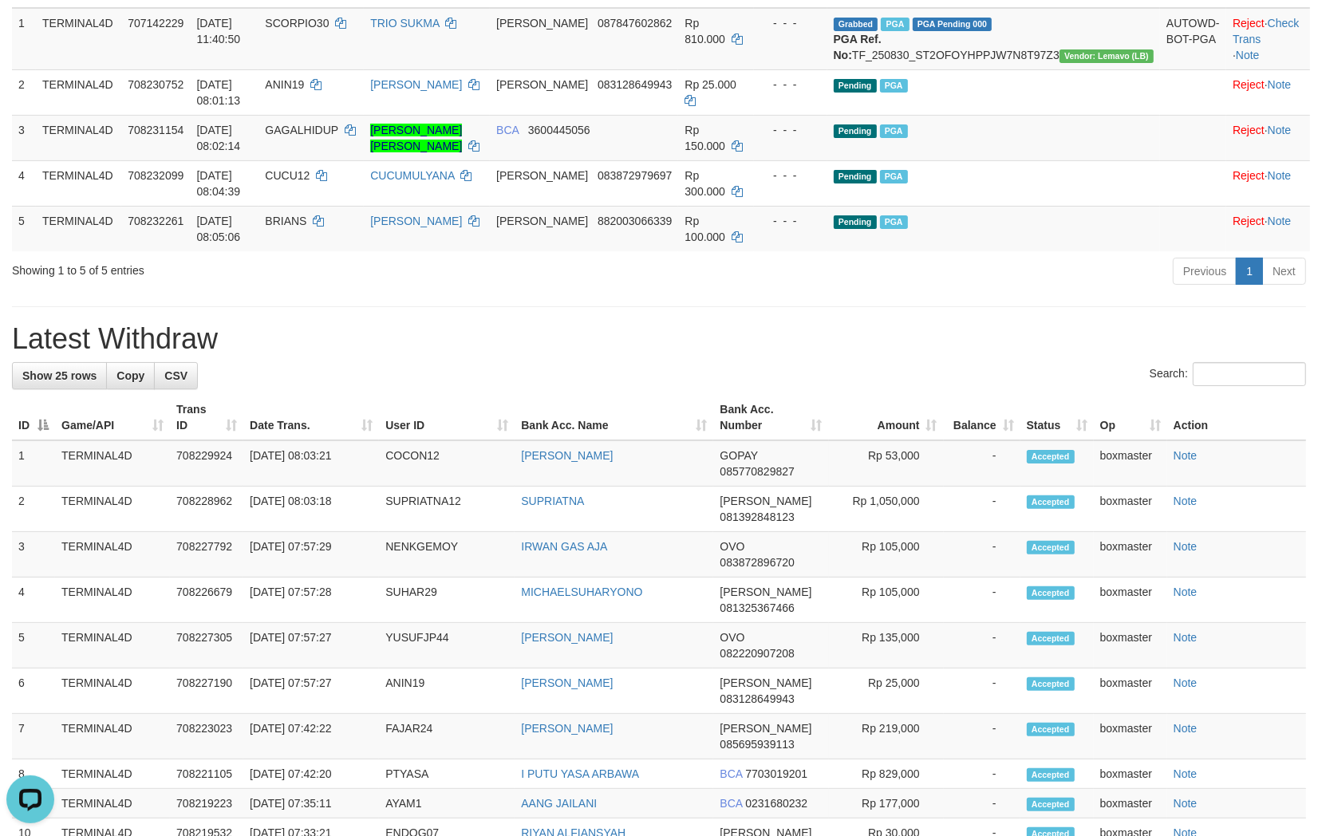
click at [1041, 291] on div "Previous 1 Next" at bounding box center [933, 273] width 745 height 34
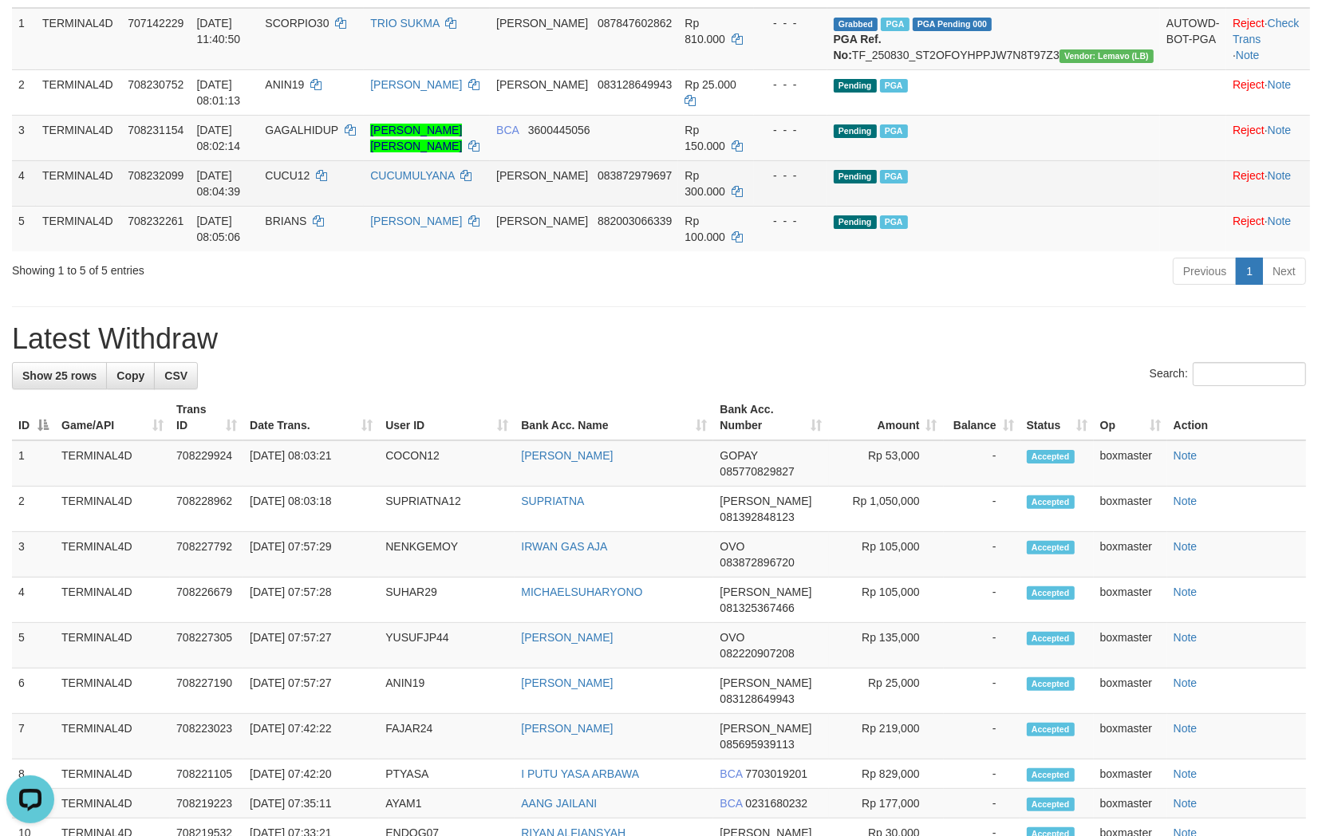
drag, startPoint x: 627, startPoint y: 306, endPoint x: 548, endPoint y: 179, distance: 150.2
click at [627, 291] on div "Previous 1 Next" at bounding box center [933, 273] width 745 height 34
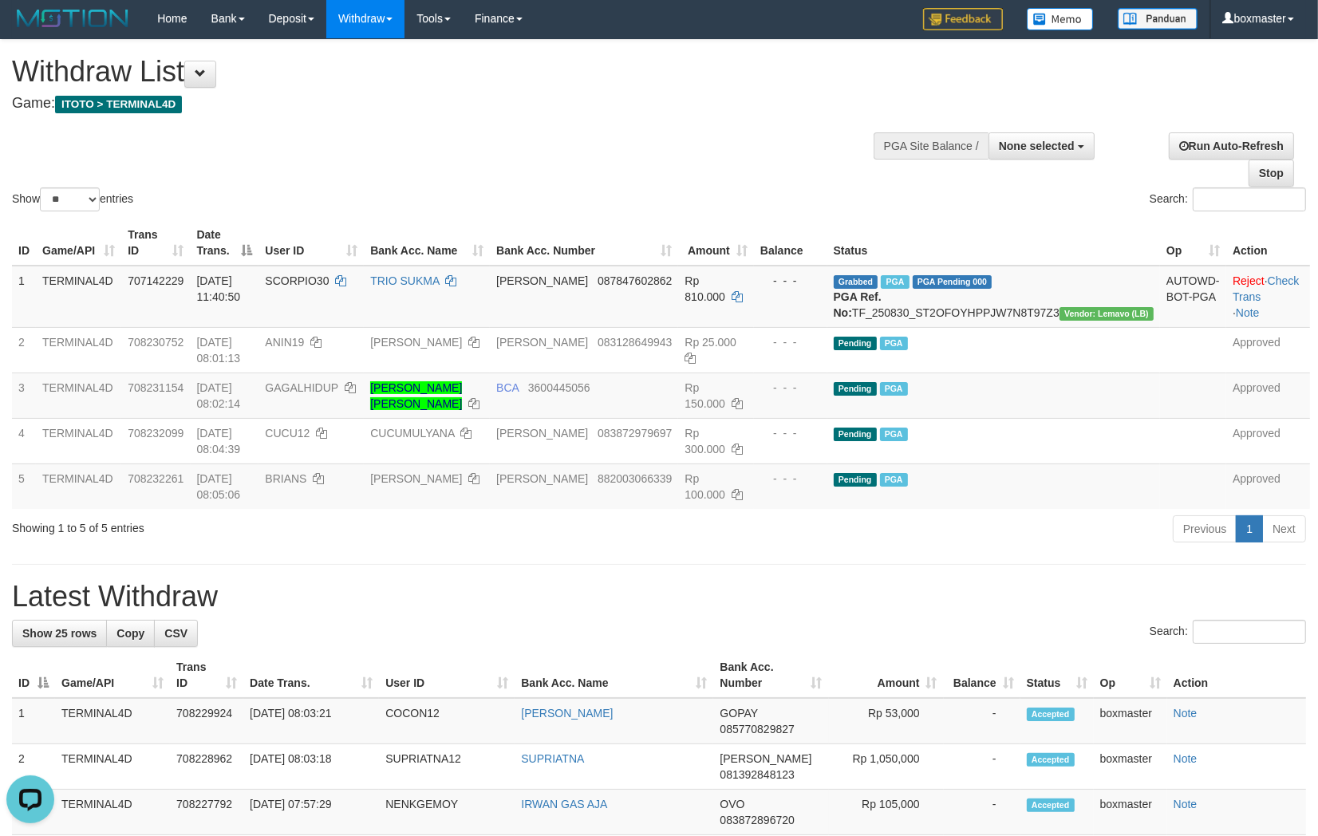
scroll to position [0, 0]
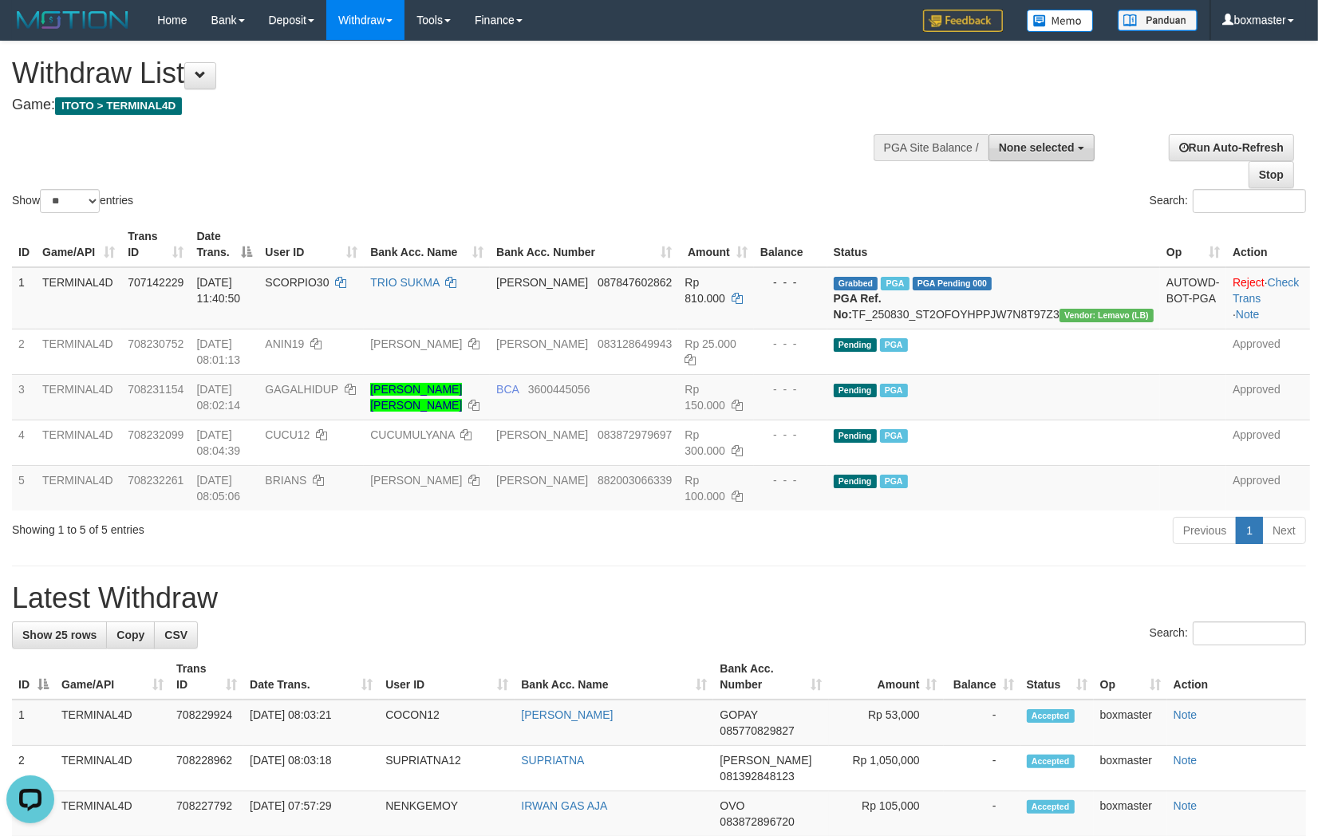
click at [1038, 153] on button "None selected" at bounding box center [1042, 147] width 106 height 27
click at [978, 221] on label "[ITOTO] TERMINAL4D" at bounding box center [1012, 228] width 161 height 21
select select "****"
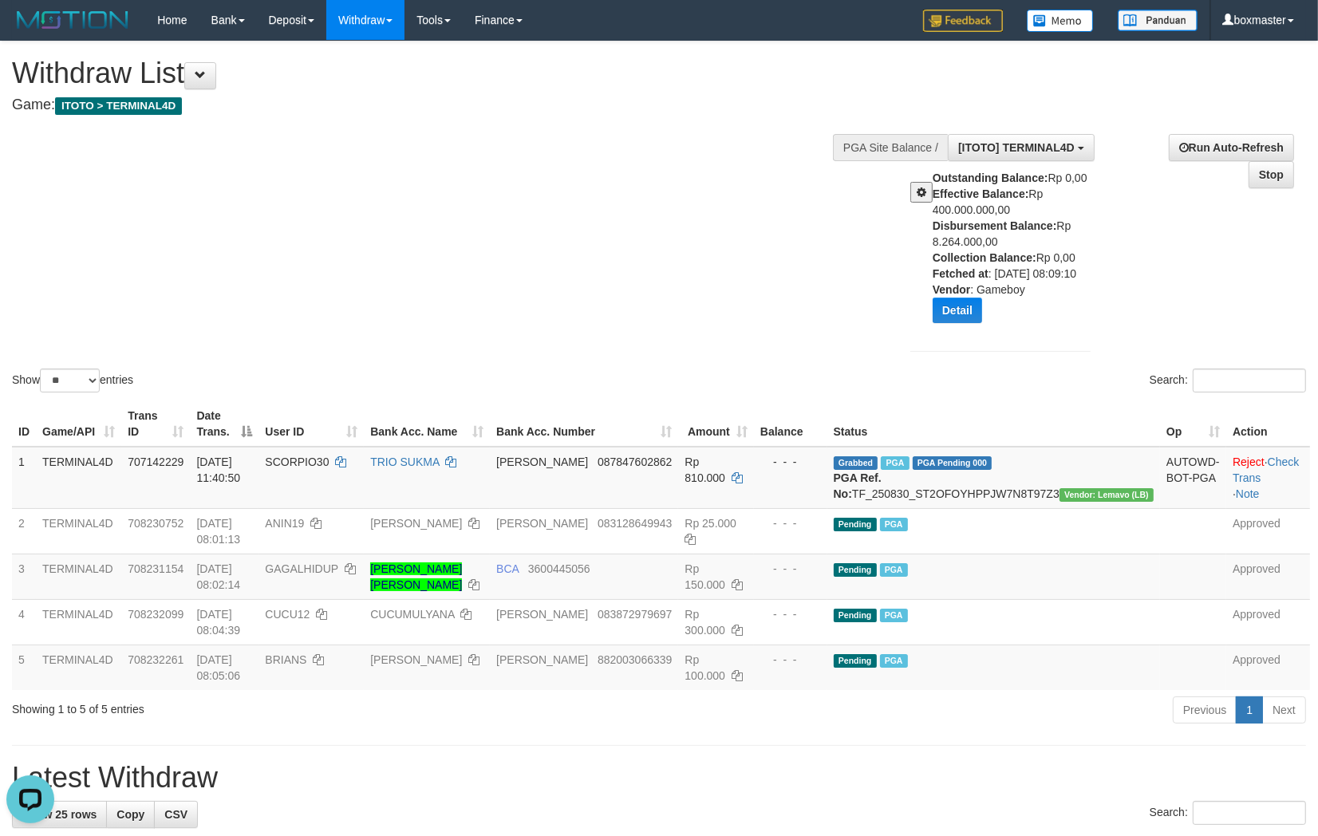
click at [963, 293] on b "Vendor" at bounding box center [952, 289] width 38 height 13
click at [955, 306] on button "Detail" at bounding box center [957, 311] width 49 height 26
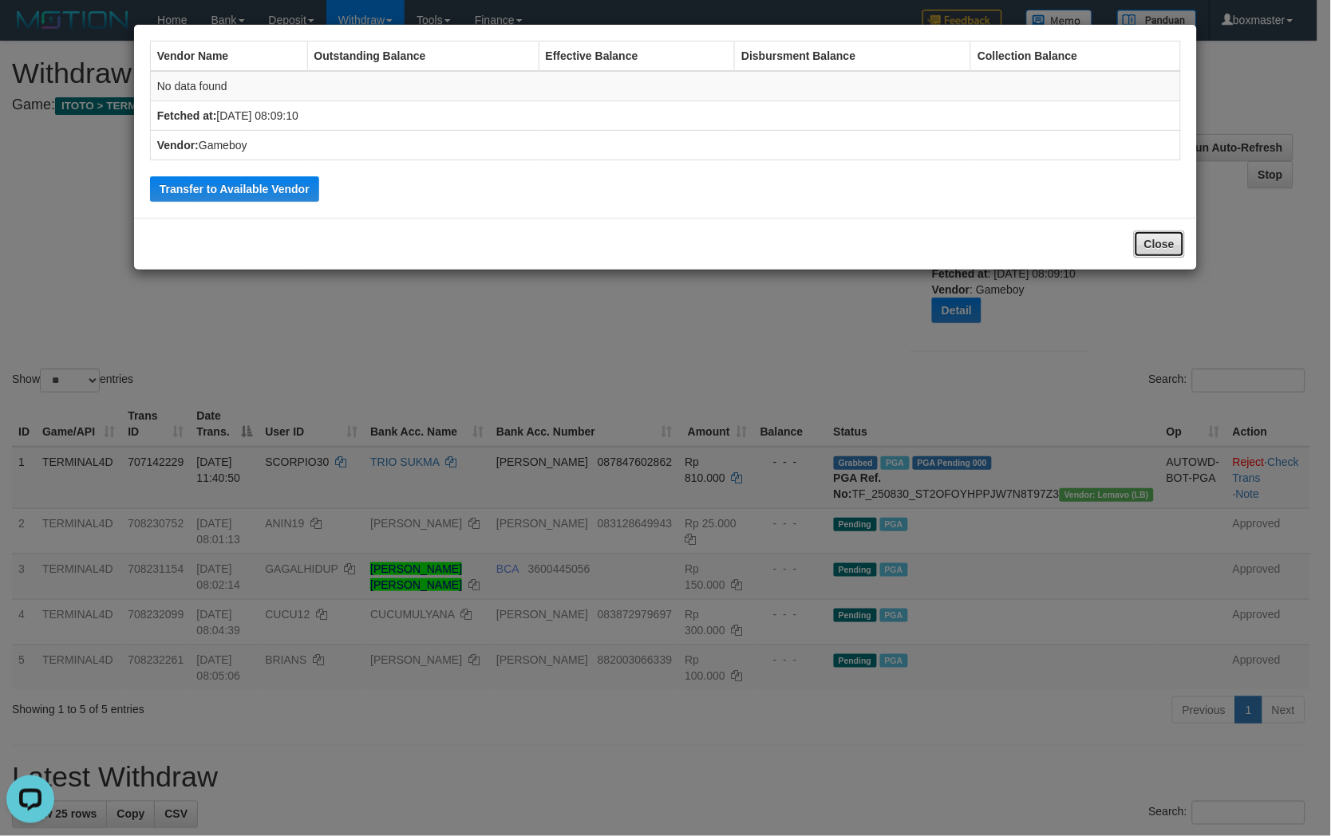
click at [1153, 240] on button "Close" at bounding box center [1159, 244] width 51 height 27
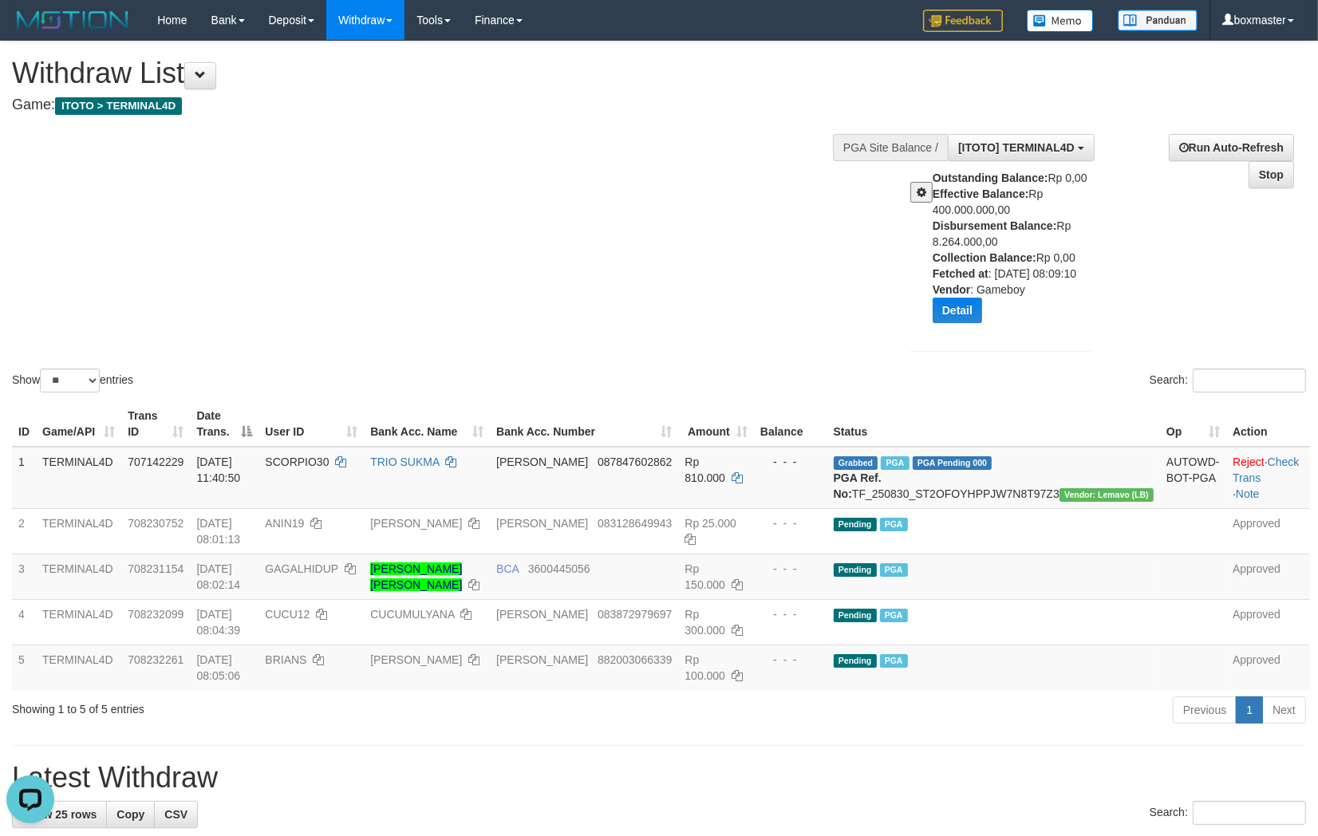
click at [1165, 230] on div "**********" at bounding box center [1103, 245] width 432 height 246
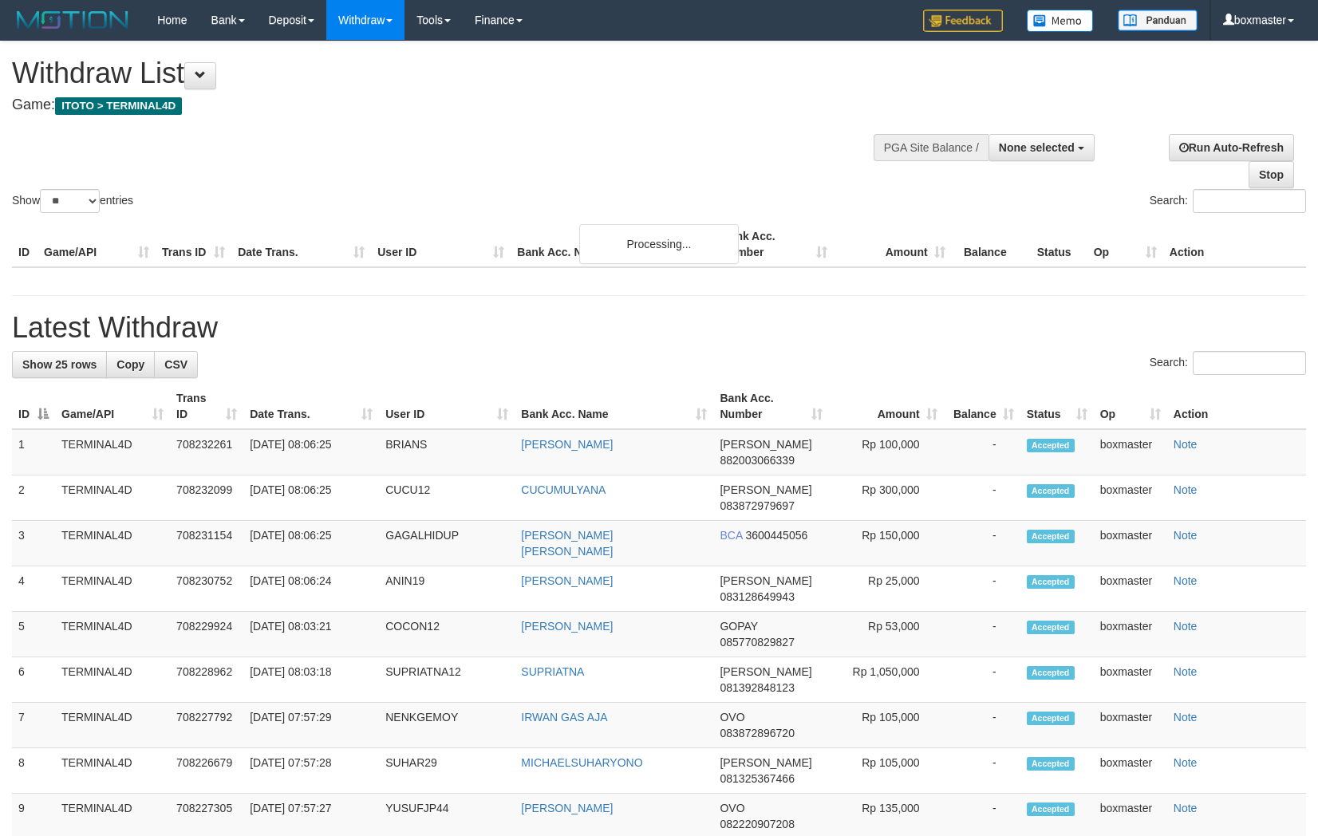
select select
select select "**"
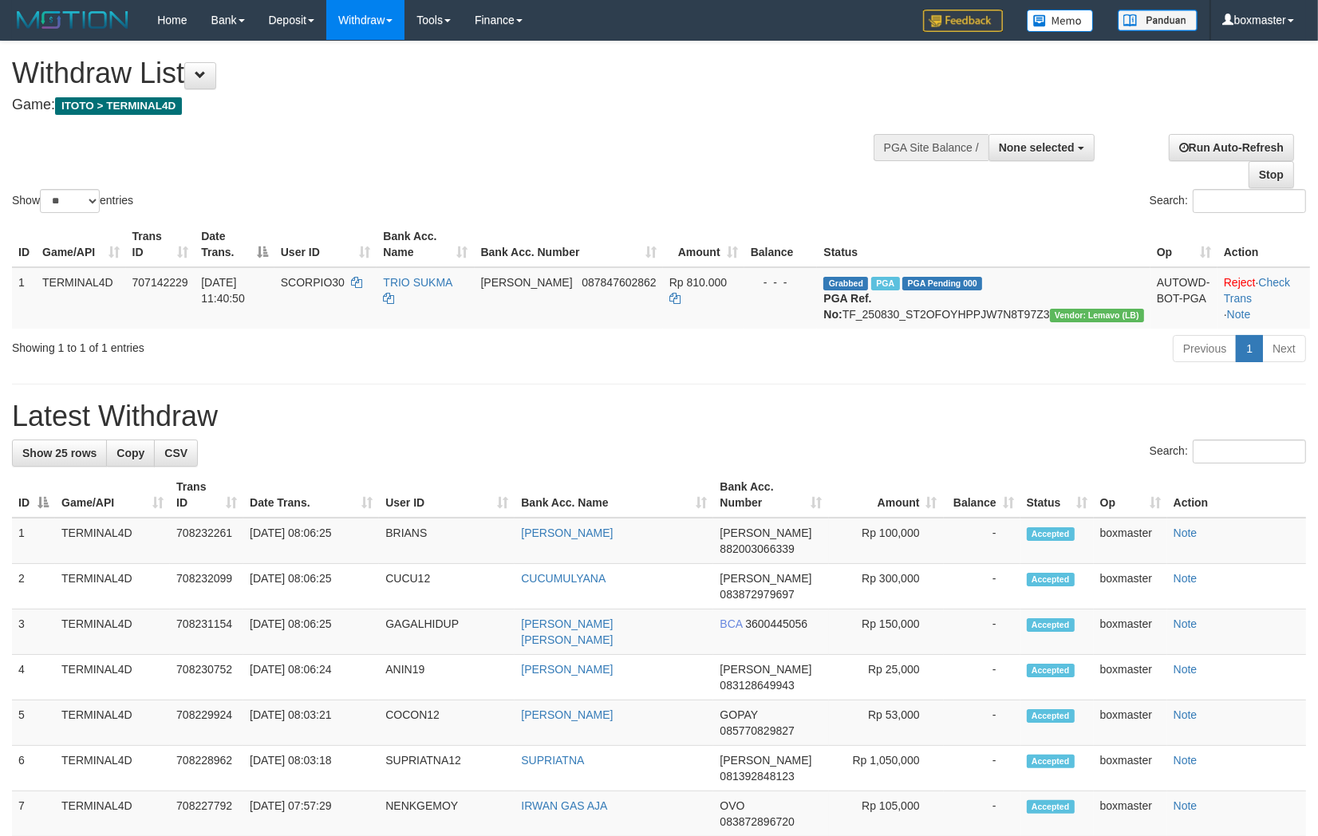
click at [986, 150] on div "PGA Site Balance /" at bounding box center [931, 147] width 115 height 27
click at [1010, 147] on span "None selected" at bounding box center [1037, 147] width 76 height 13
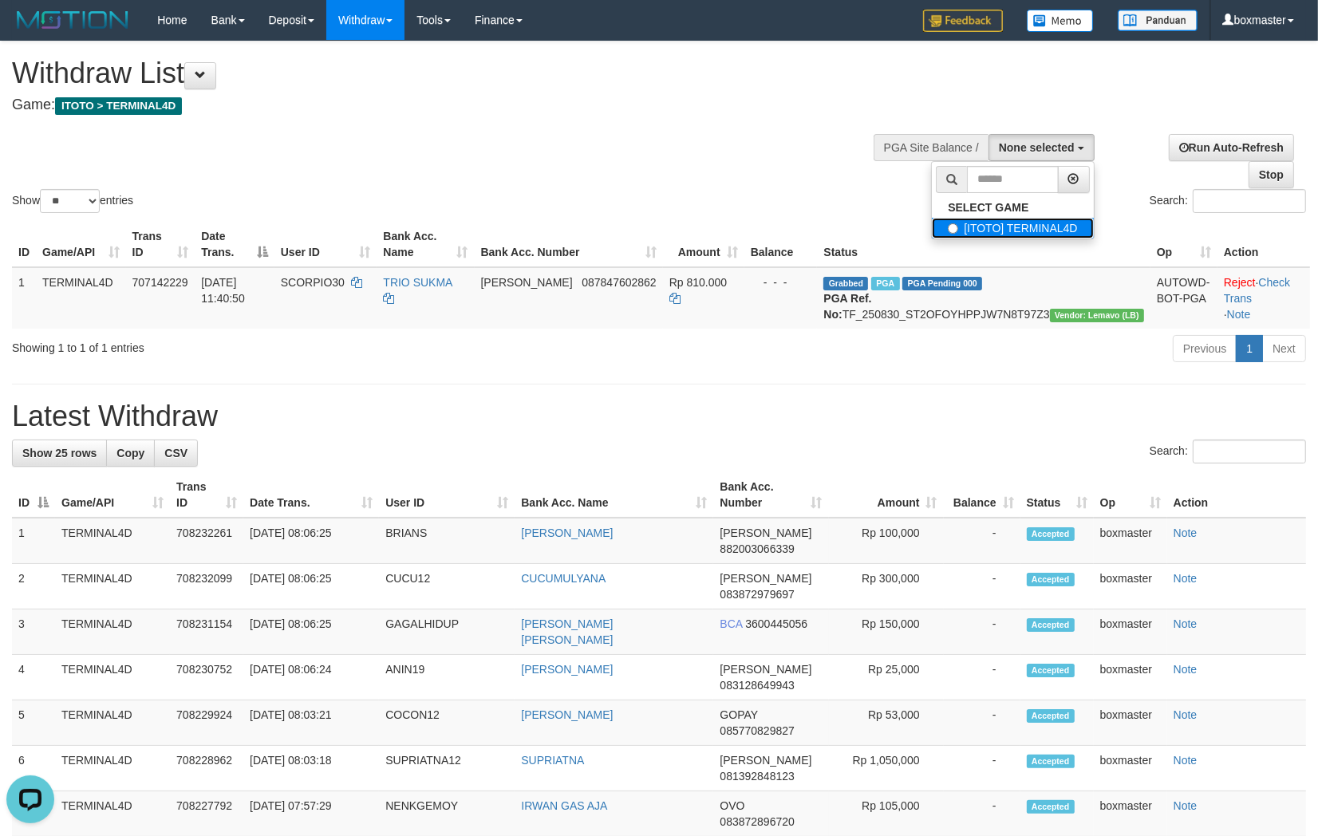
click at [970, 226] on label "[ITOTO] TERMINAL4D" at bounding box center [1012, 228] width 161 height 21
select select "****"
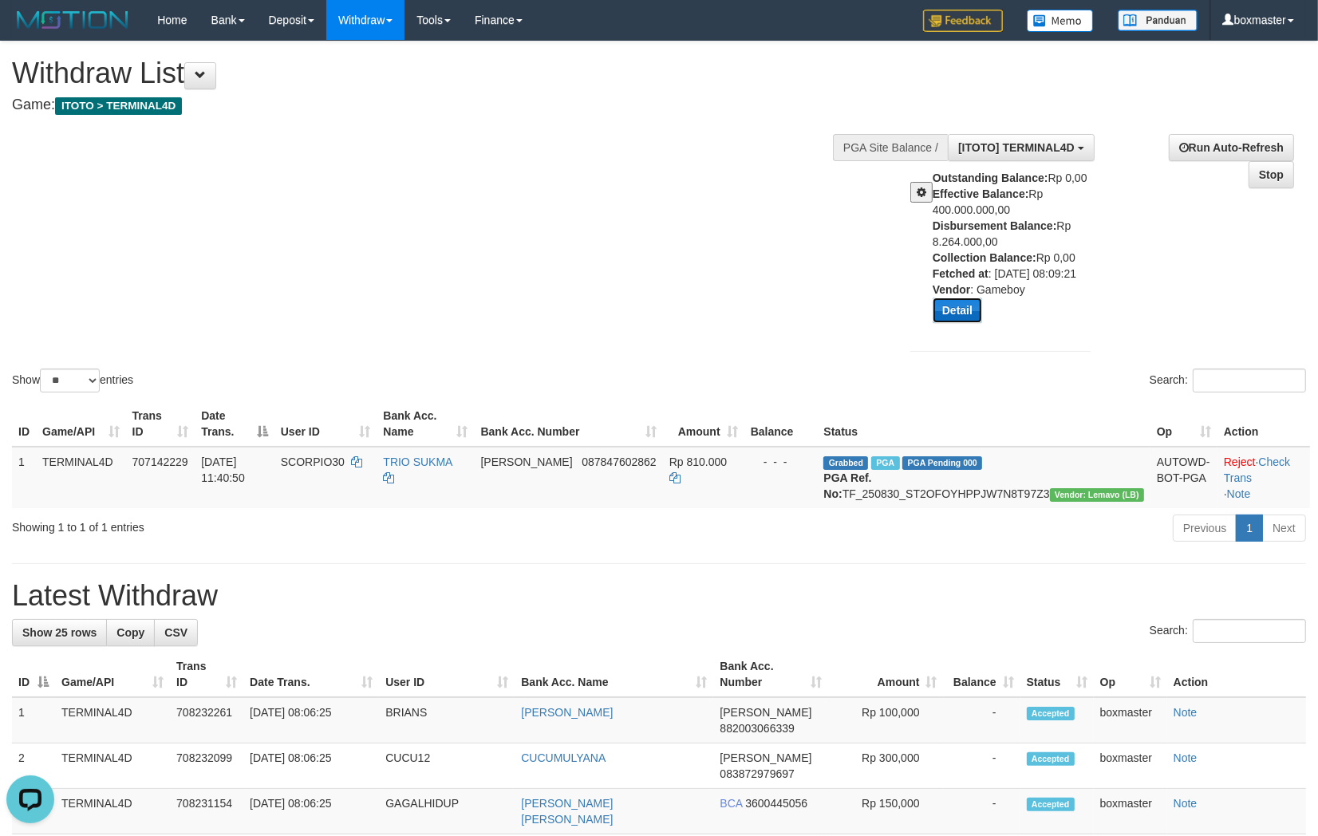
click at [968, 306] on button "Detail" at bounding box center [957, 311] width 49 height 26
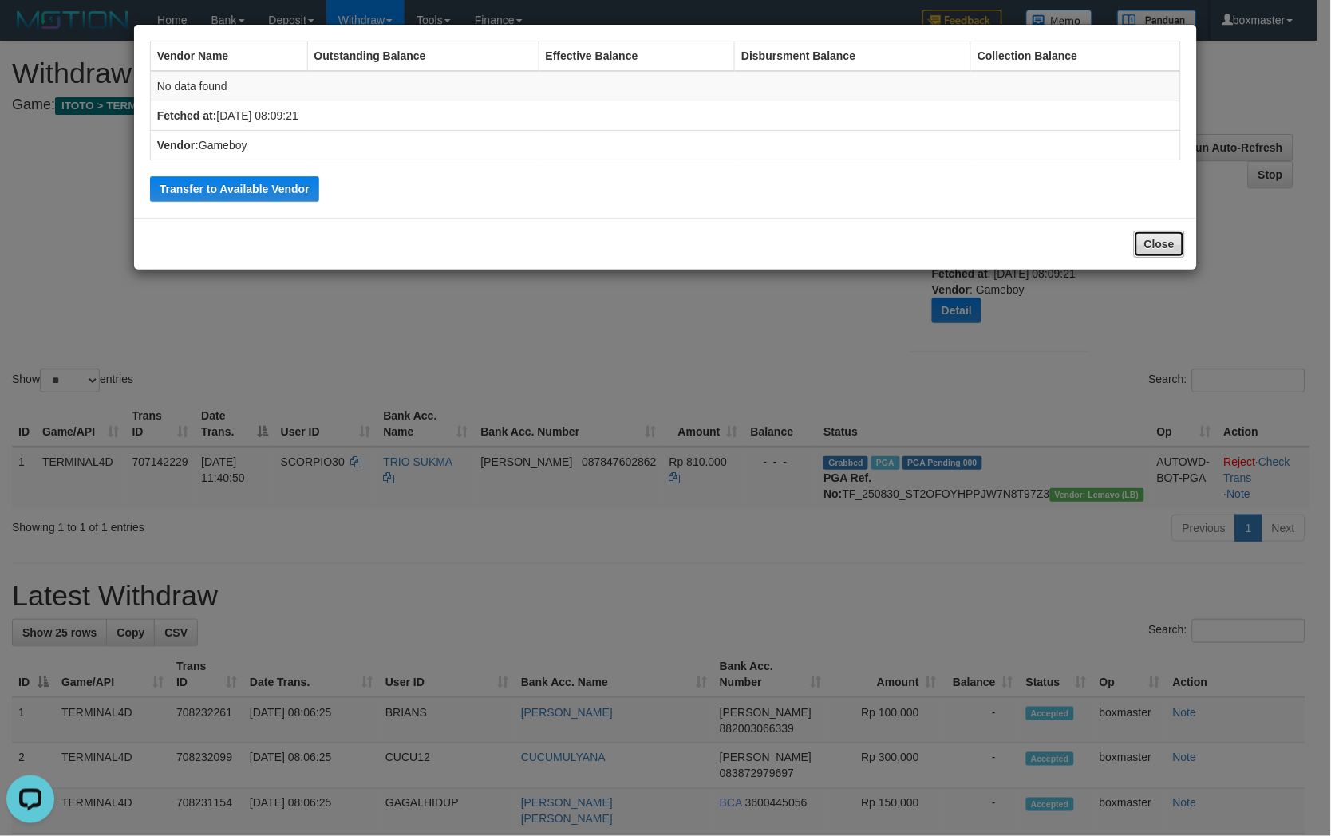
click at [1152, 243] on button "Close" at bounding box center [1159, 244] width 51 height 27
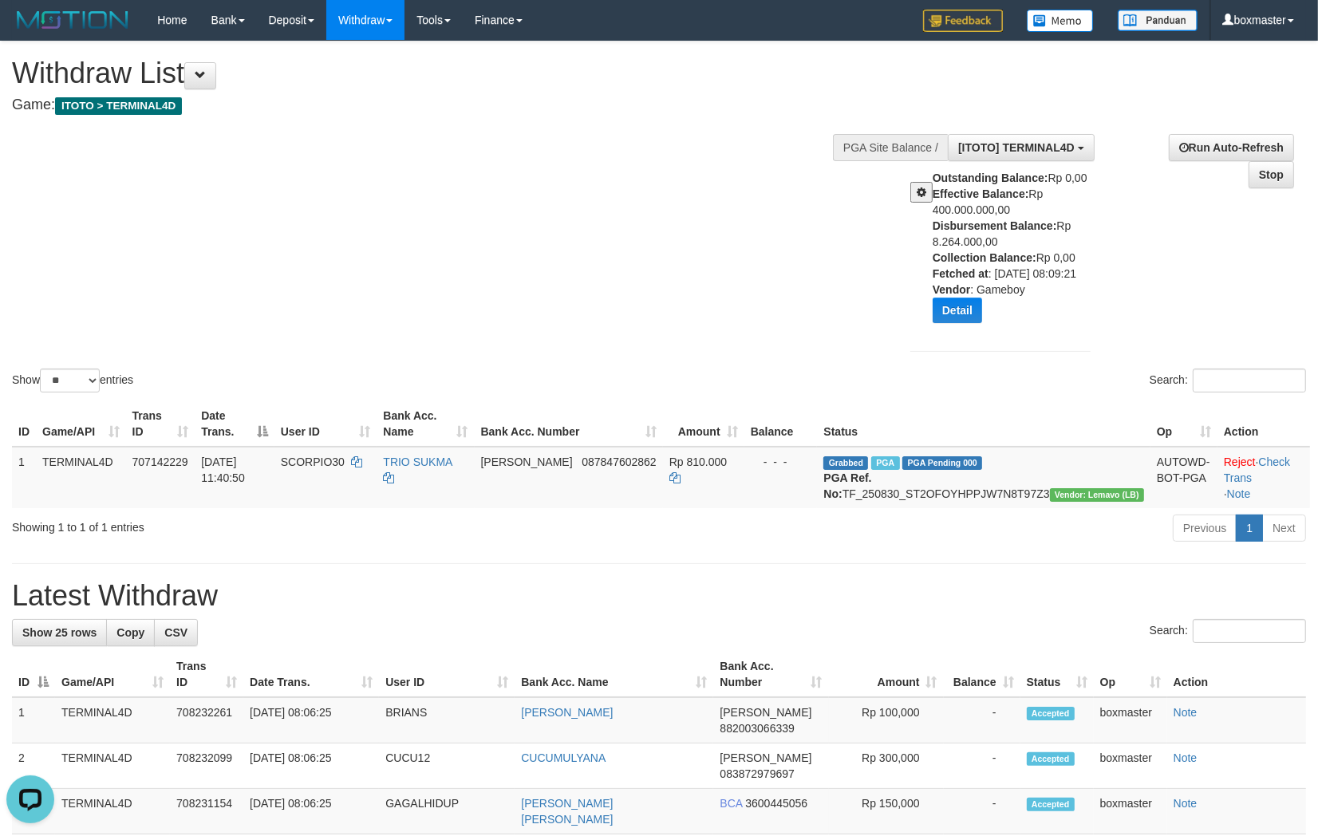
click at [1012, 286] on div "Outstanding Balance: Rp 0,00 Effective Balance: Rp 400.000.000,00 Disbursement …" at bounding box center [1018, 252] width 170 height 165
